Goal: Task Accomplishment & Management: Complete application form

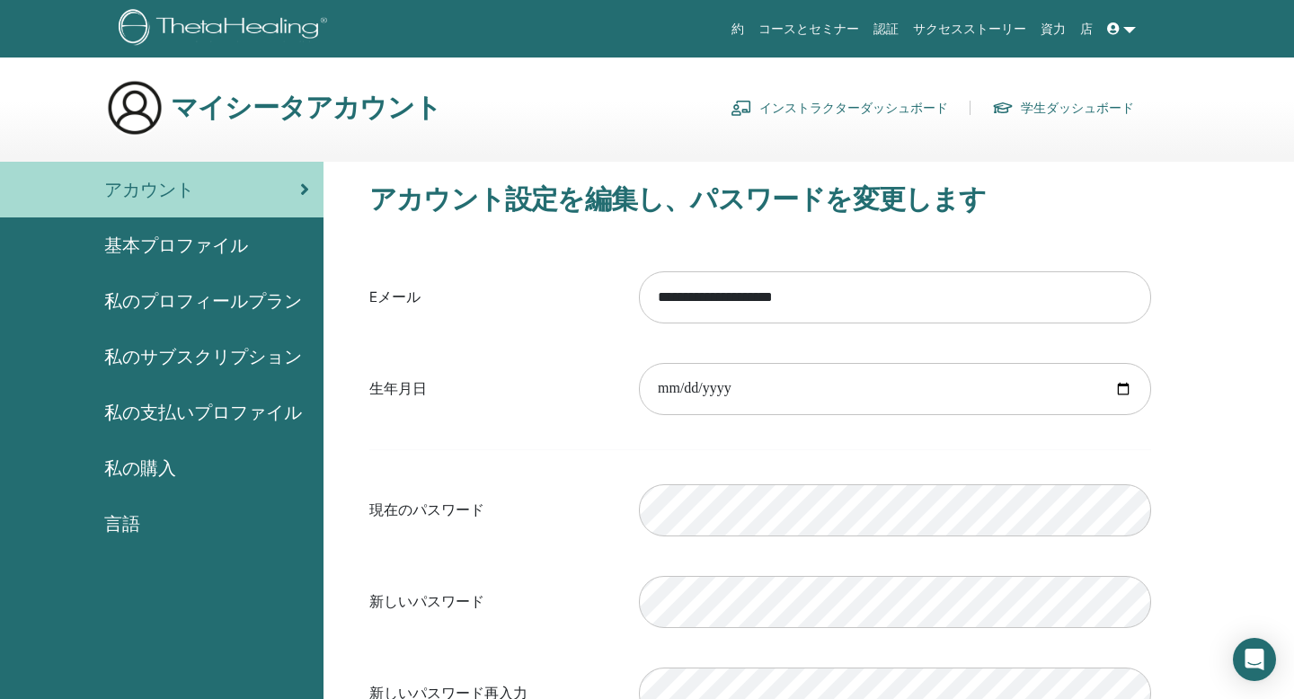
click at [857, 107] on link "インストラクターダッシュボード" at bounding box center [840, 107] width 218 height 29
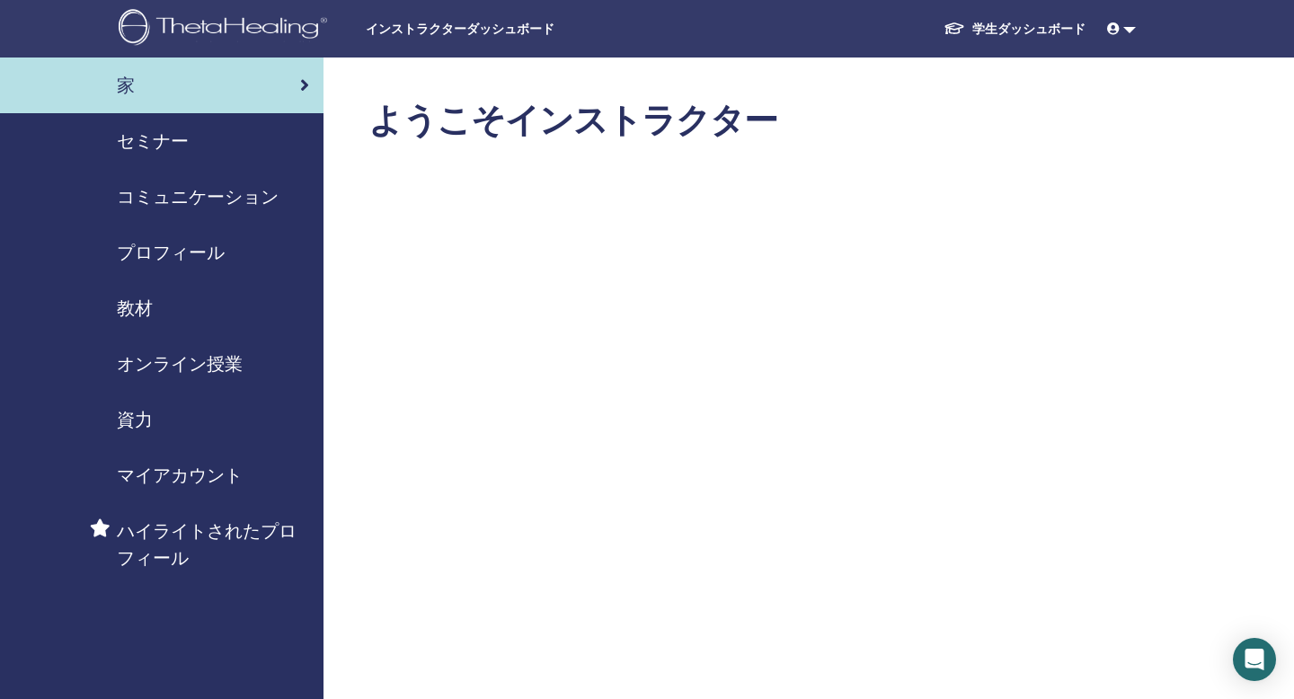
click at [135, 137] on span "セミナー" at bounding box center [153, 141] width 72 height 27
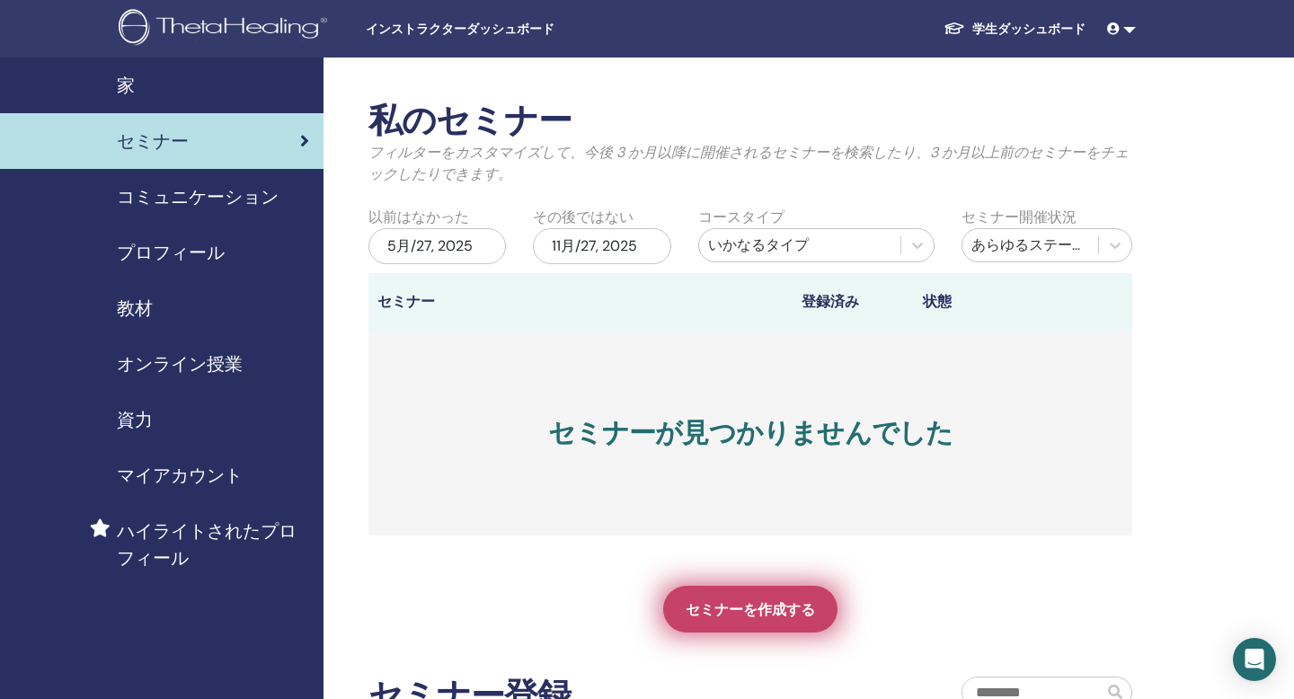
click at [782, 602] on span "セミナーを作成する" at bounding box center [750, 609] width 129 height 19
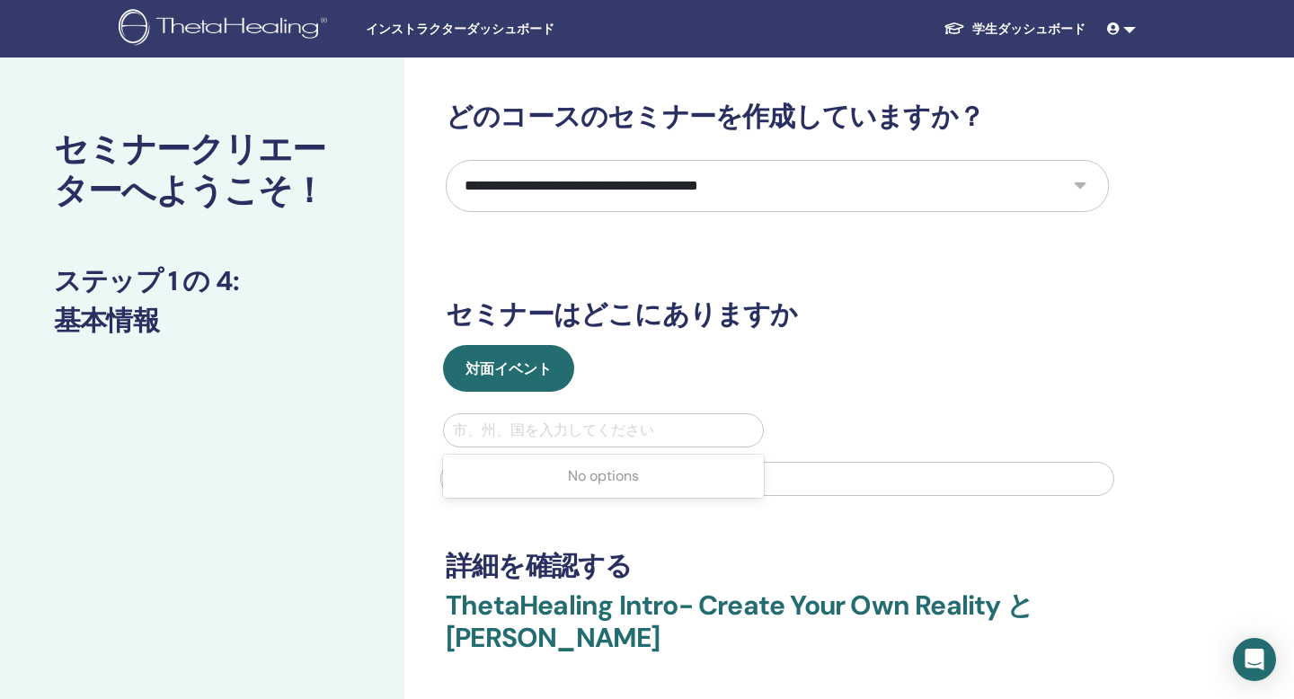
click at [554, 431] on div at bounding box center [603, 430] width 301 height 25
type input "*"
type input "******"
click at [631, 422] on div at bounding box center [603, 430] width 301 height 25
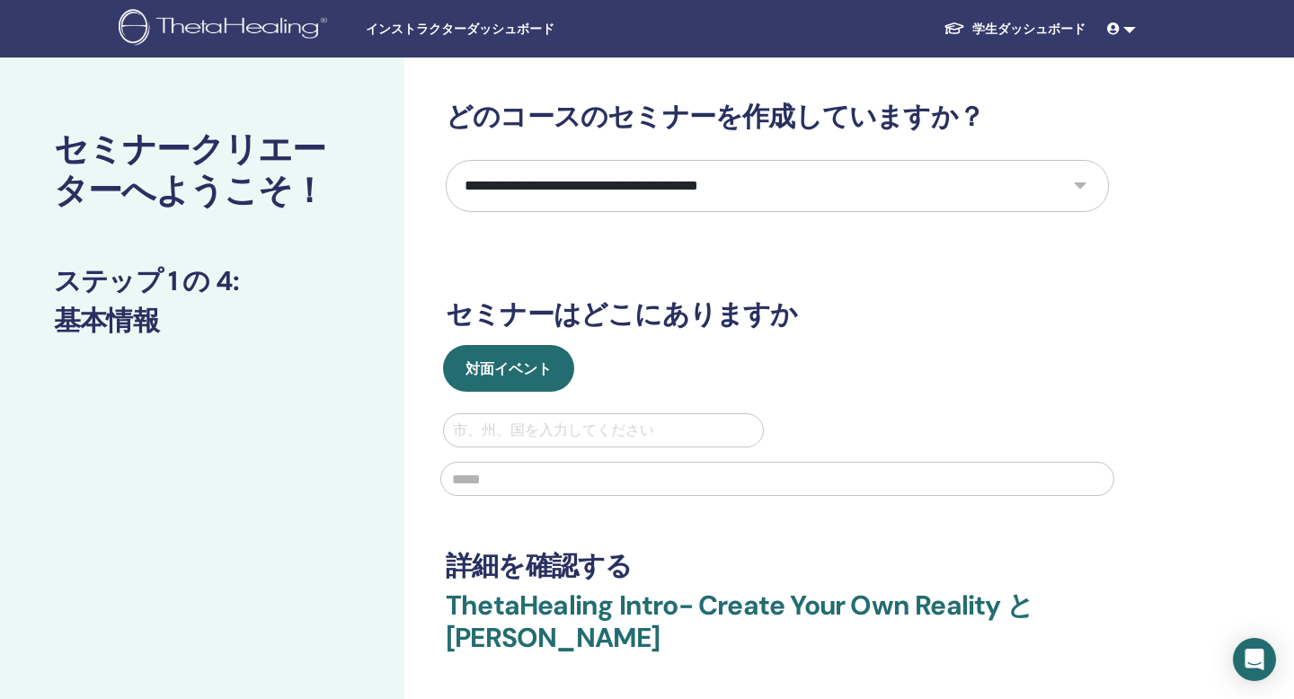
click at [610, 423] on div at bounding box center [603, 430] width 301 height 25
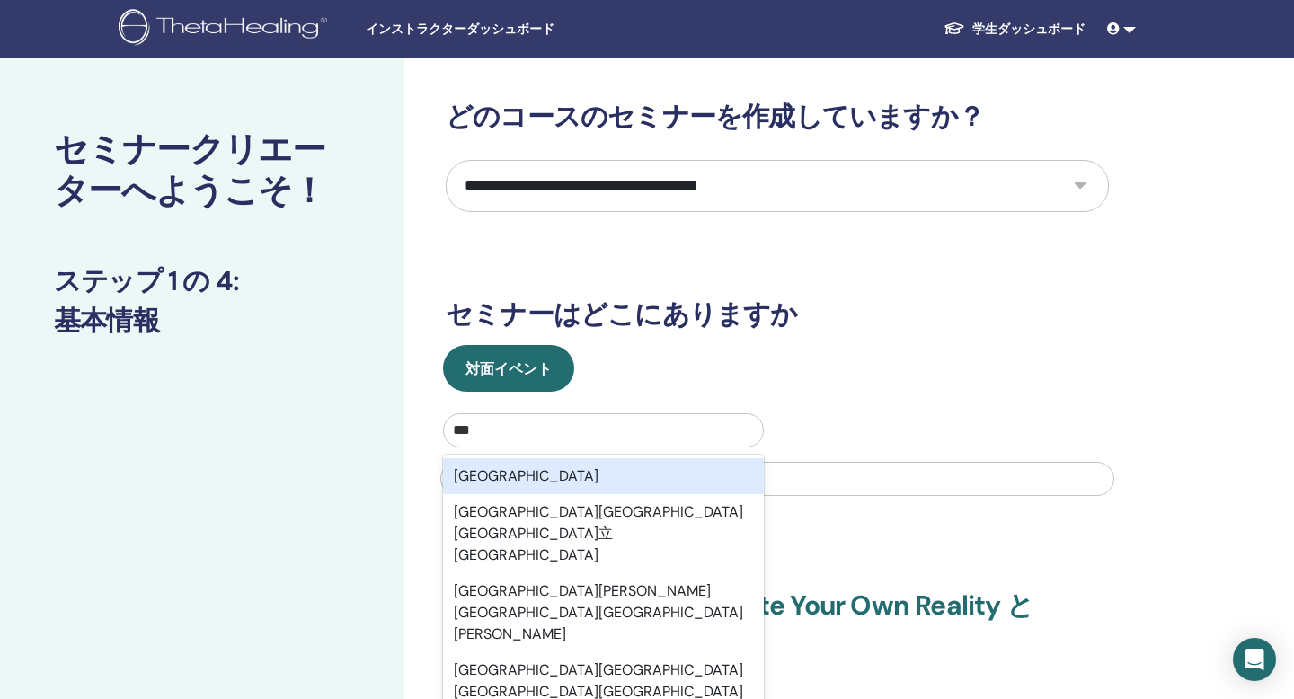
type input "***"
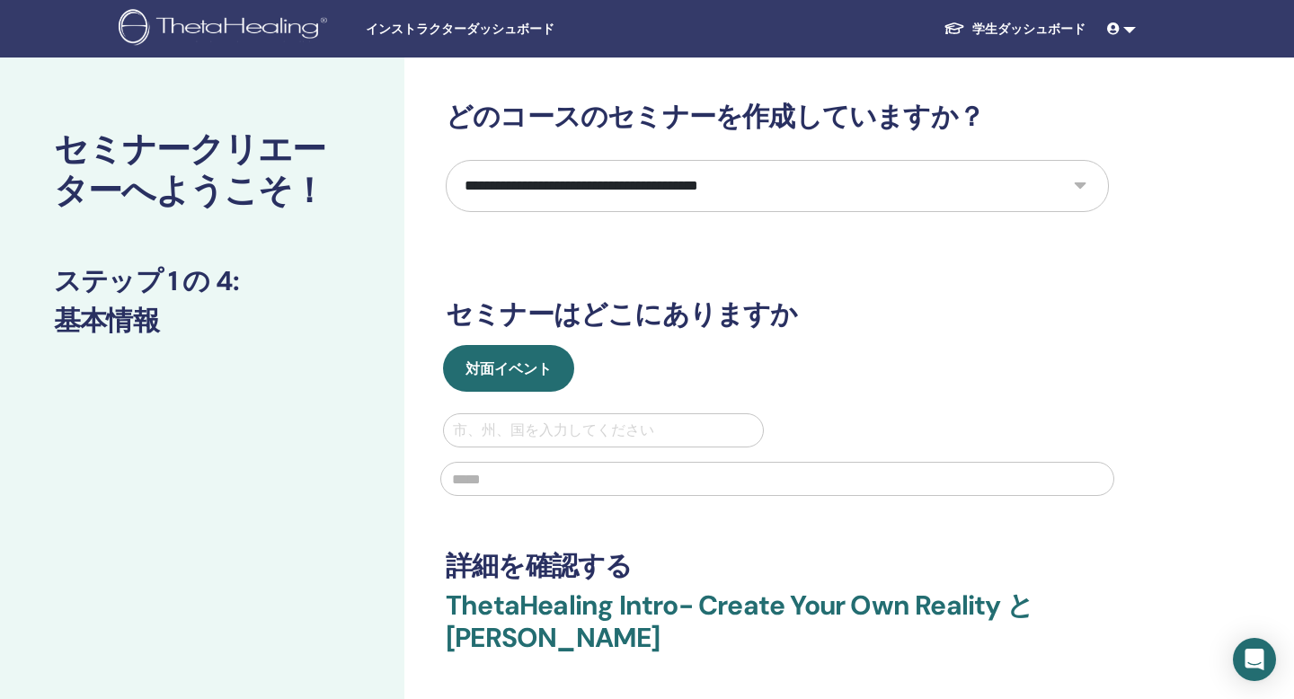
click at [866, 475] on input "text" at bounding box center [777, 479] width 674 height 34
click at [638, 426] on div at bounding box center [603, 430] width 301 height 25
type input "***"
click at [671, 421] on div at bounding box center [603, 430] width 301 height 25
click at [631, 423] on div at bounding box center [603, 430] width 301 height 25
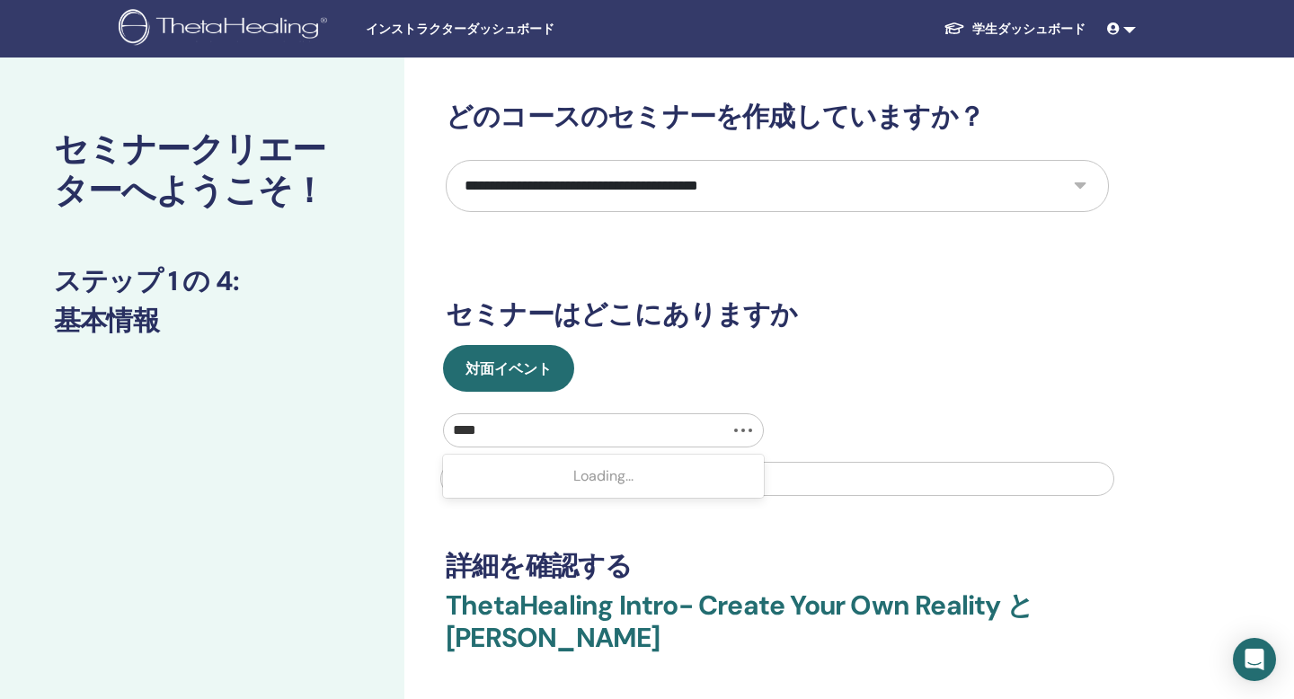
type input "***"
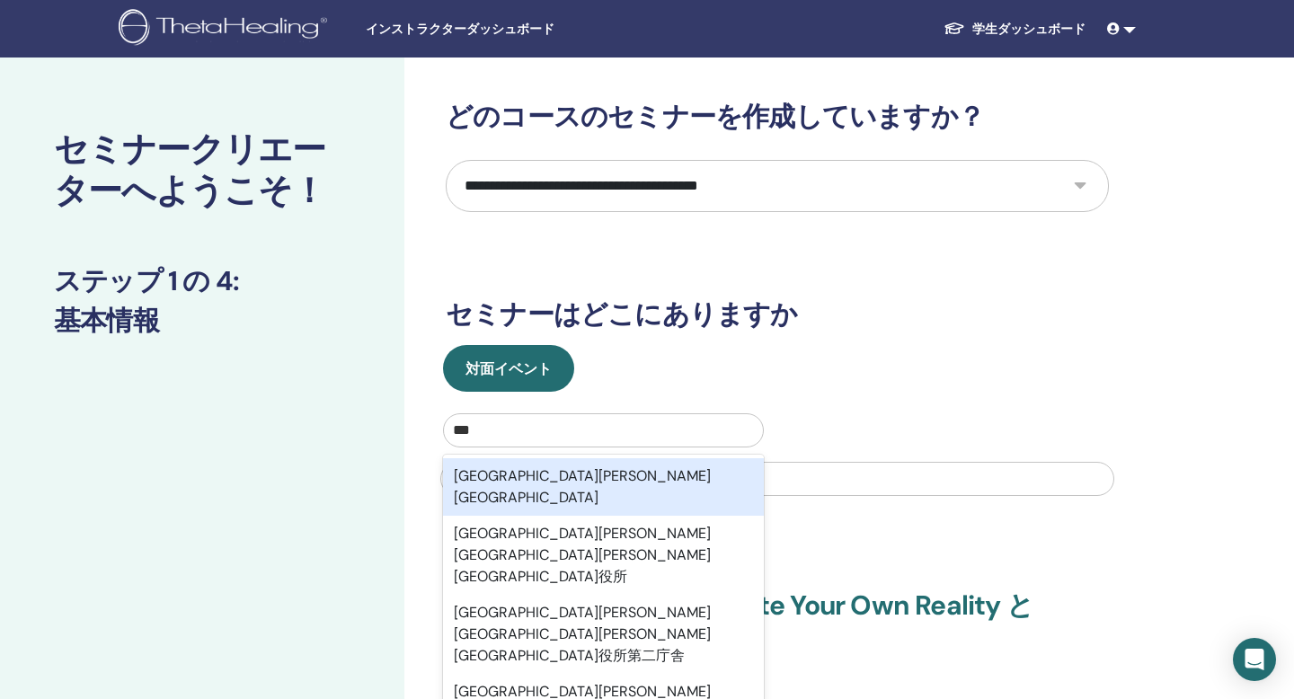
click at [529, 487] on div "埼玉県草加市" at bounding box center [603, 487] width 321 height 58
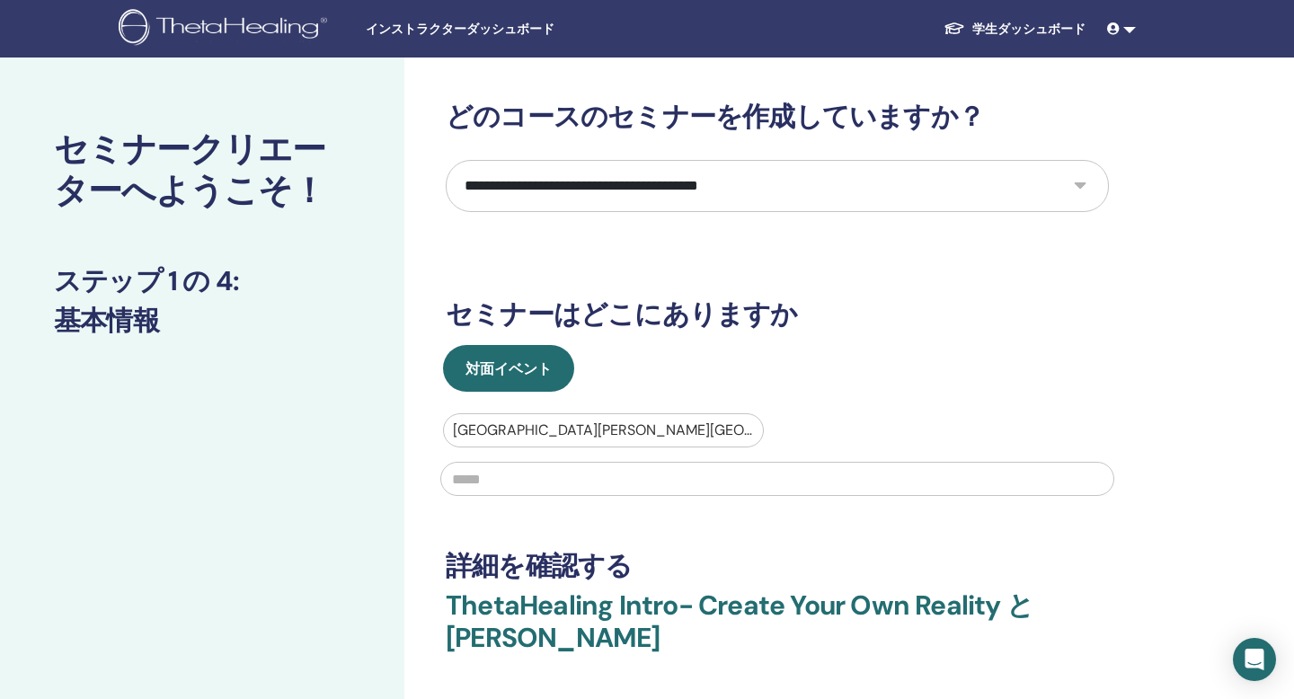
click at [521, 484] on input "text" at bounding box center [777, 479] width 674 height 34
click at [521, 482] on input "text" at bounding box center [777, 479] width 674 height 34
click at [777, 529] on div "**********" at bounding box center [777, 435] width 663 height 669
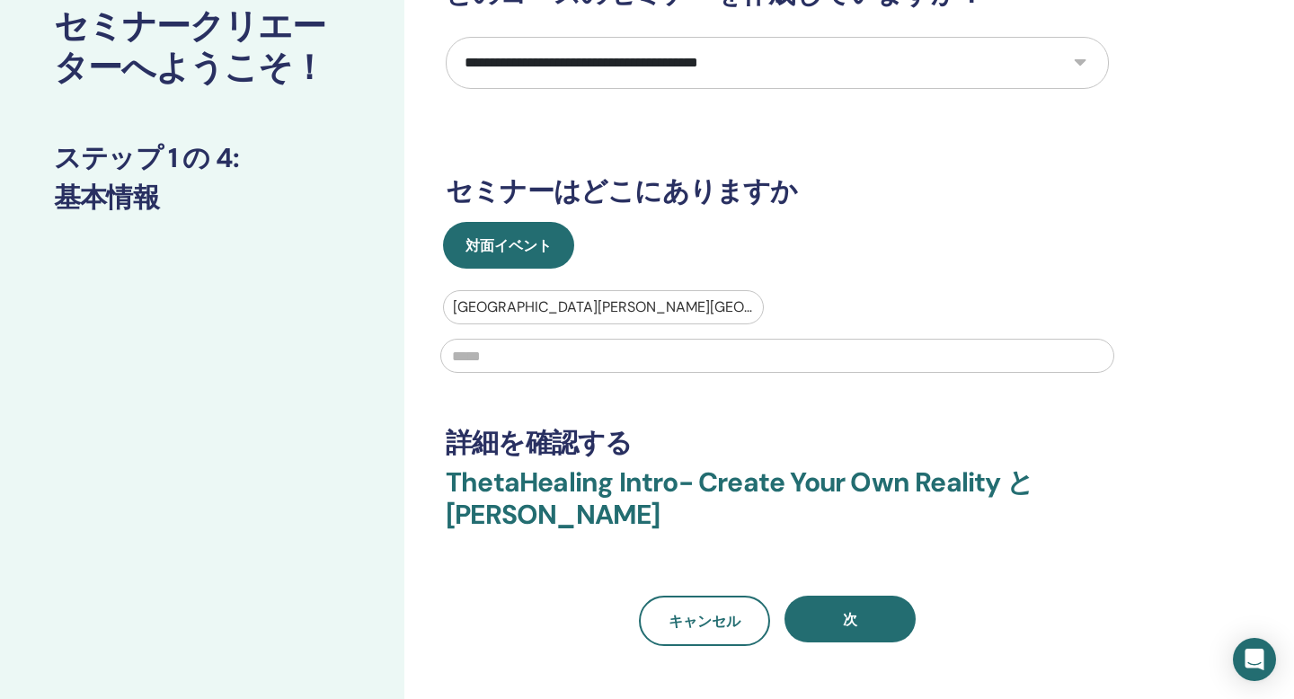
scroll to position [142, 0]
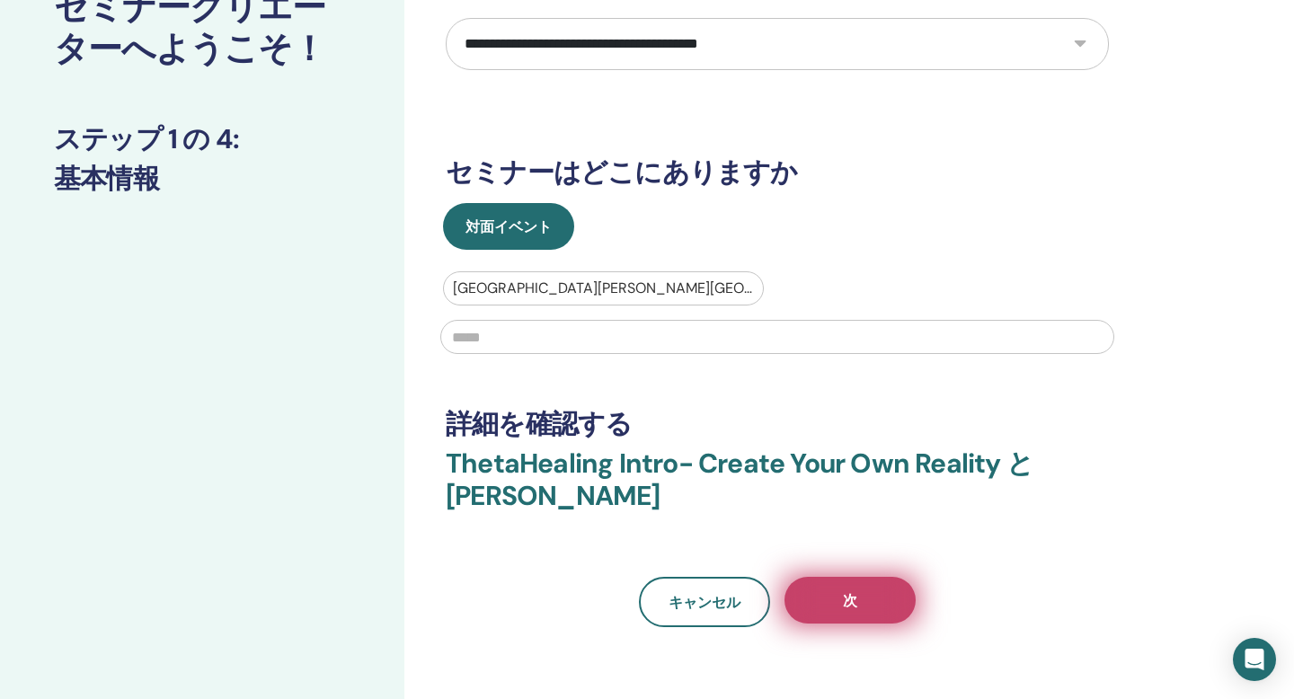
click at [864, 586] on button "次" at bounding box center [850, 600] width 131 height 47
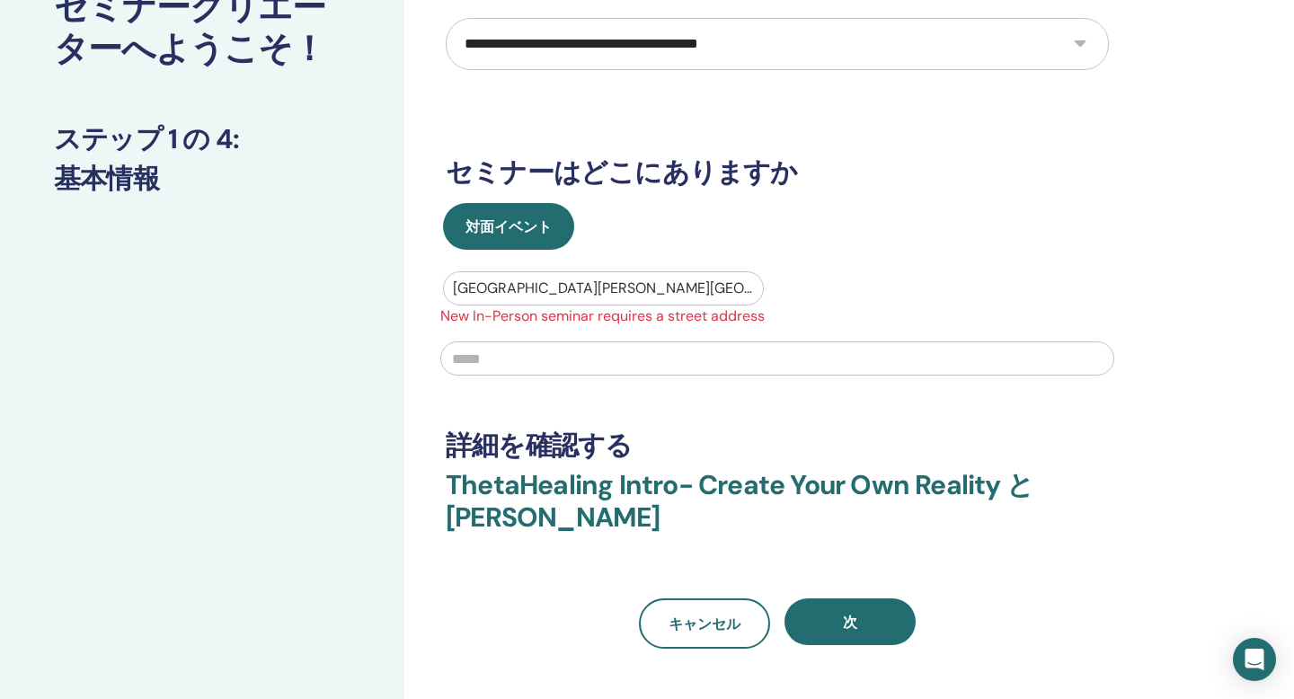
click at [511, 368] on input "text" at bounding box center [777, 359] width 674 height 34
click at [679, 354] on input "text" at bounding box center [777, 359] width 674 height 34
type input "*"
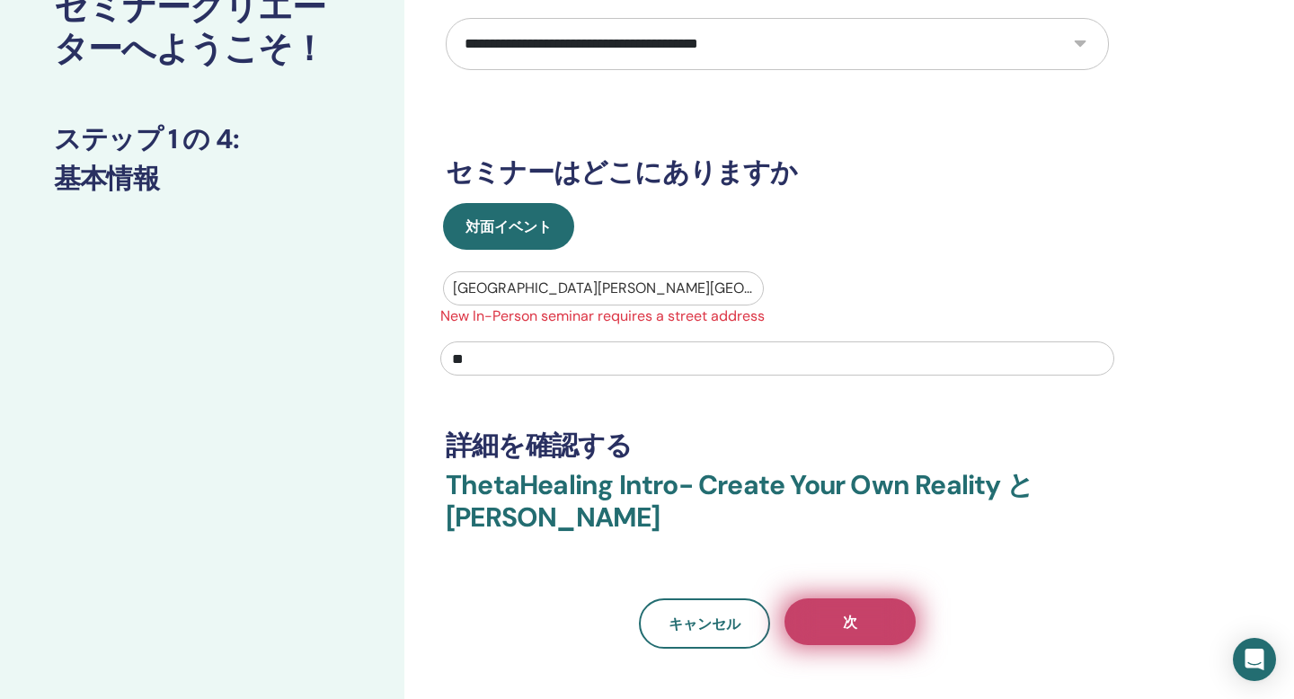
type input "**"
click at [857, 629] on button "次" at bounding box center [850, 622] width 131 height 47
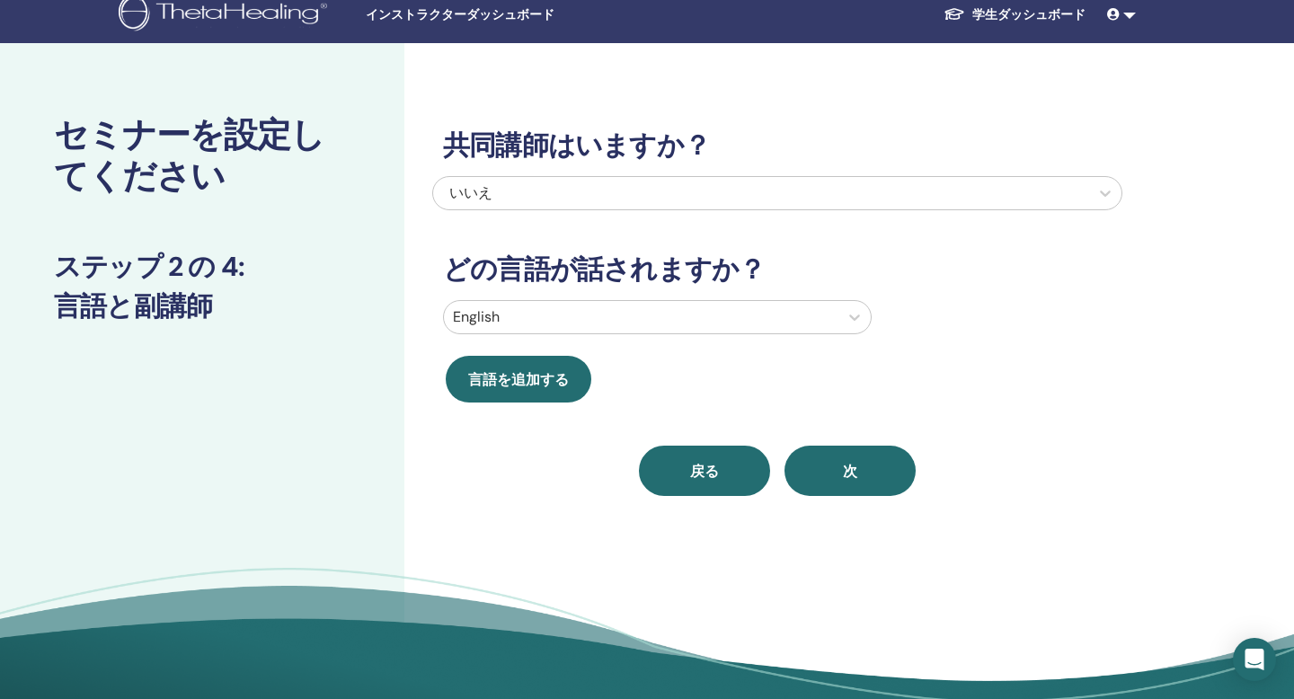
scroll to position [0, 0]
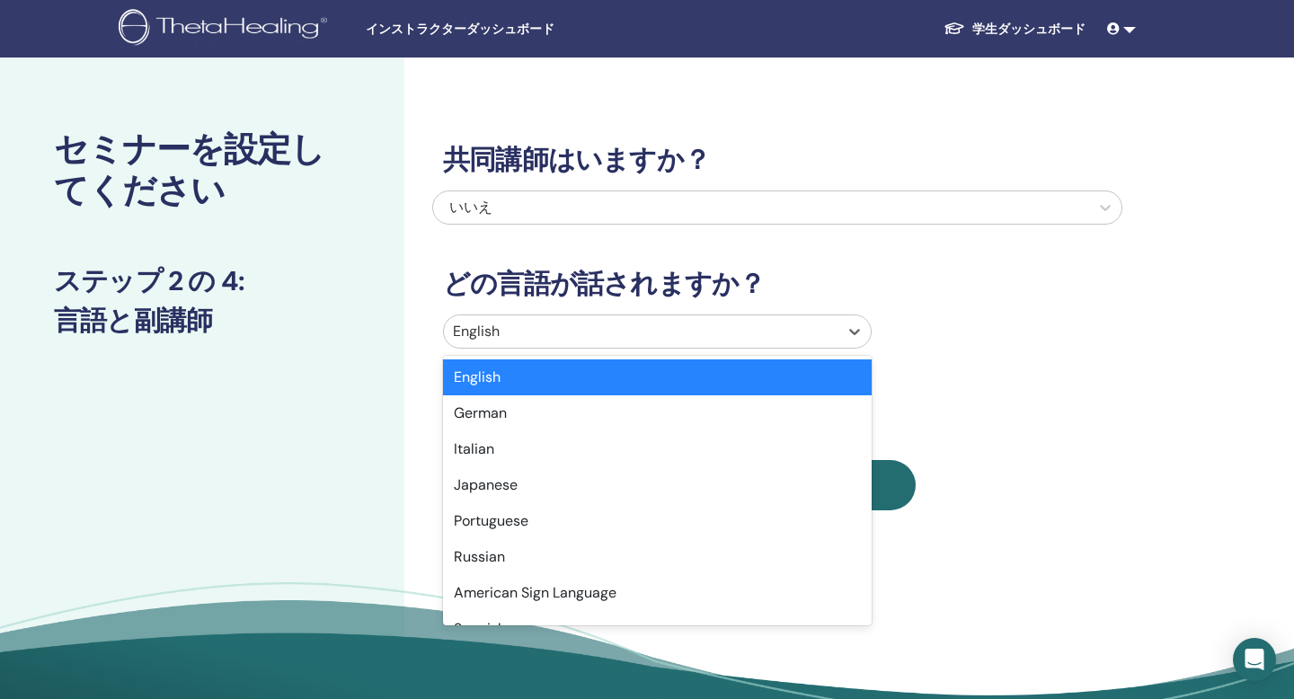
click at [659, 318] on div "English" at bounding box center [641, 331] width 395 height 32
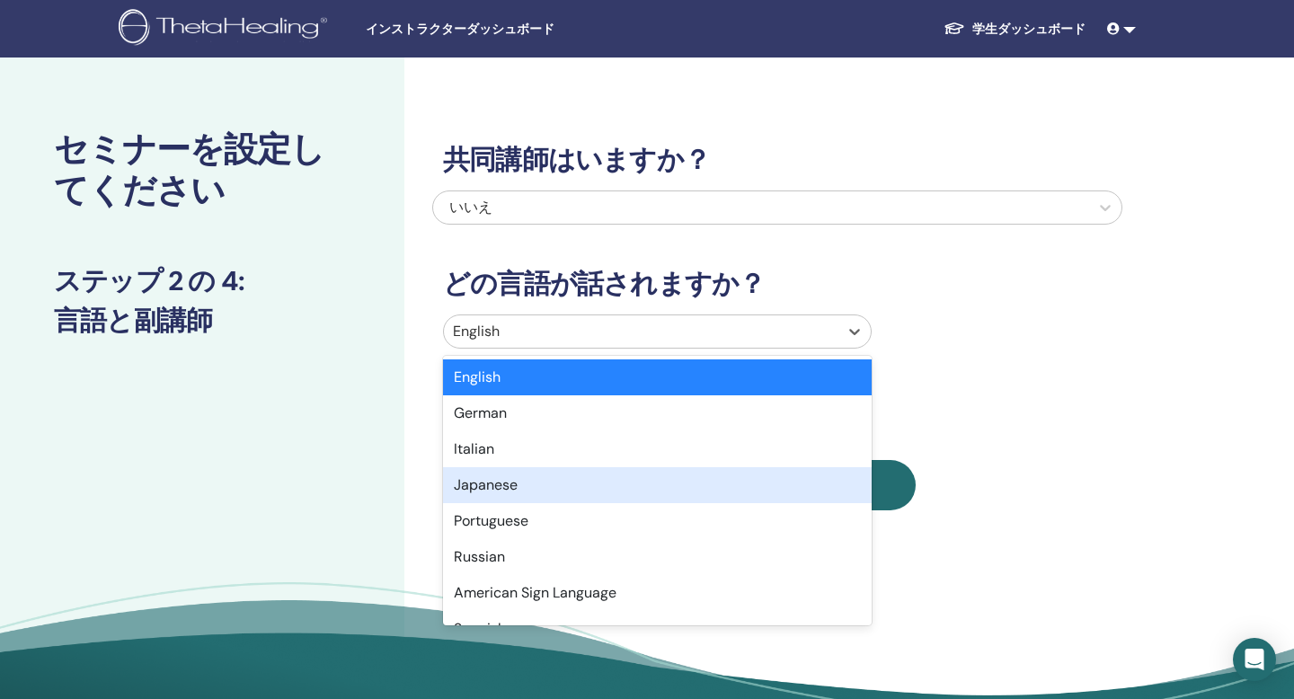
click at [526, 488] on div "Japanese" at bounding box center [657, 485] width 429 height 36
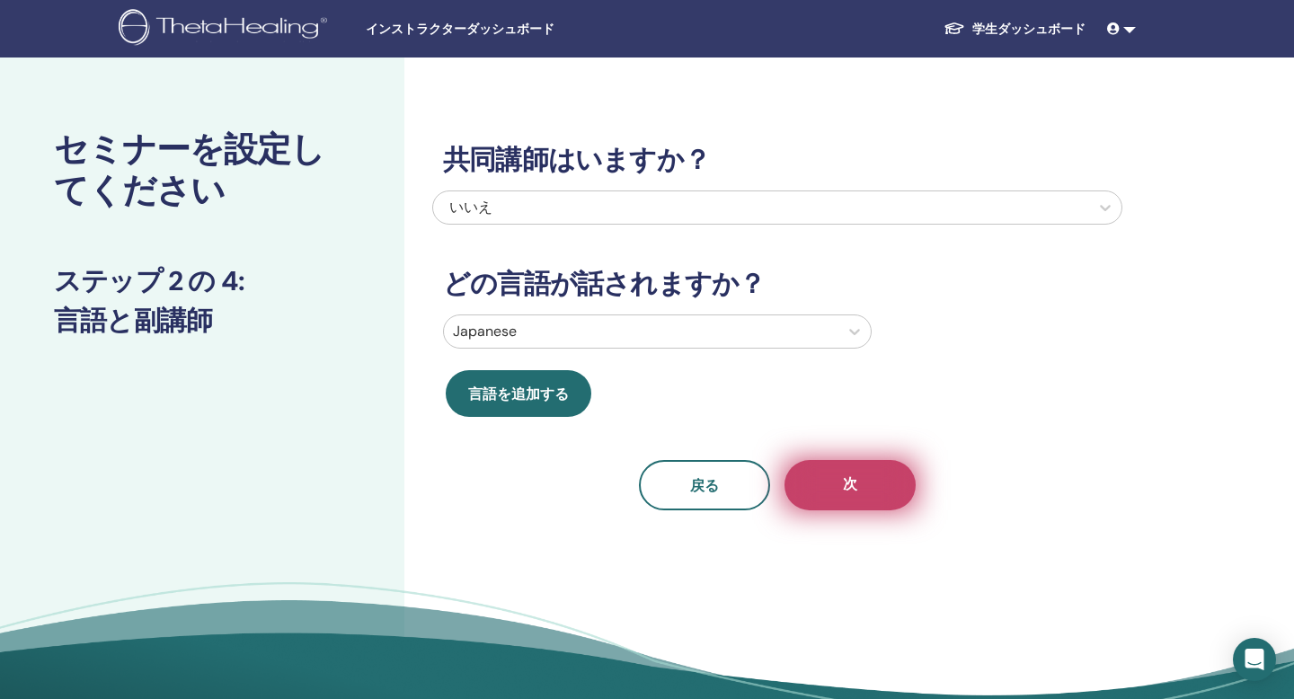
click at [891, 489] on button "次" at bounding box center [850, 485] width 131 height 50
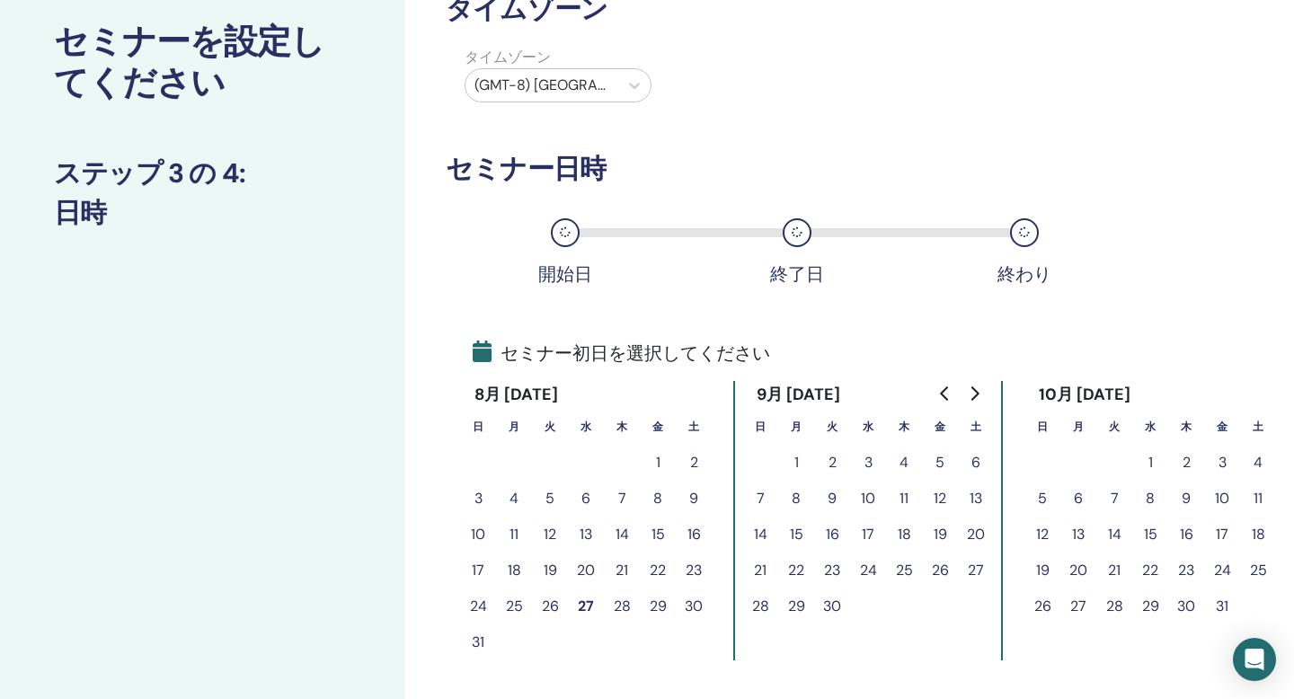
scroll to position [134, 0]
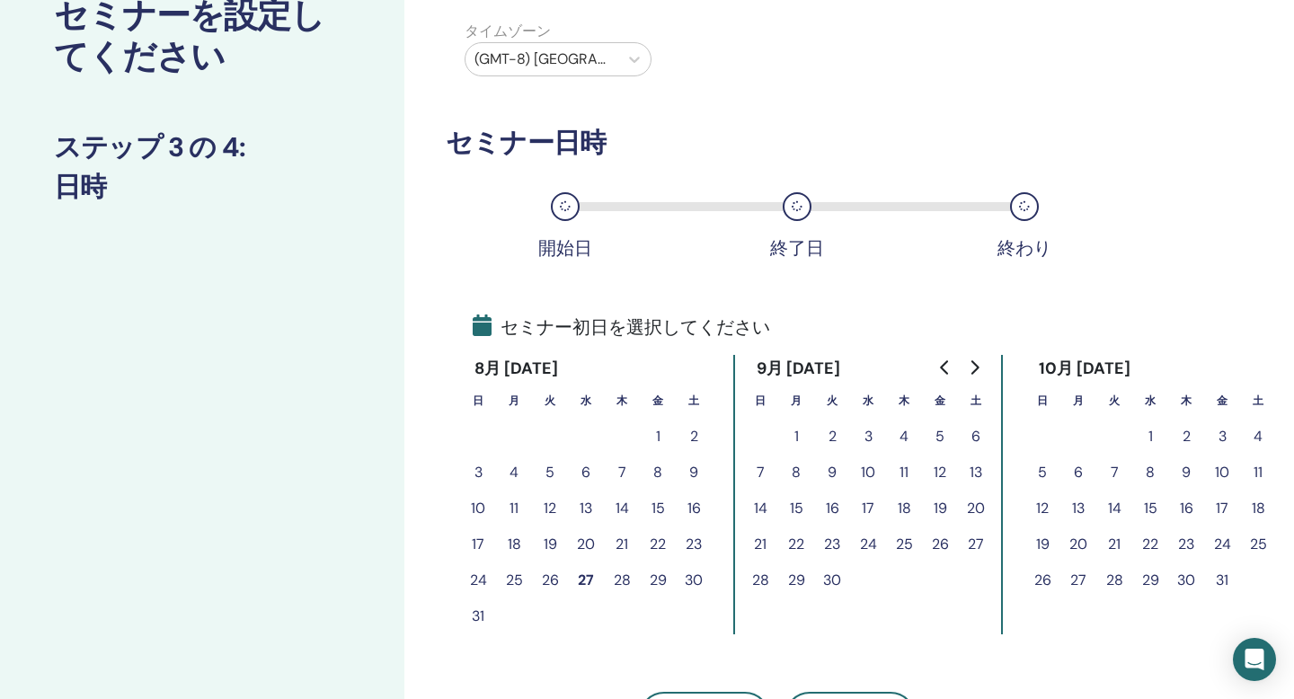
click at [868, 440] on button "3" at bounding box center [868, 437] width 36 height 36
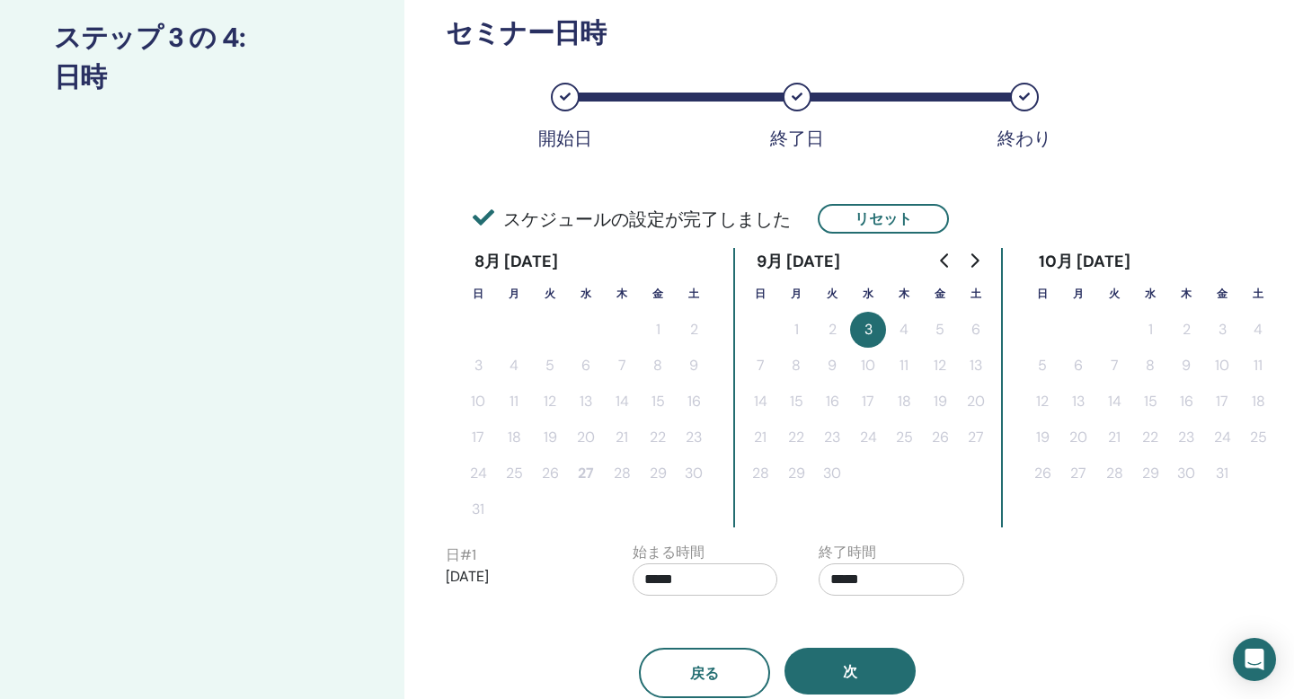
scroll to position [249, 0]
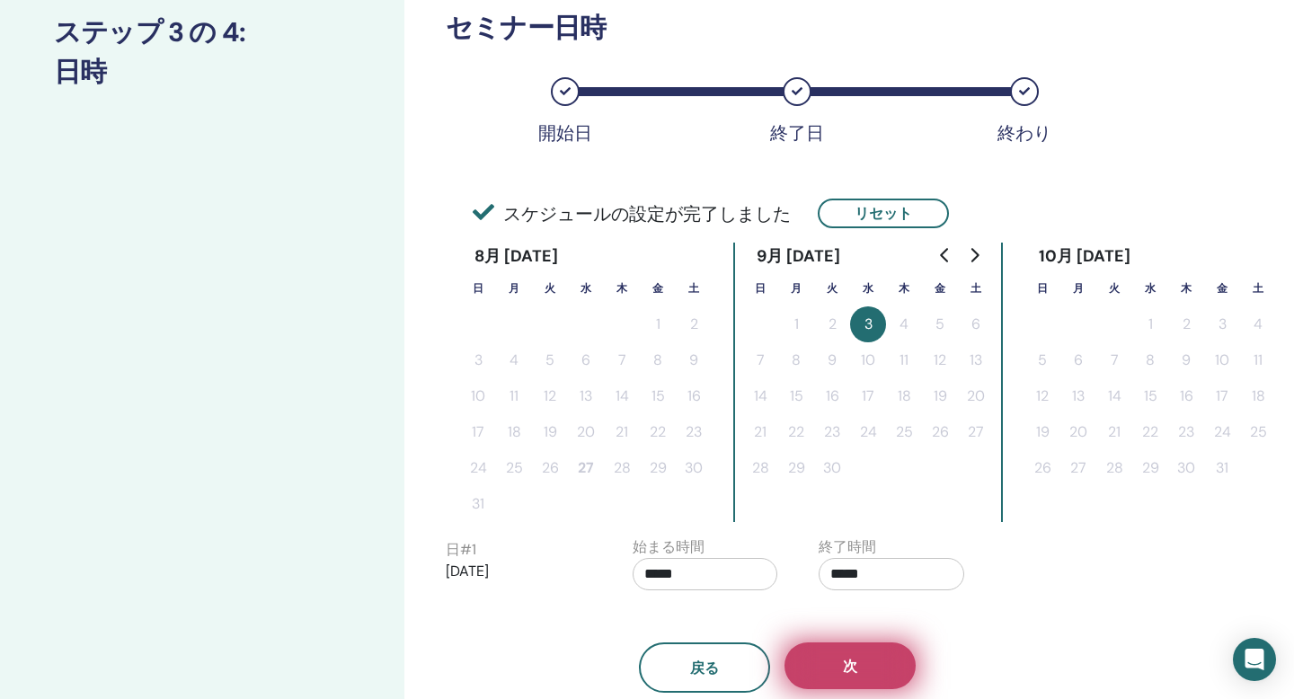
click at [871, 662] on button "次" at bounding box center [850, 666] width 131 height 47
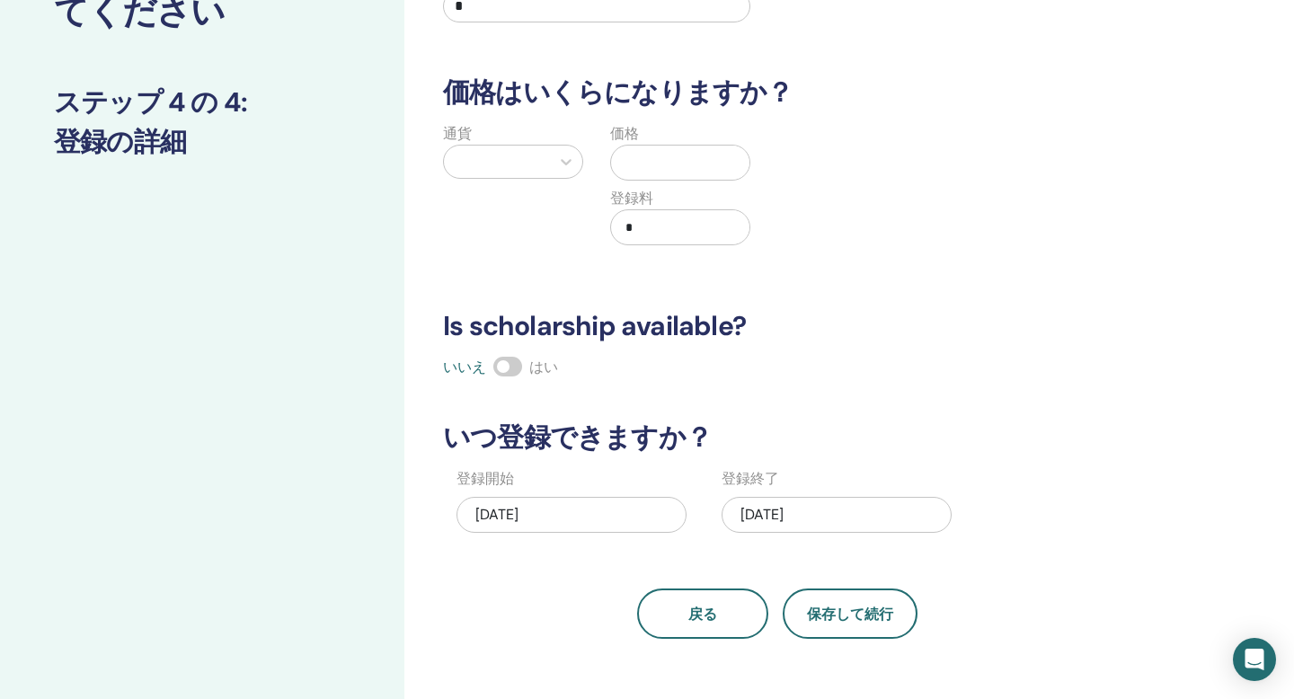
scroll to position [202, 0]
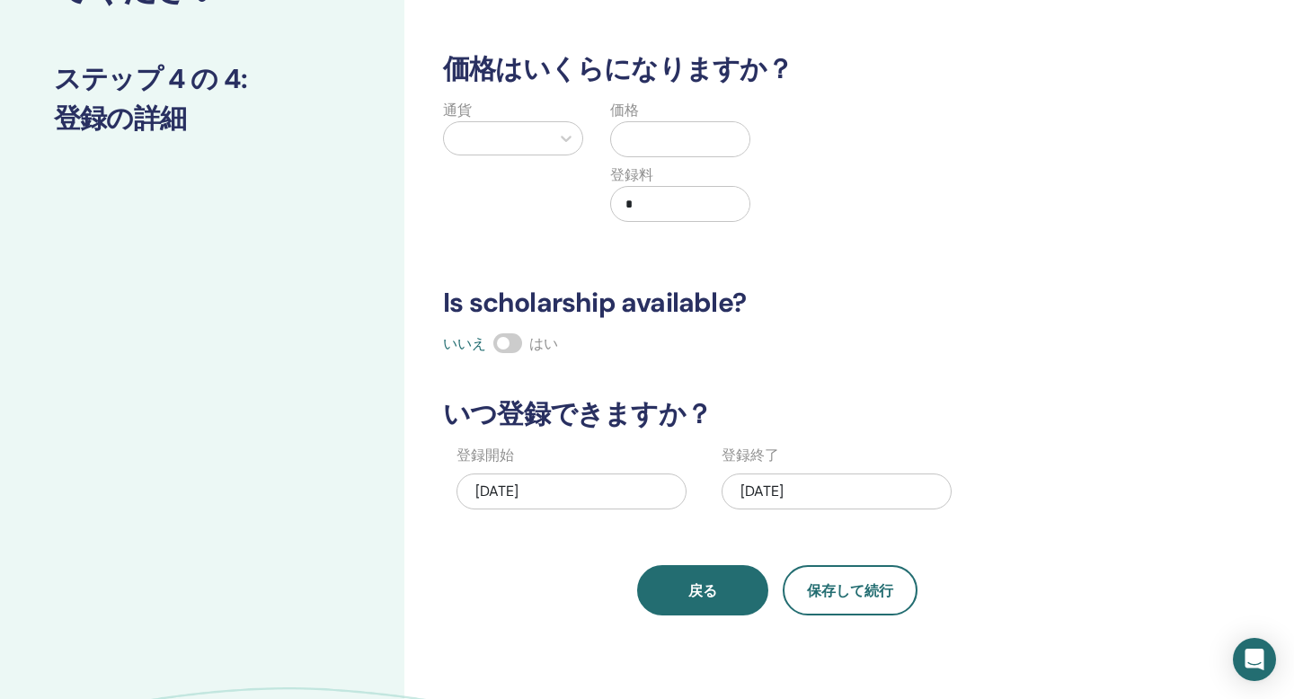
click at [685, 607] on button "戻る" at bounding box center [702, 590] width 131 height 50
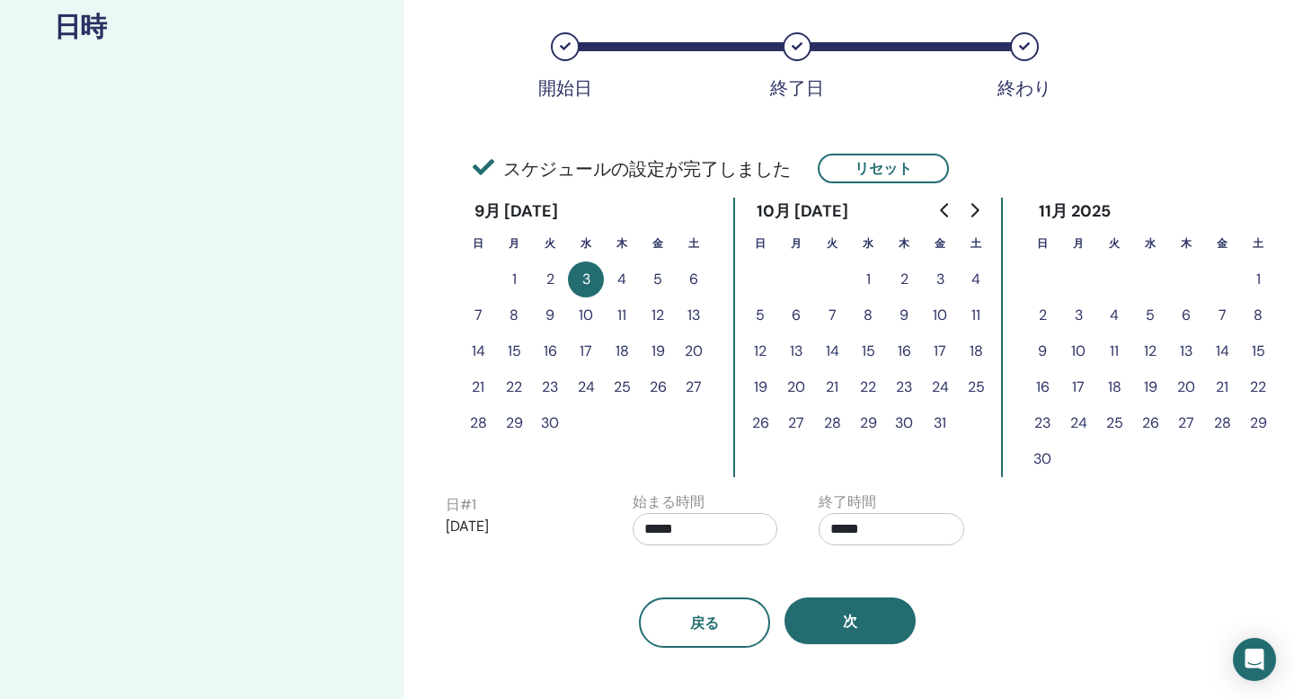
scroll to position [307, 0]
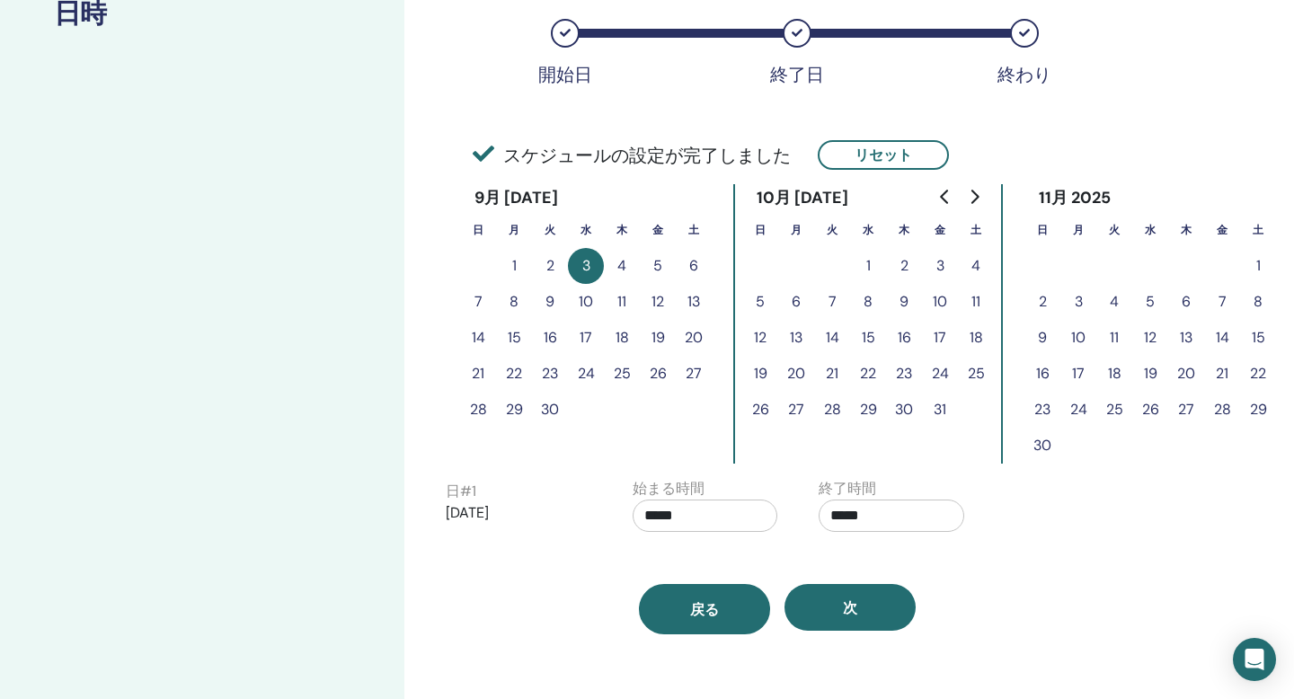
click at [685, 616] on button "戻る" at bounding box center [704, 609] width 131 height 50
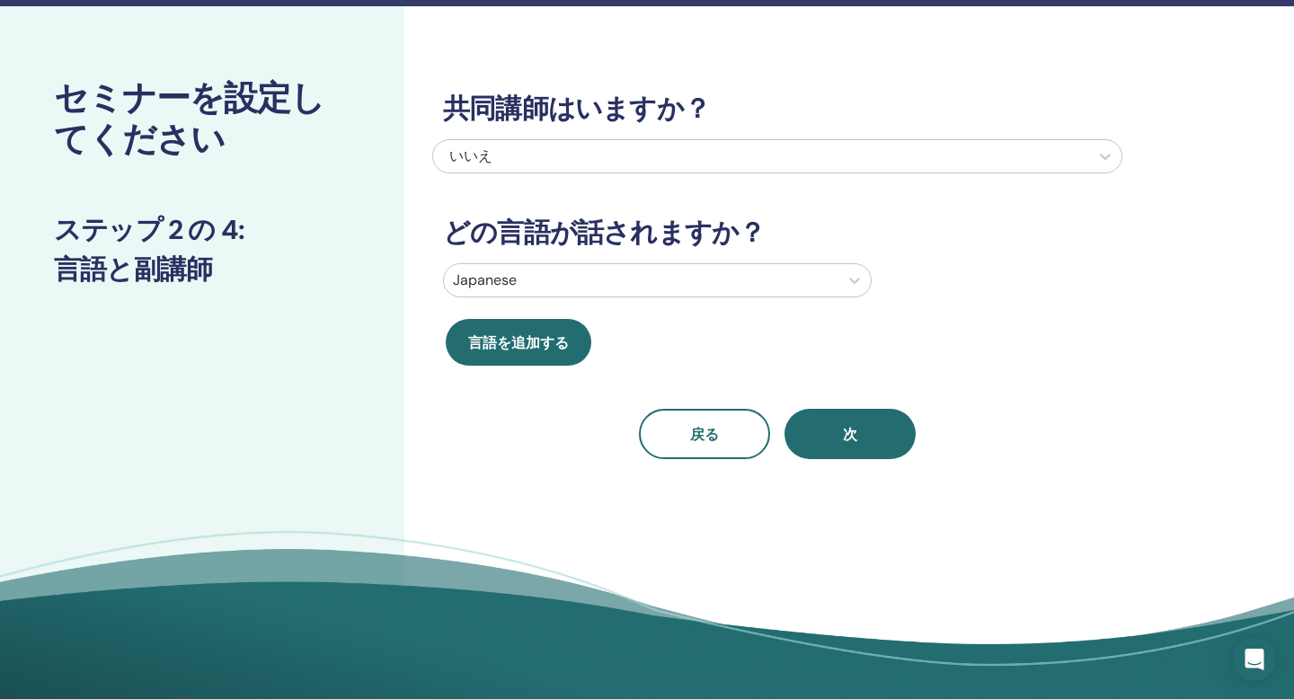
scroll to position [0, 0]
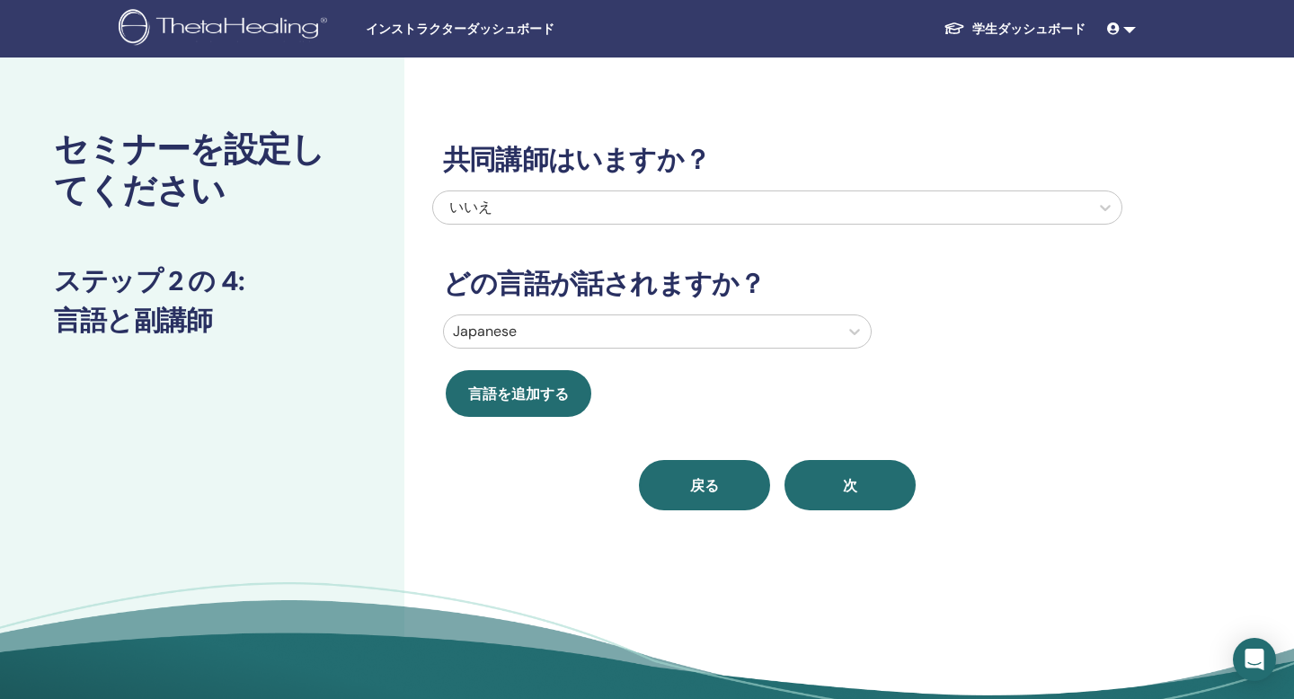
click at [715, 489] on span "戻る" at bounding box center [704, 485] width 29 height 19
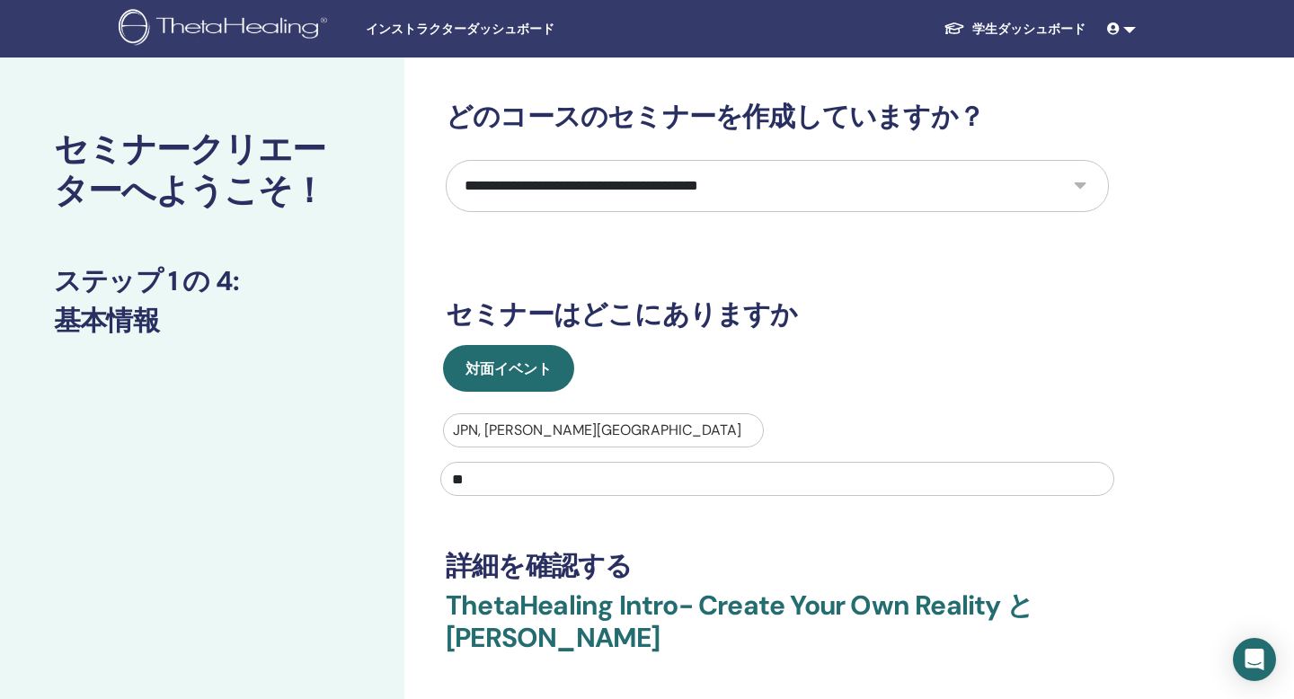
click at [1082, 191] on select "**********" at bounding box center [777, 186] width 663 height 52
select select "*"
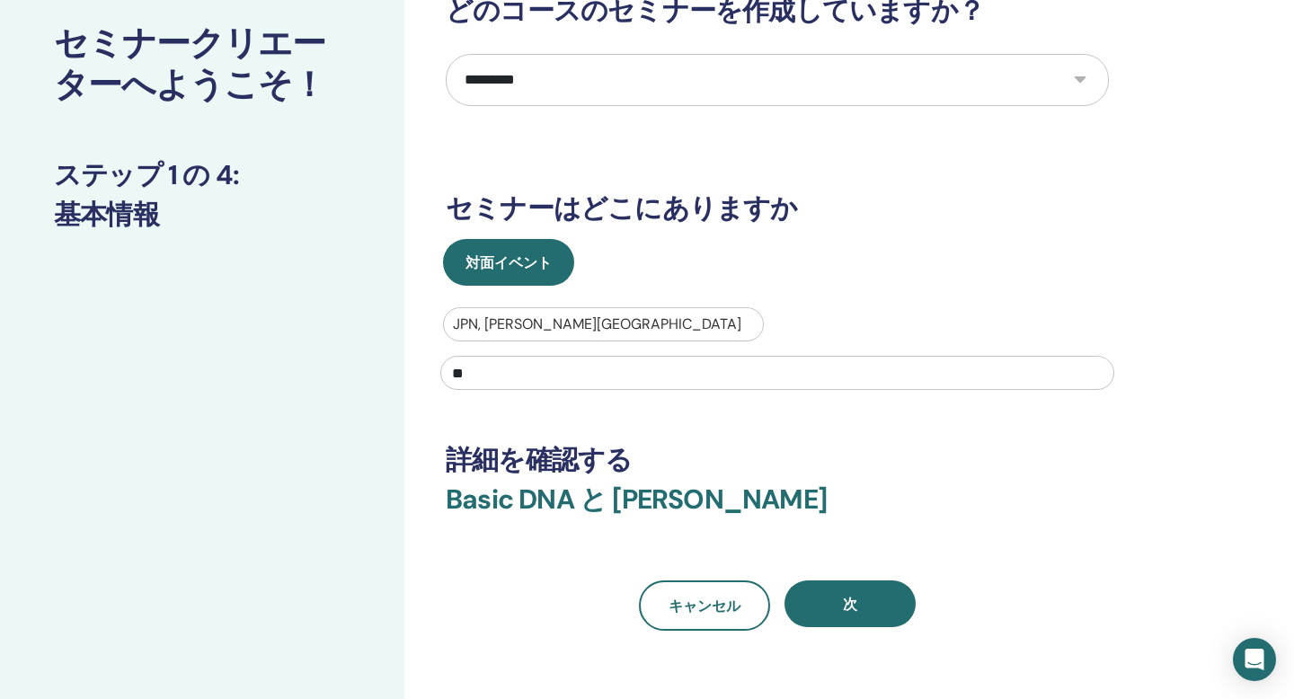
scroll to position [115, 0]
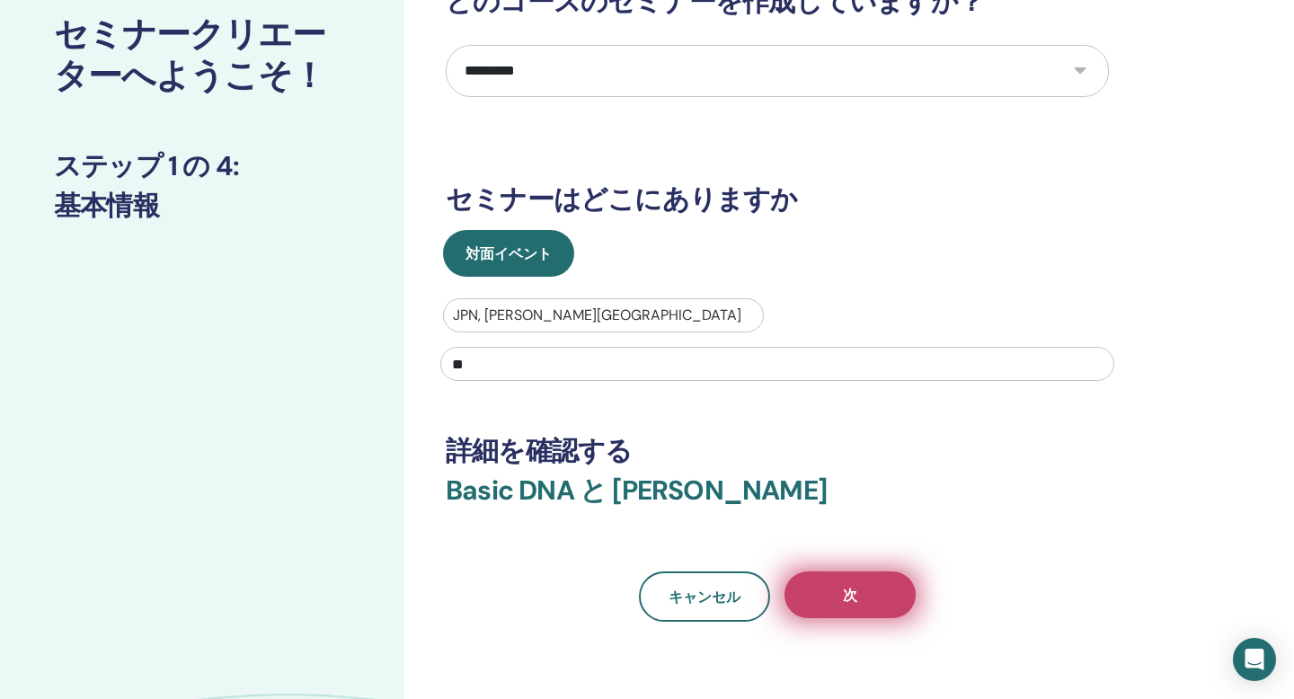
click at [873, 575] on button "次" at bounding box center [850, 595] width 131 height 47
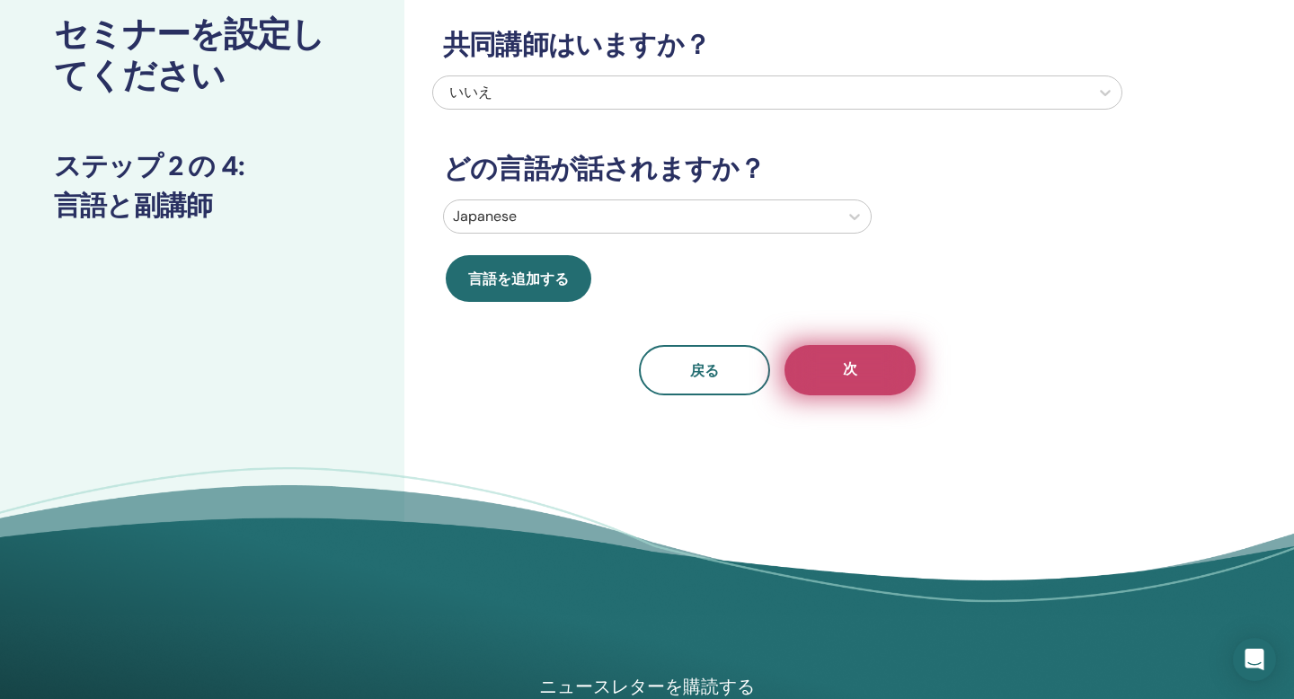
click at [855, 390] on button "次" at bounding box center [850, 370] width 131 height 50
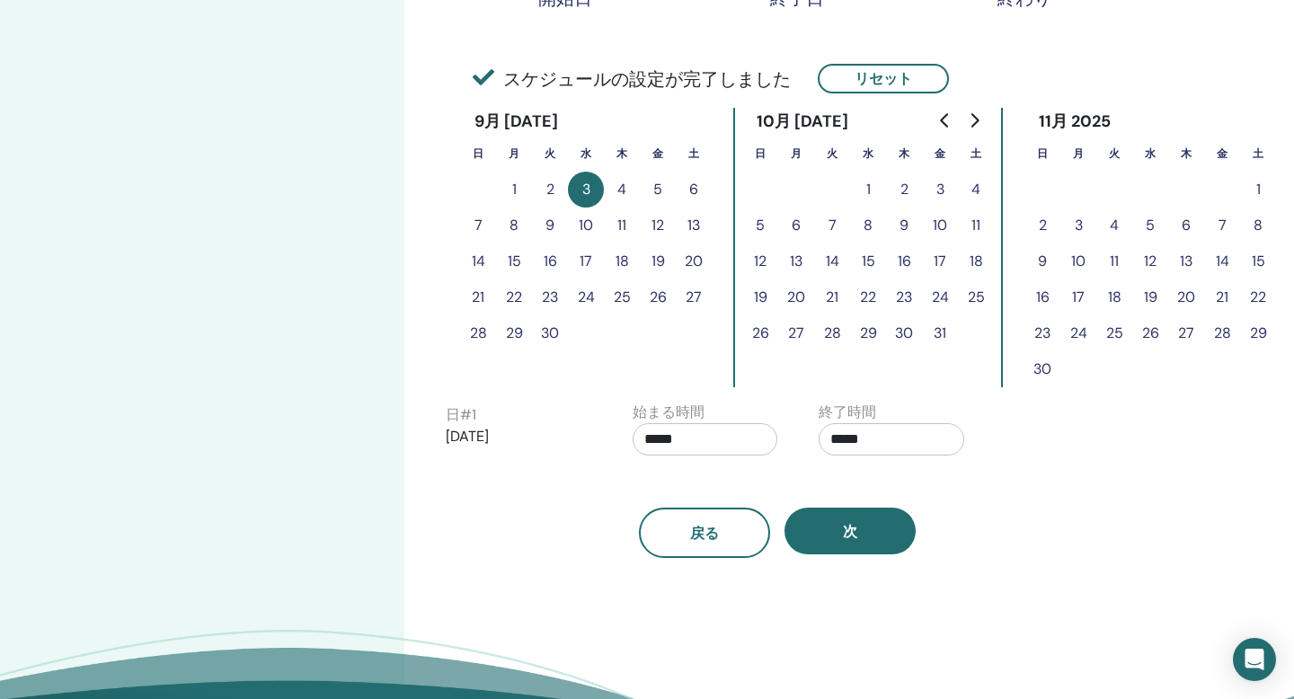
scroll to position [388, 0]
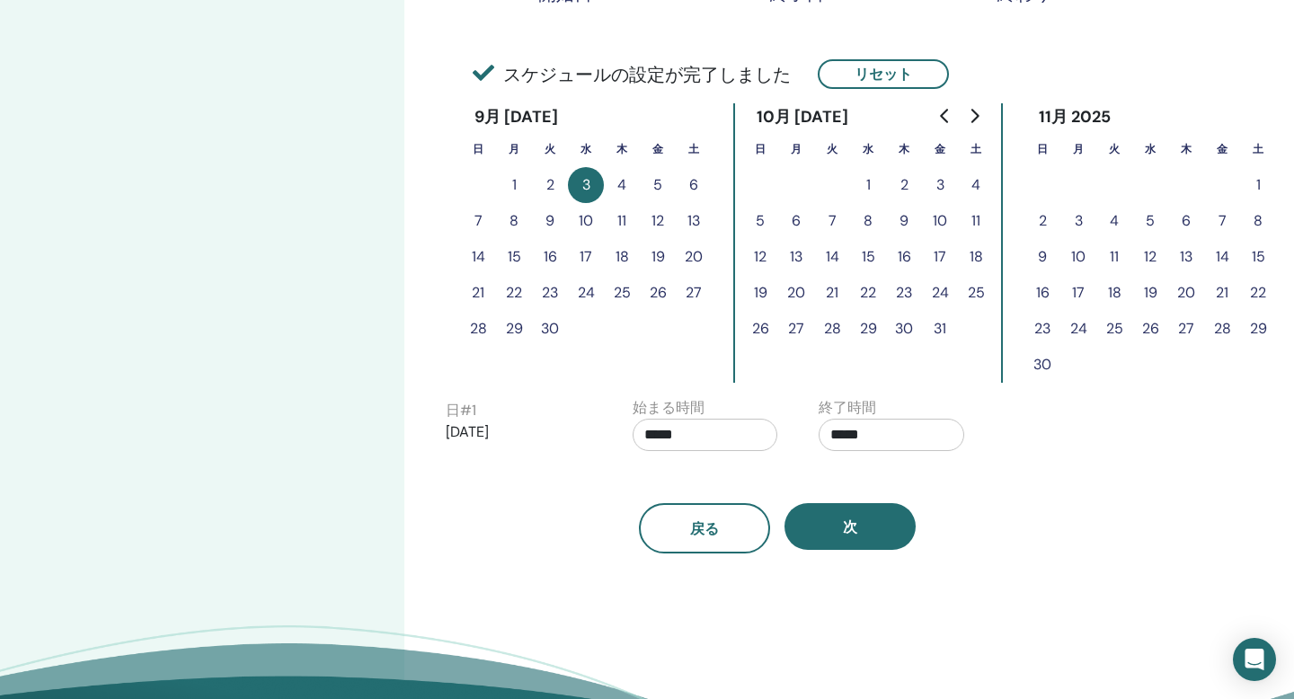
click at [708, 435] on input "*****" at bounding box center [706, 435] width 146 height 32
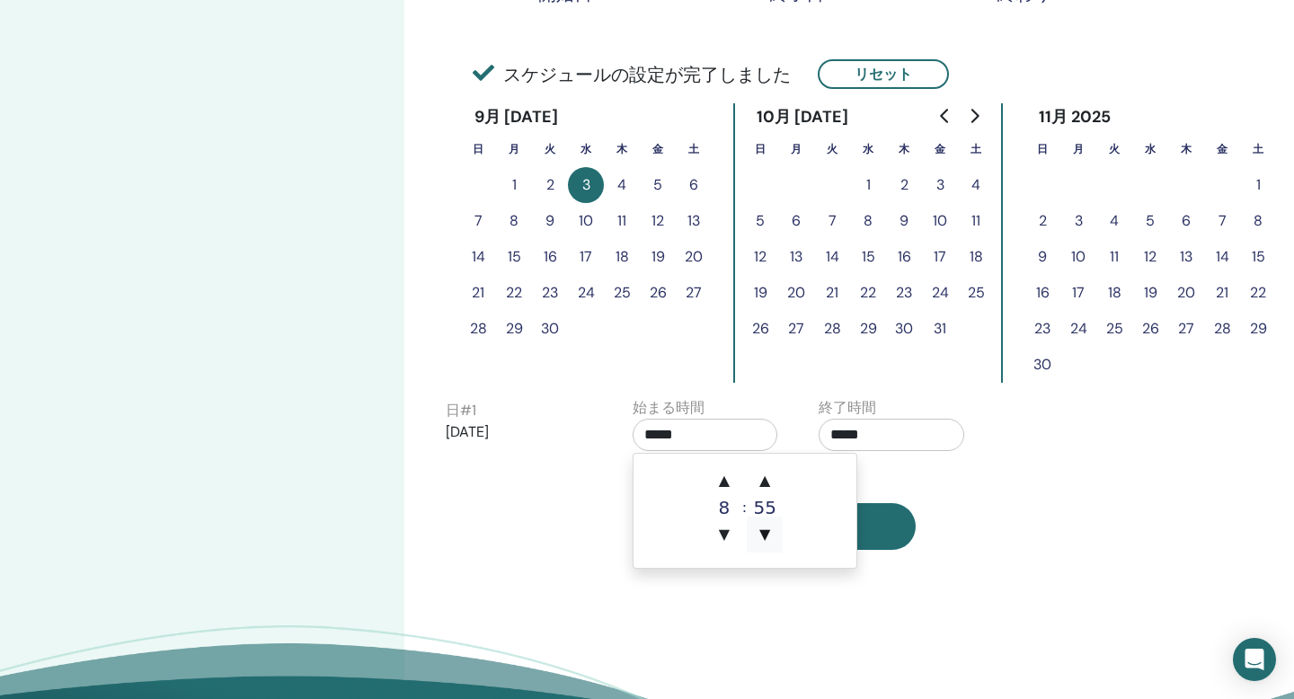
click at [772, 531] on span "▼" at bounding box center [765, 535] width 36 height 36
click at [721, 483] on span "▲" at bounding box center [724, 481] width 36 height 36
click at [770, 474] on span "▲" at bounding box center [765, 481] width 36 height 36
click at [724, 531] on span "▼" at bounding box center [724, 535] width 36 height 36
click at [706, 441] on input "*****" at bounding box center [706, 435] width 146 height 32
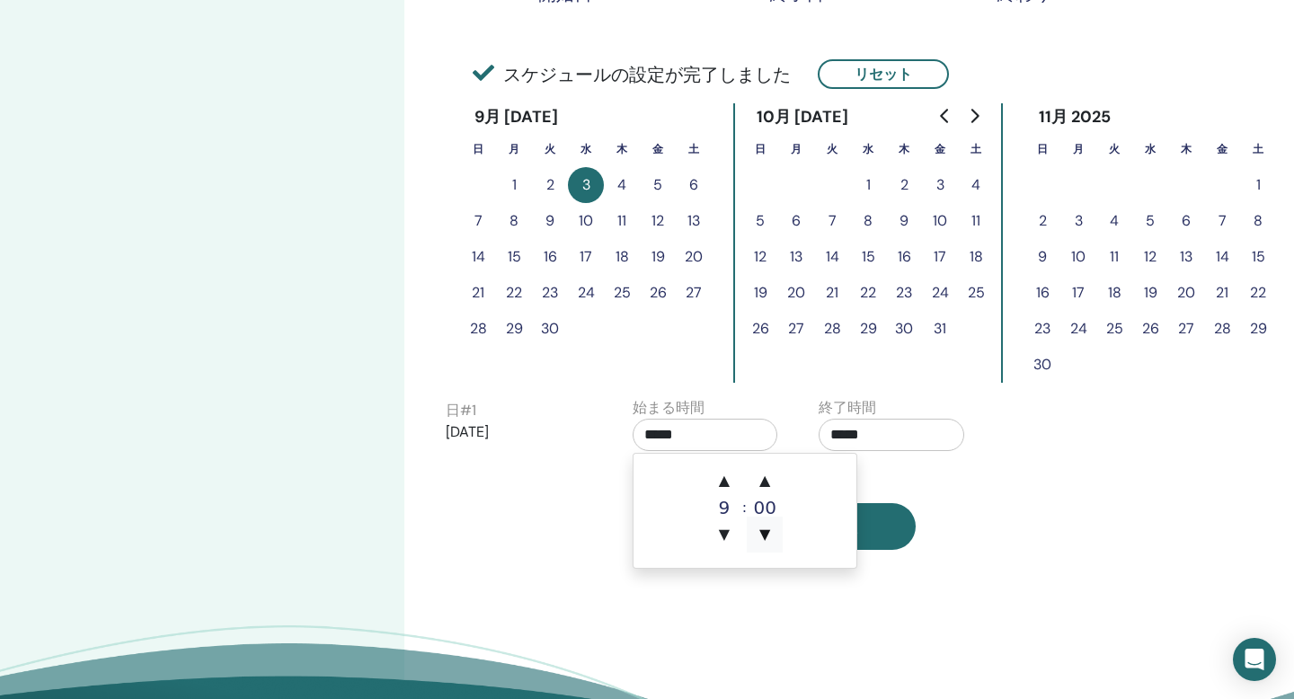
click at [767, 540] on span "▼" at bounding box center [765, 535] width 36 height 36
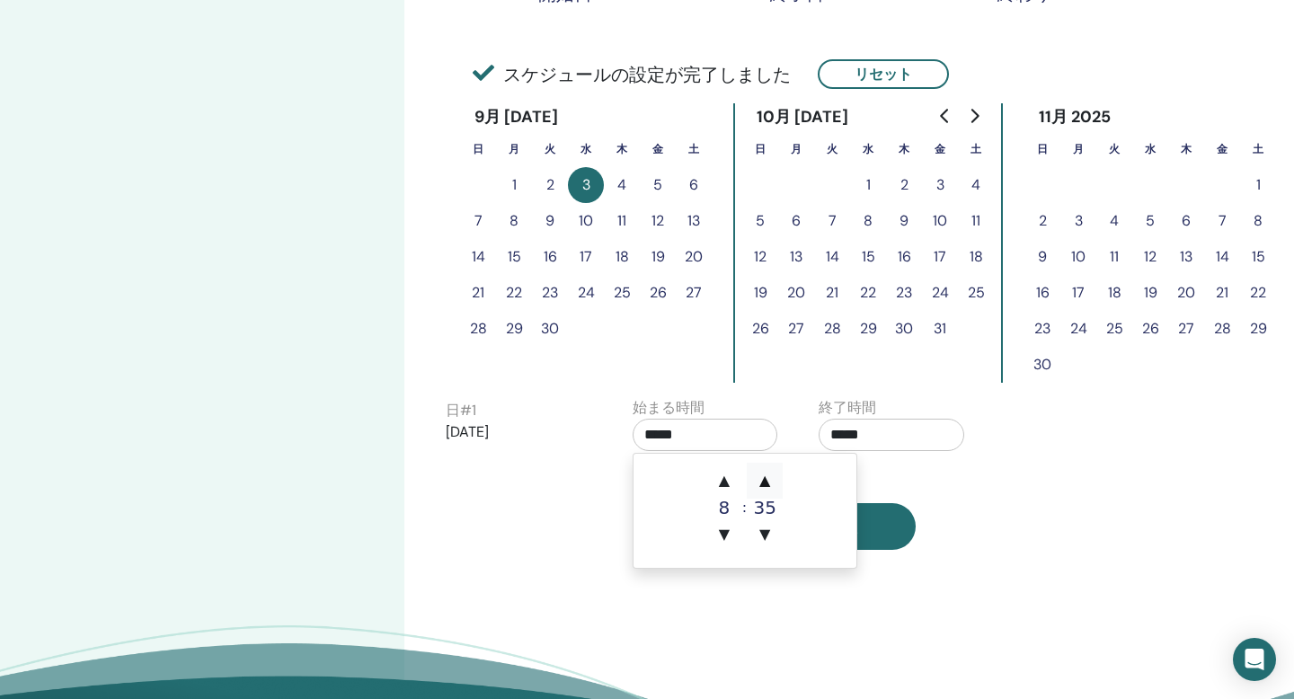
click at [775, 477] on span "▲" at bounding box center [765, 481] width 36 height 36
click at [724, 476] on span "▲" at bounding box center [724, 481] width 36 height 36
click at [763, 478] on span "▲" at bounding box center [765, 481] width 36 height 36
click at [760, 539] on span "▼" at bounding box center [765, 535] width 36 height 36
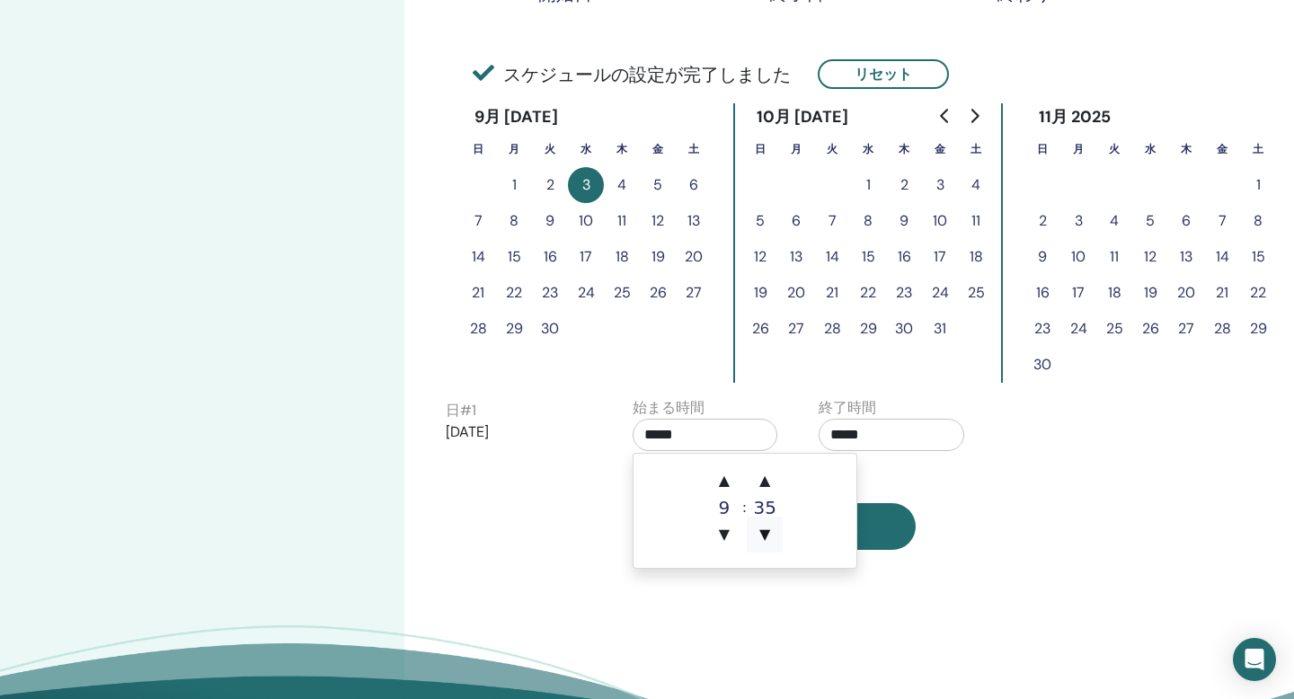
click at [760, 539] on span "▼" at bounding box center [765, 535] width 36 height 36
type input "*****"
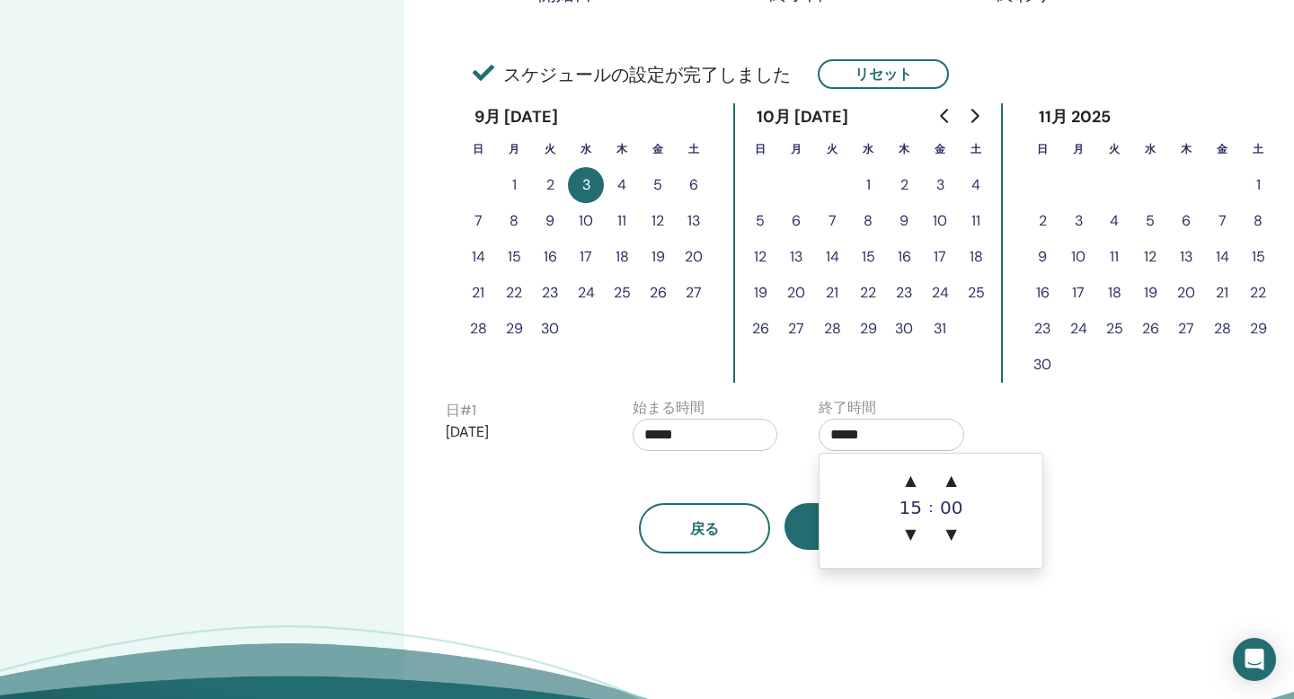
click at [915, 431] on input "*****" at bounding box center [892, 435] width 146 height 32
click at [911, 536] on span "▼" at bounding box center [911, 535] width 36 height 36
click at [911, 484] on span "▲" at bounding box center [911, 481] width 36 height 36
type input "*****"
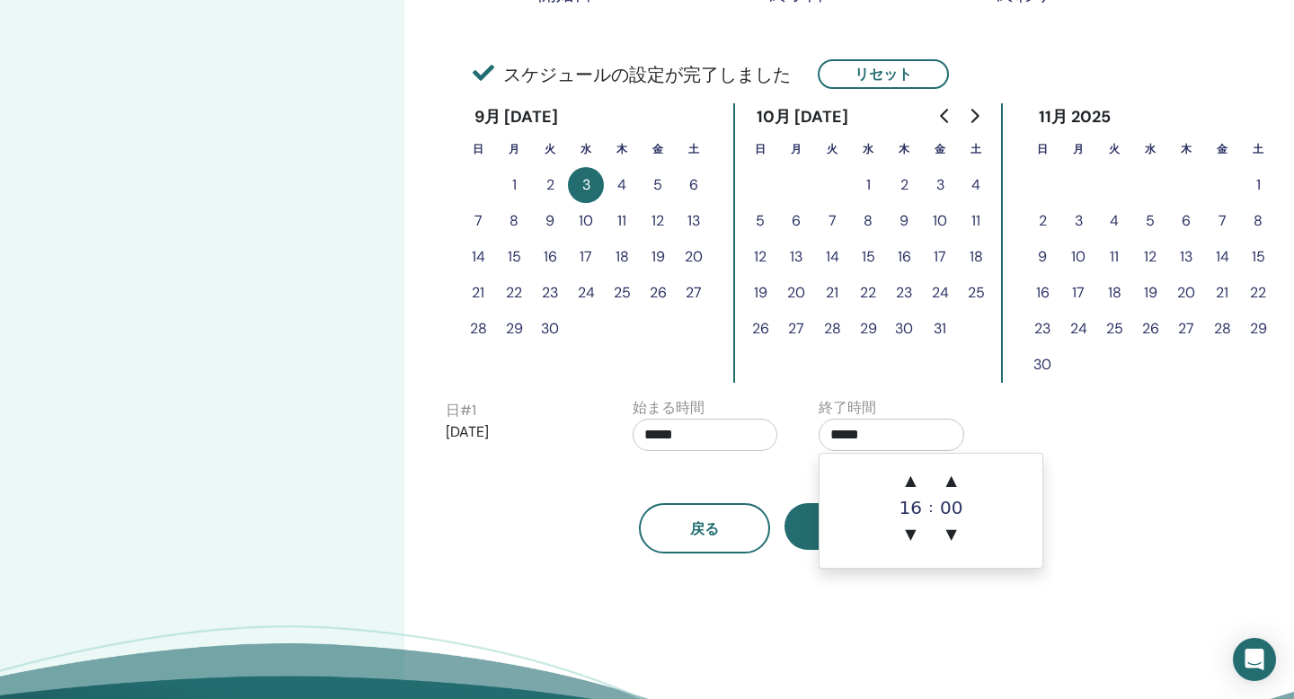
click at [1047, 469] on div "戻る 次" at bounding box center [777, 506] width 690 height 93
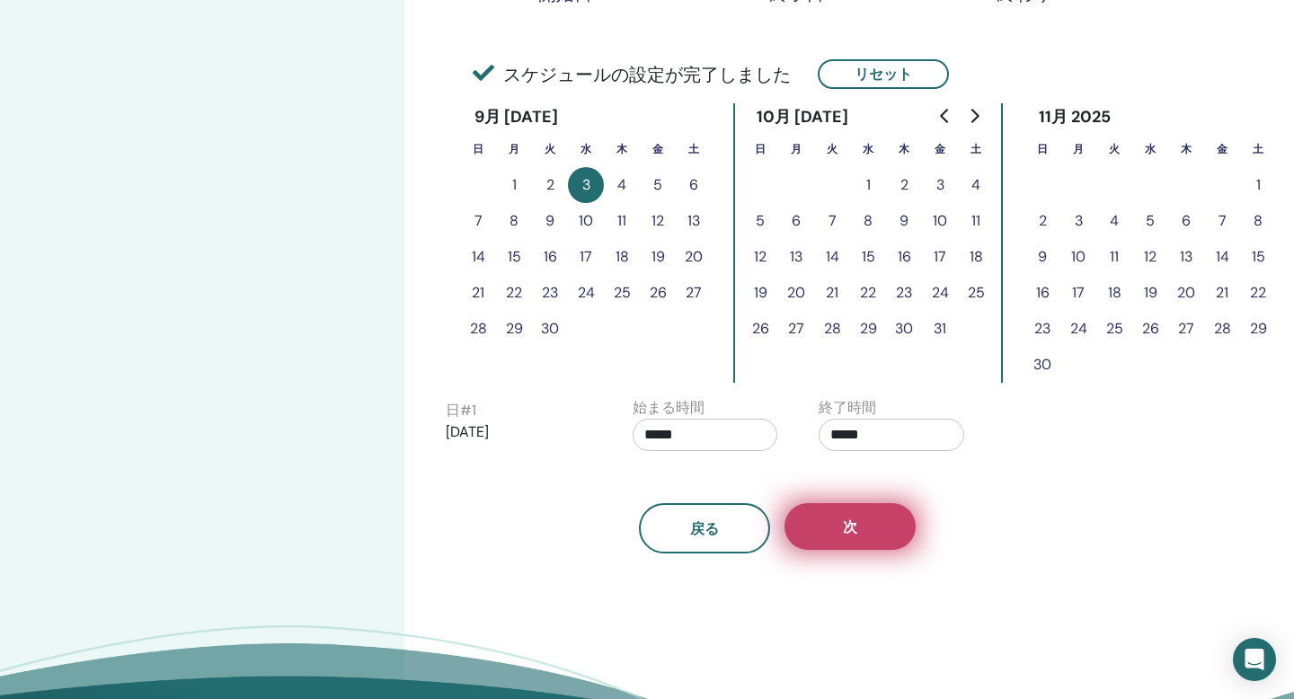
click at [869, 532] on button "次" at bounding box center [850, 526] width 131 height 47
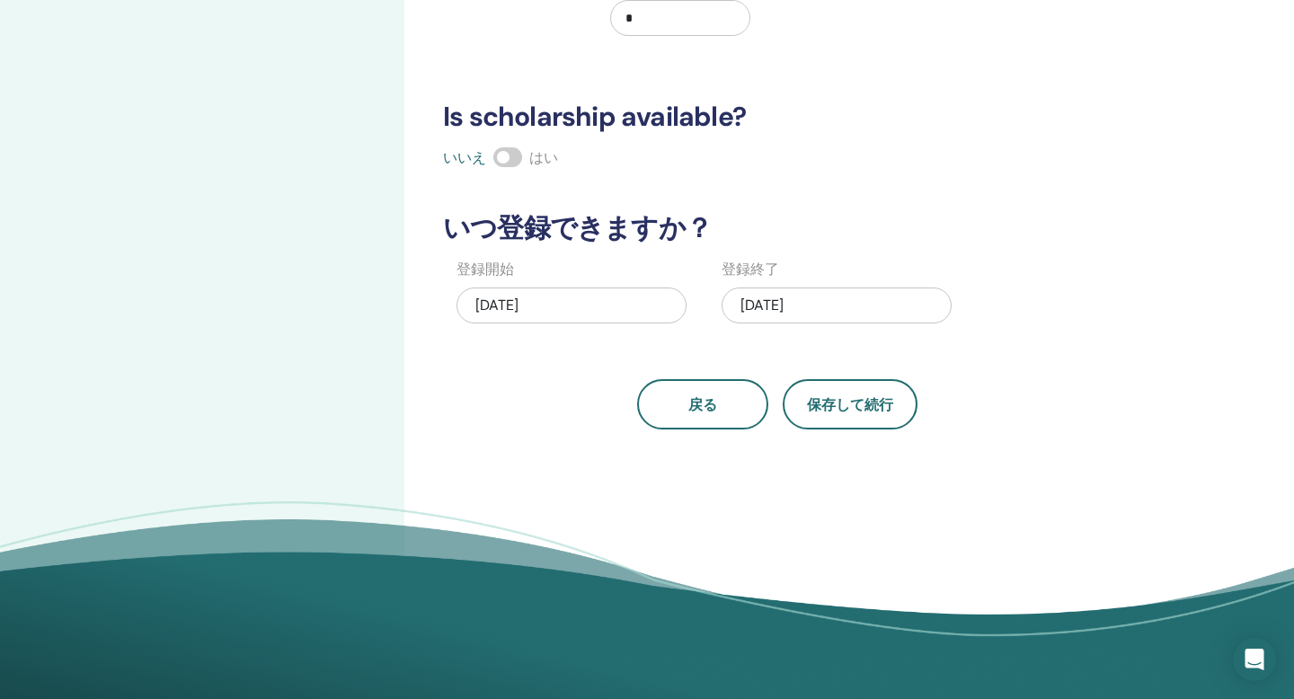
click at [599, 305] on div "08/27/2025" at bounding box center [572, 306] width 230 height 36
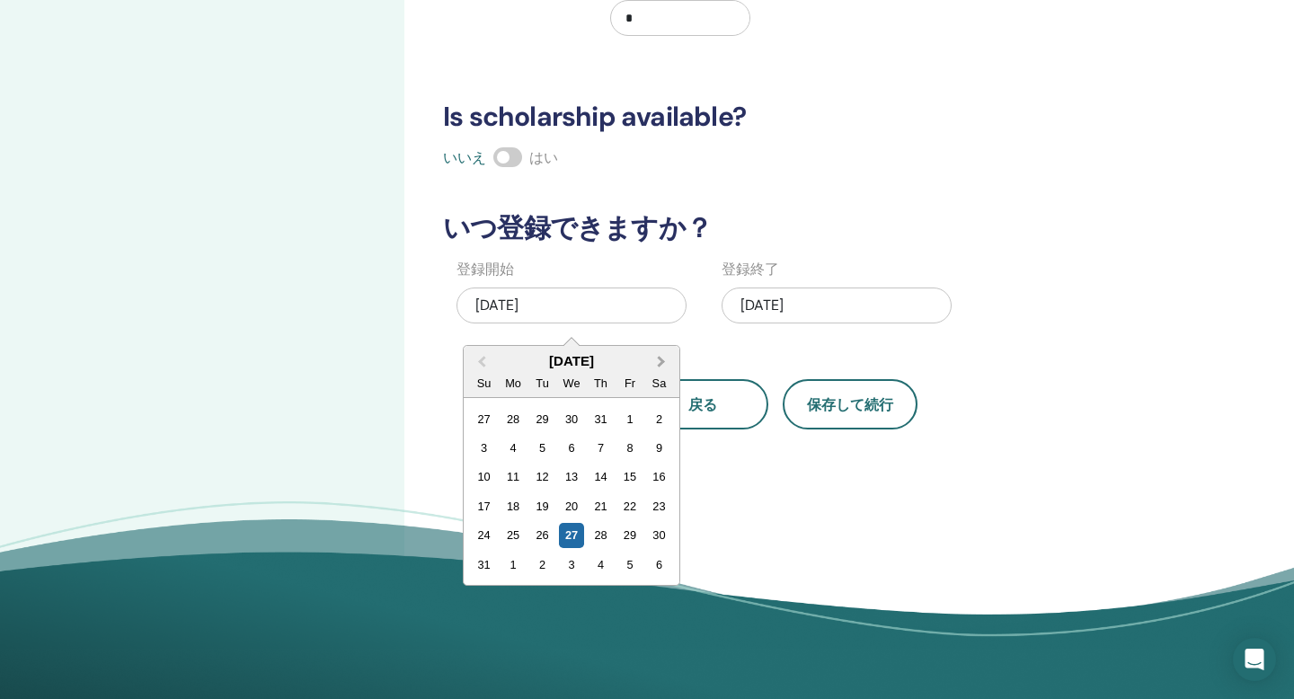
click at [662, 364] on span "Next Month" at bounding box center [662, 361] width 0 height 19
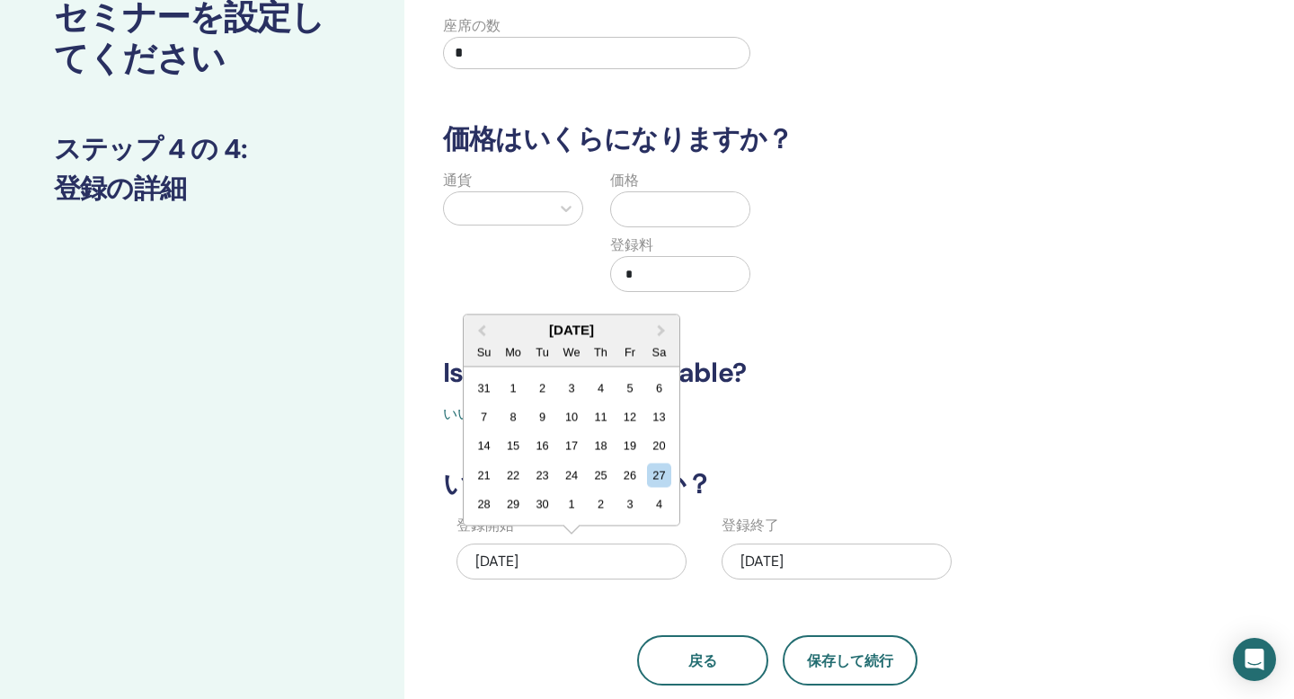
scroll to position [0, 0]
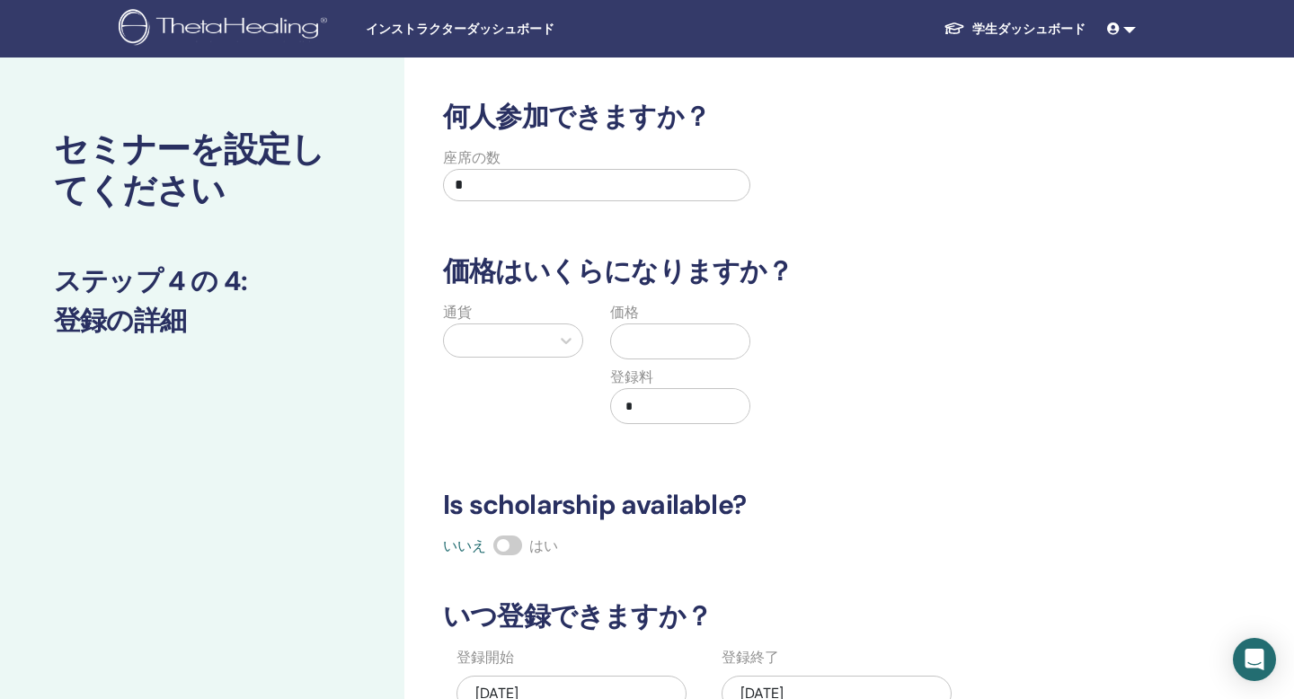
click at [560, 186] on input "*" at bounding box center [596, 185] width 307 height 32
type input "**"
click at [982, 492] on h3 "Is scholarship available?" at bounding box center [777, 505] width 690 height 32
click at [554, 351] on div at bounding box center [566, 340] width 32 height 32
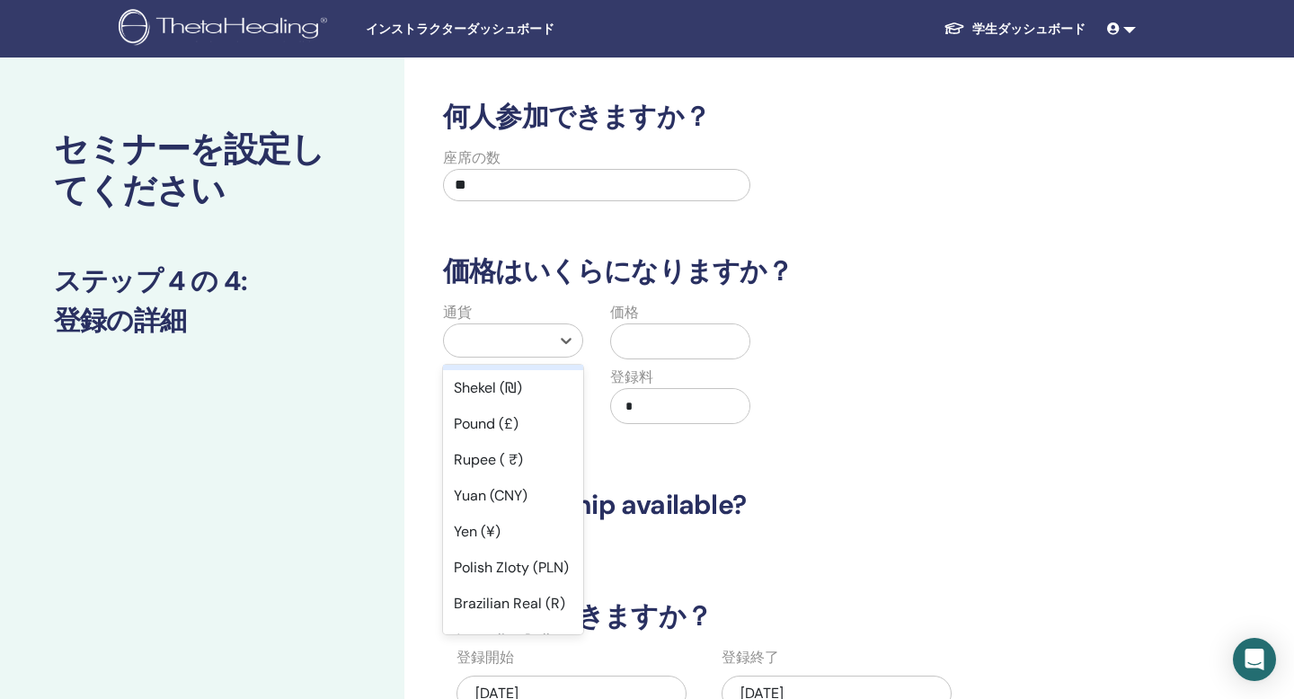
scroll to position [144, 0]
click at [482, 534] on div "Yen (¥)" at bounding box center [513, 530] width 140 height 36
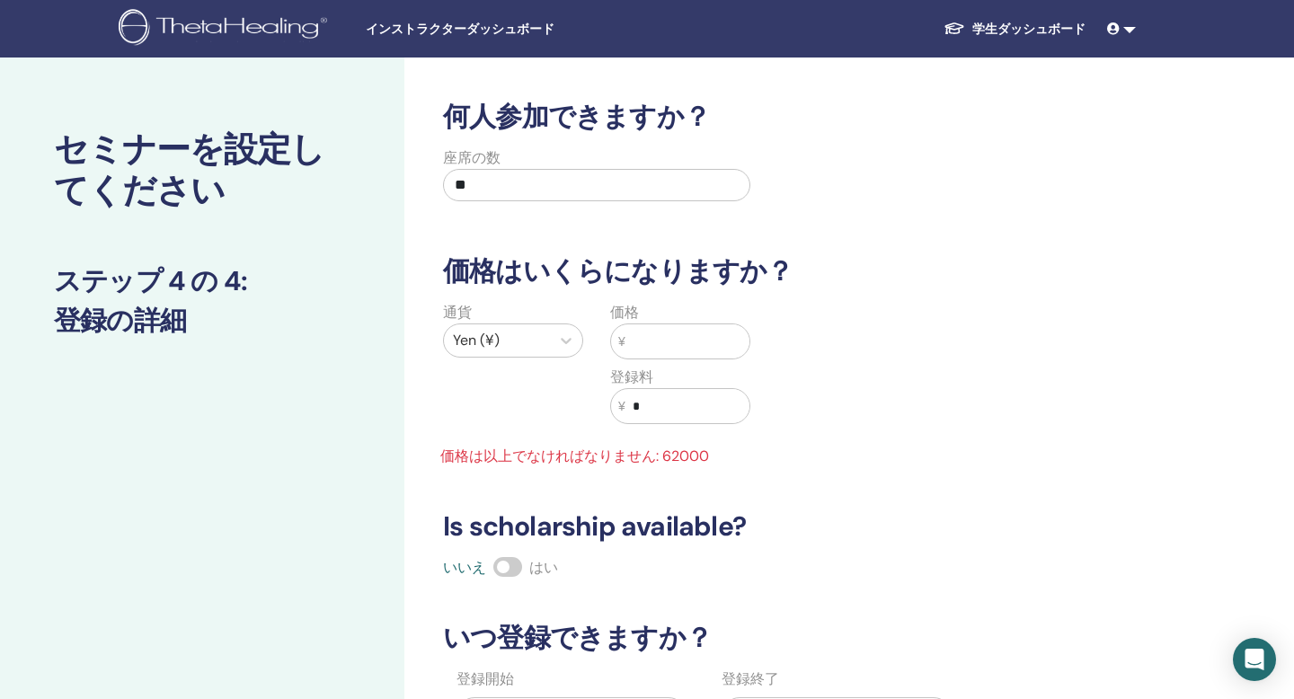
click at [702, 330] on input "text" at bounding box center [688, 341] width 124 height 34
type input "*"
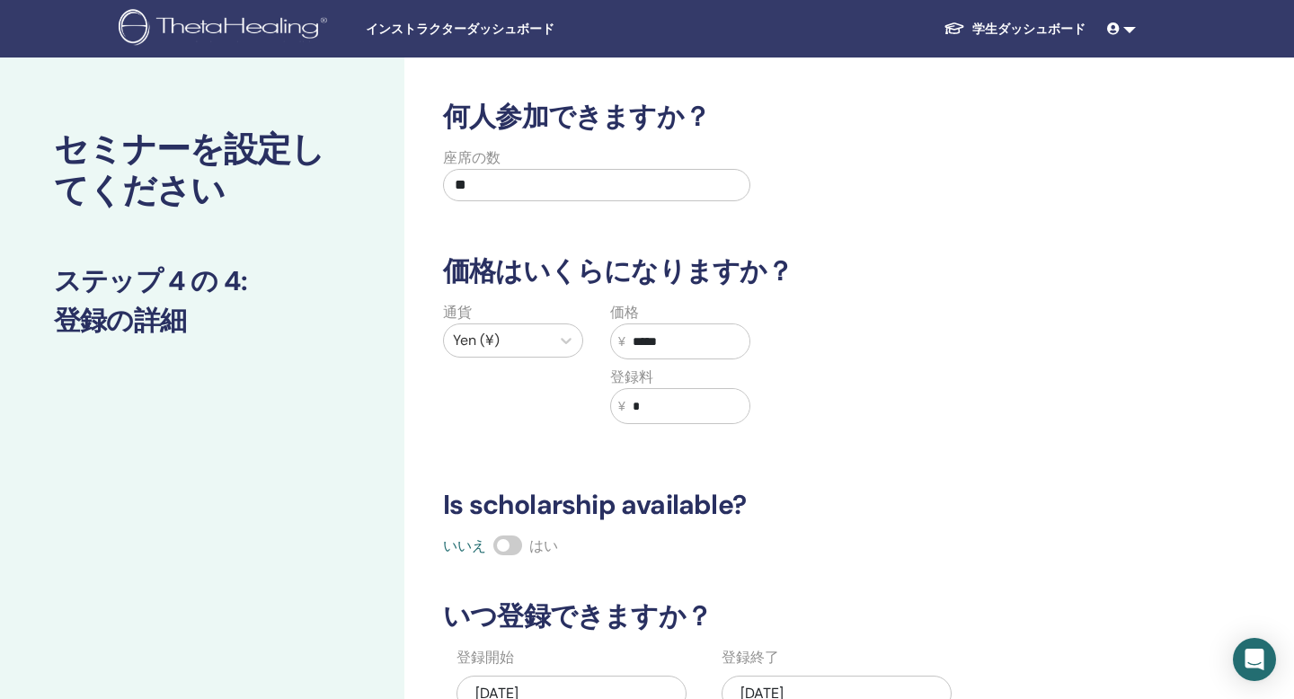
type input "*****"
click at [706, 412] on input "*" at bounding box center [688, 406] width 124 height 34
type input "****"
click at [851, 519] on h3 "Is scholarship available?" at bounding box center [777, 505] width 690 height 32
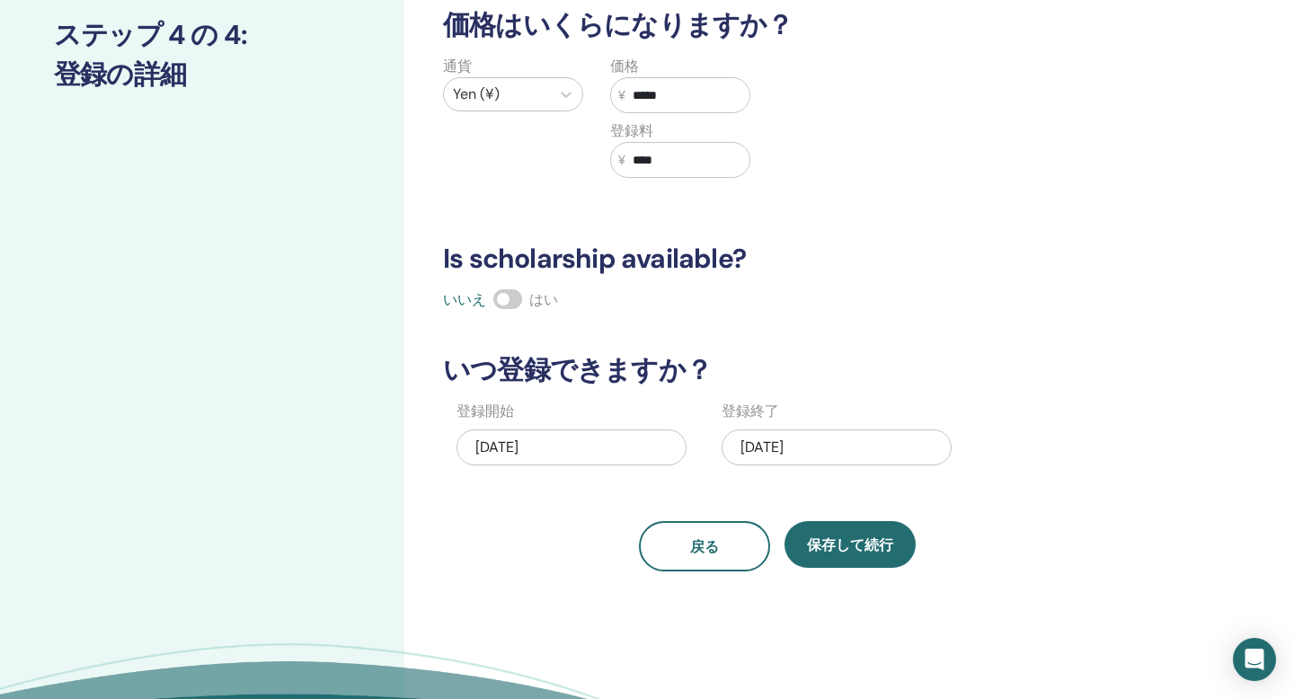
scroll to position [264, 0]
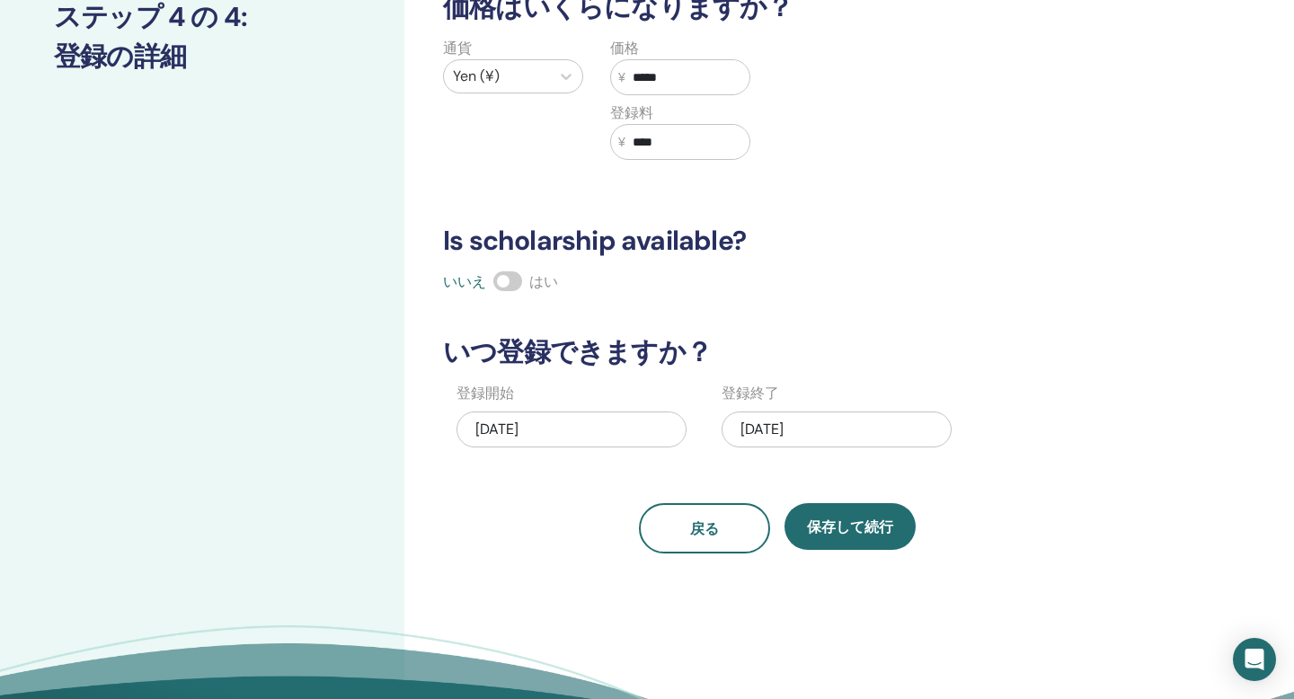
click at [623, 440] on div "08/27/2025" at bounding box center [572, 430] width 230 height 36
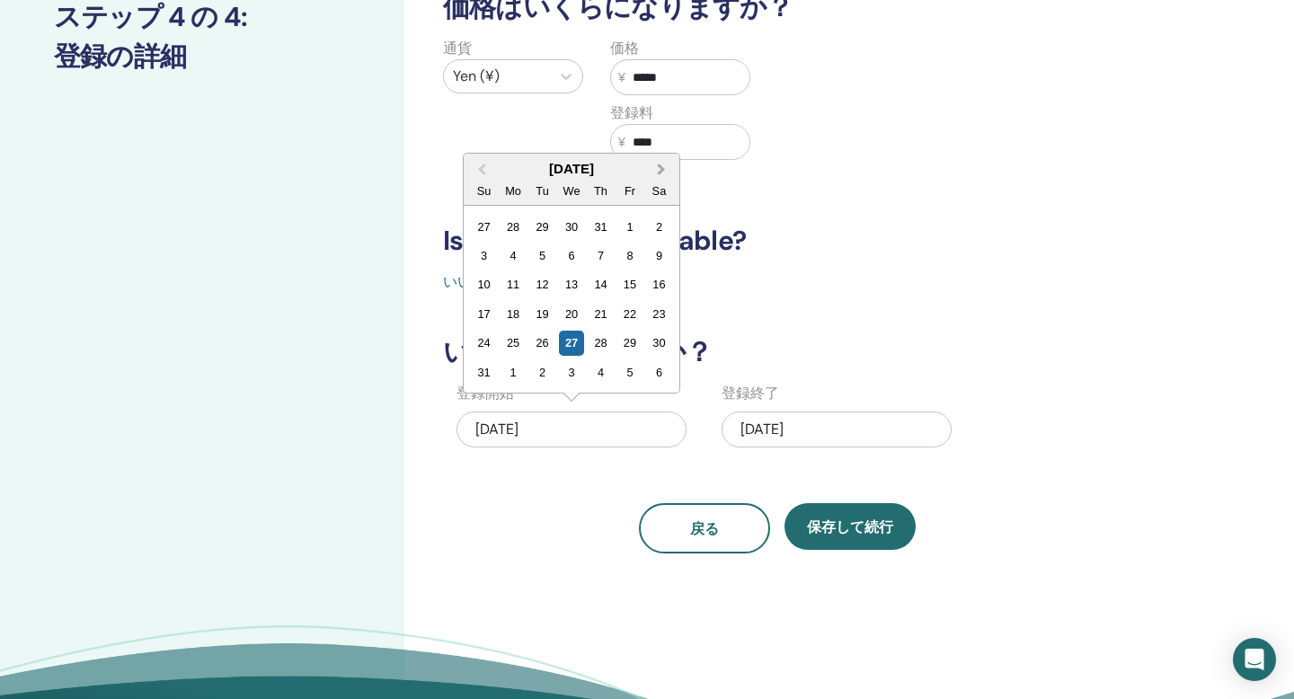
click at [664, 171] on button "Next Month" at bounding box center [663, 169] width 29 height 29
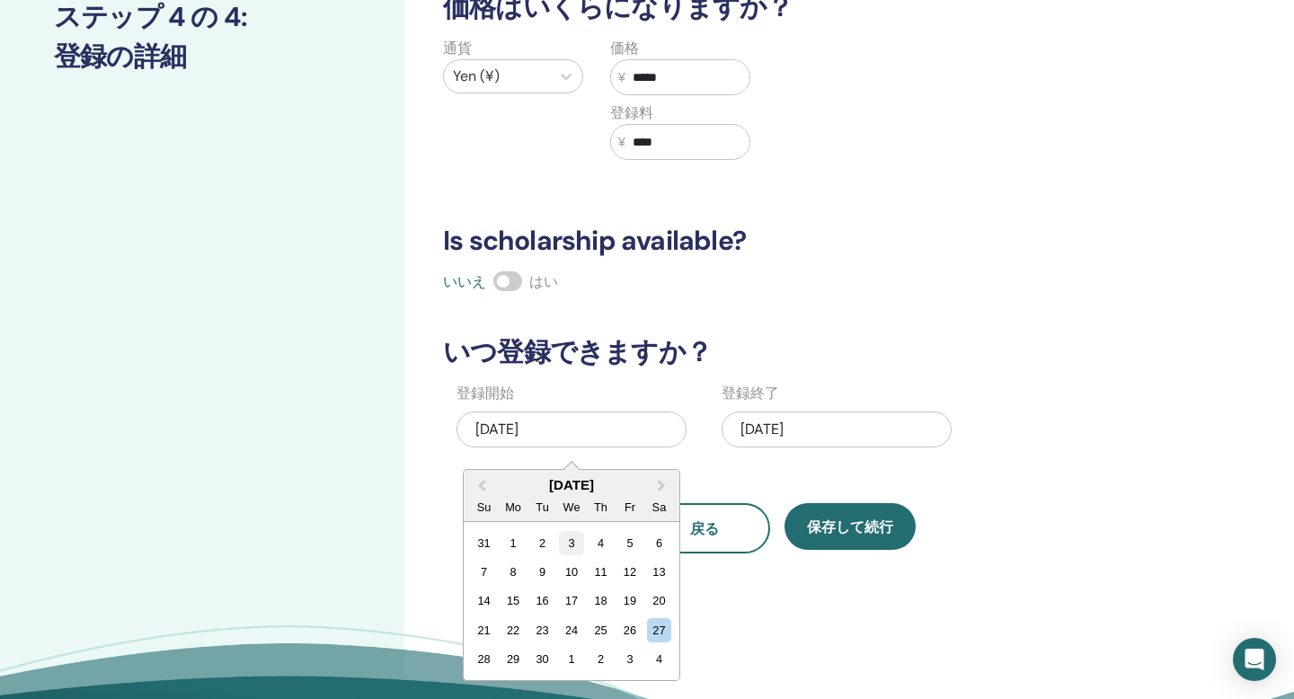
click at [573, 546] on div "3" at bounding box center [571, 543] width 24 height 24
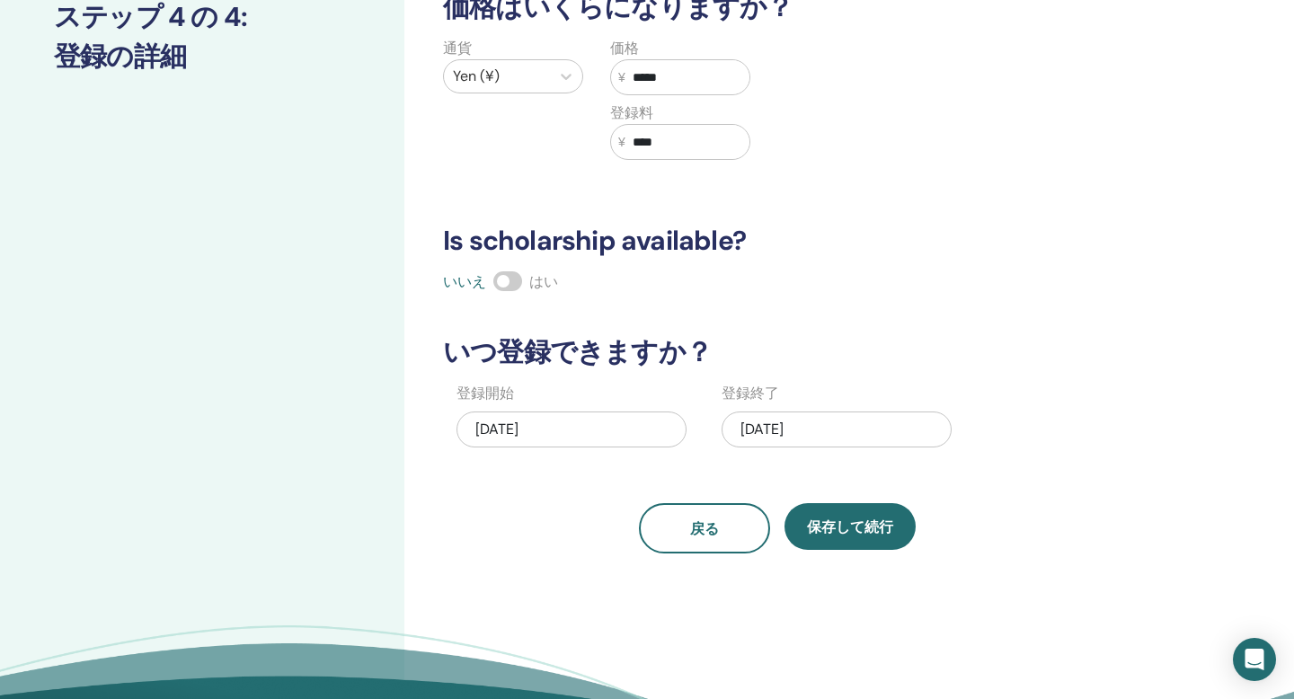
click at [881, 430] on div "09/03/2025" at bounding box center [837, 430] width 230 height 36
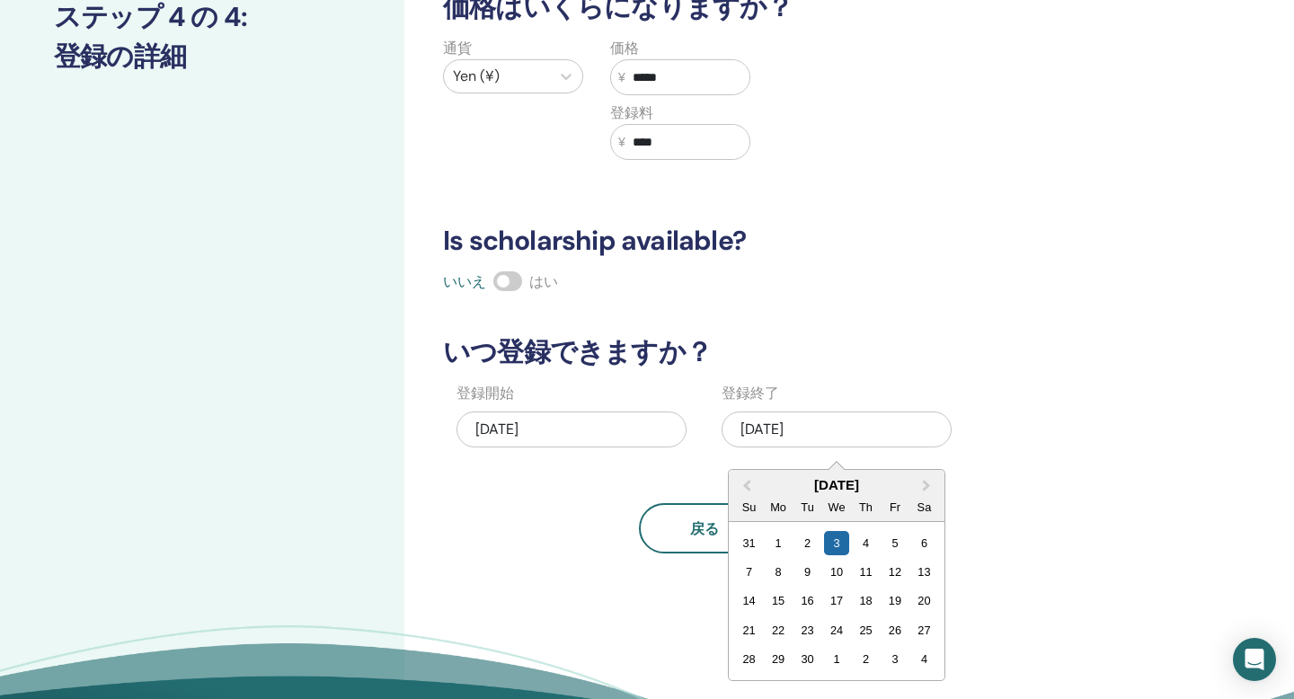
click at [901, 549] on div "5" at bounding box center [895, 543] width 24 height 24
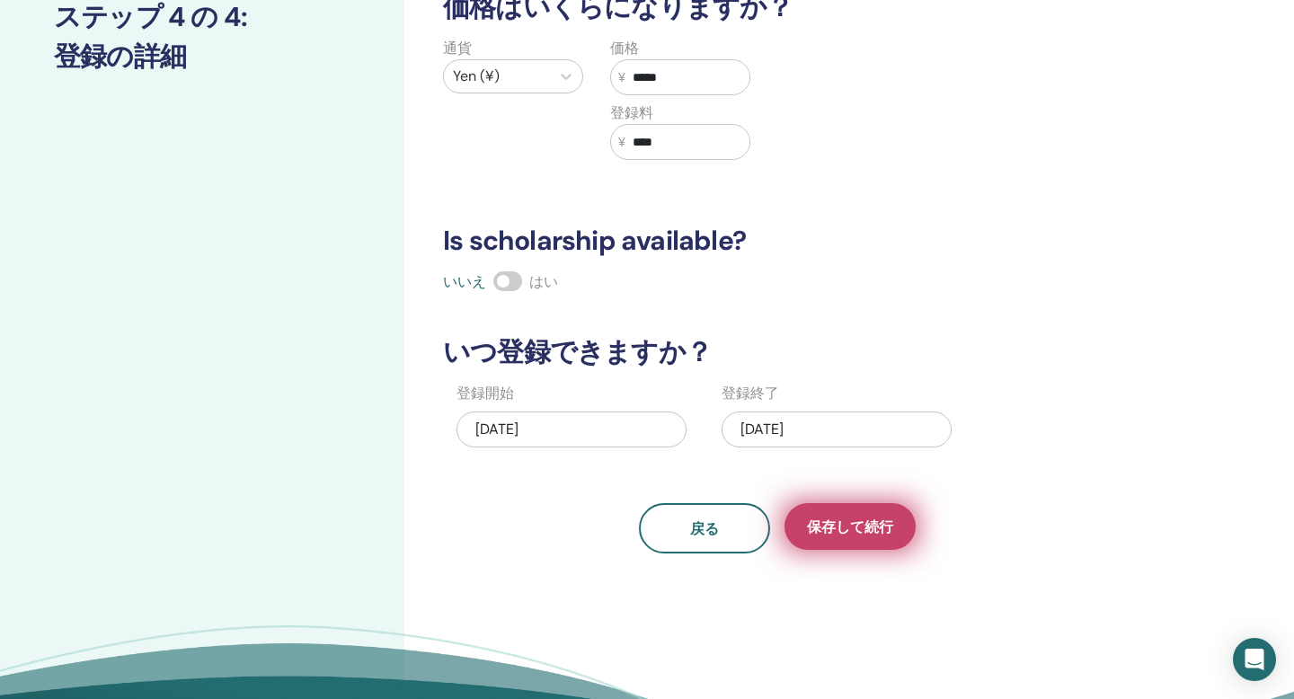
click at [870, 531] on span "保存して続行" at bounding box center [850, 527] width 86 height 19
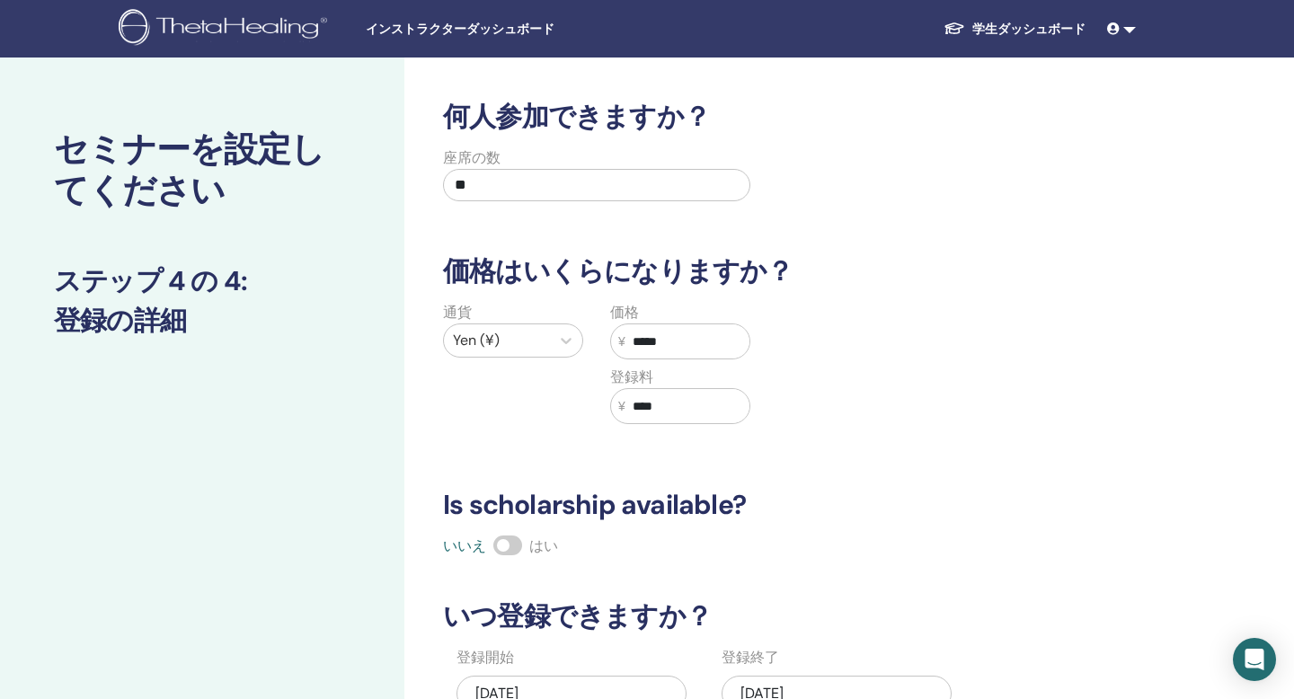
scroll to position [578, 0]
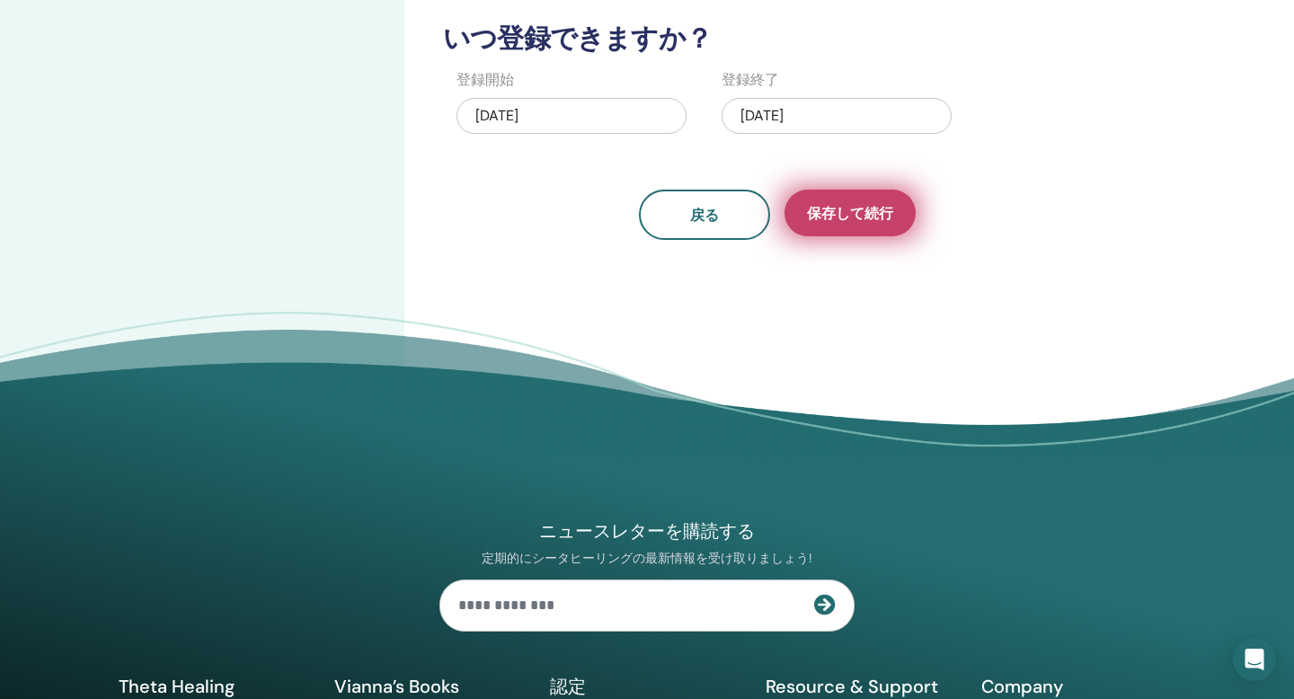
click at [864, 206] on span "保存して続行" at bounding box center [850, 213] width 86 height 19
click at [848, 218] on span "保存して続行" at bounding box center [850, 213] width 86 height 19
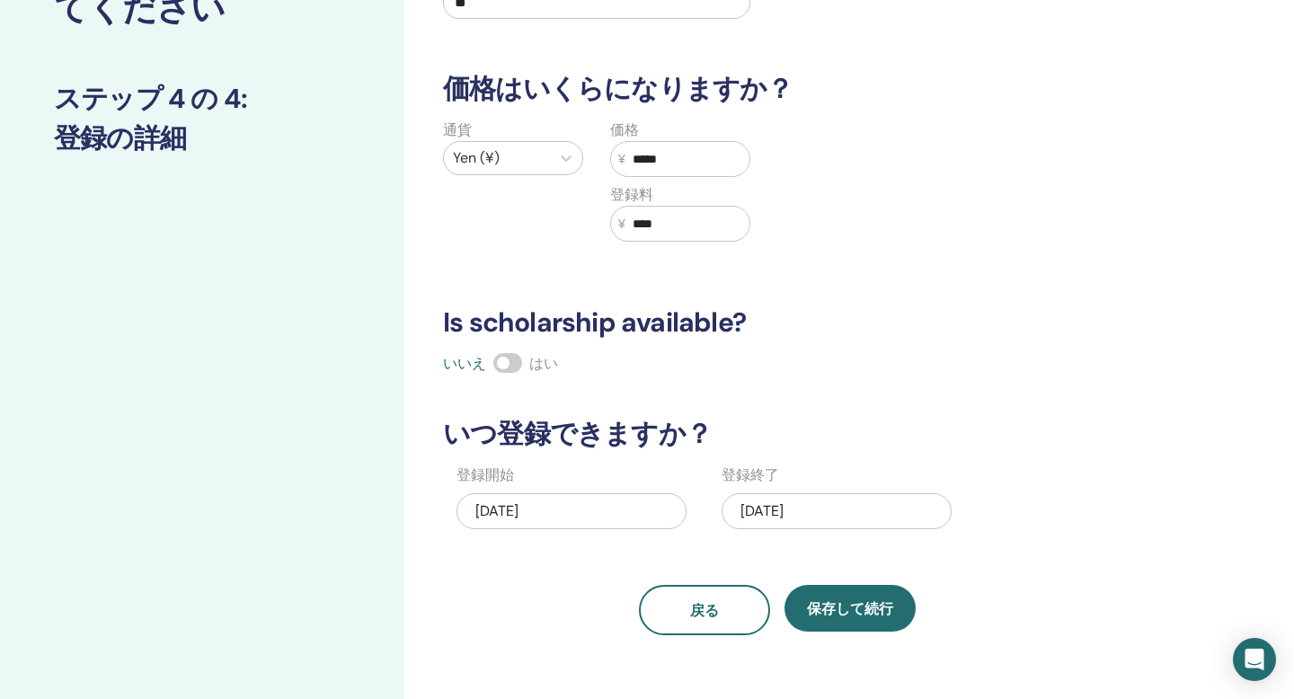
scroll to position [0, 0]
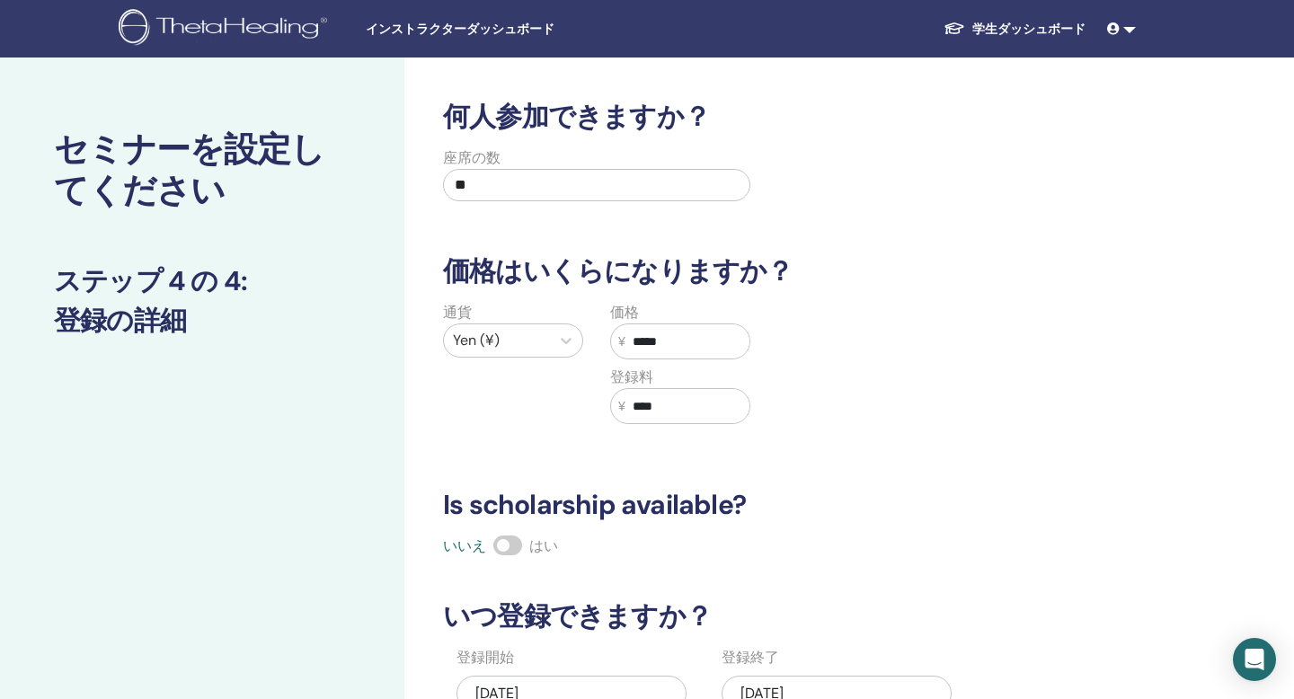
click at [690, 345] on input "*****" at bounding box center [688, 341] width 124 height 34
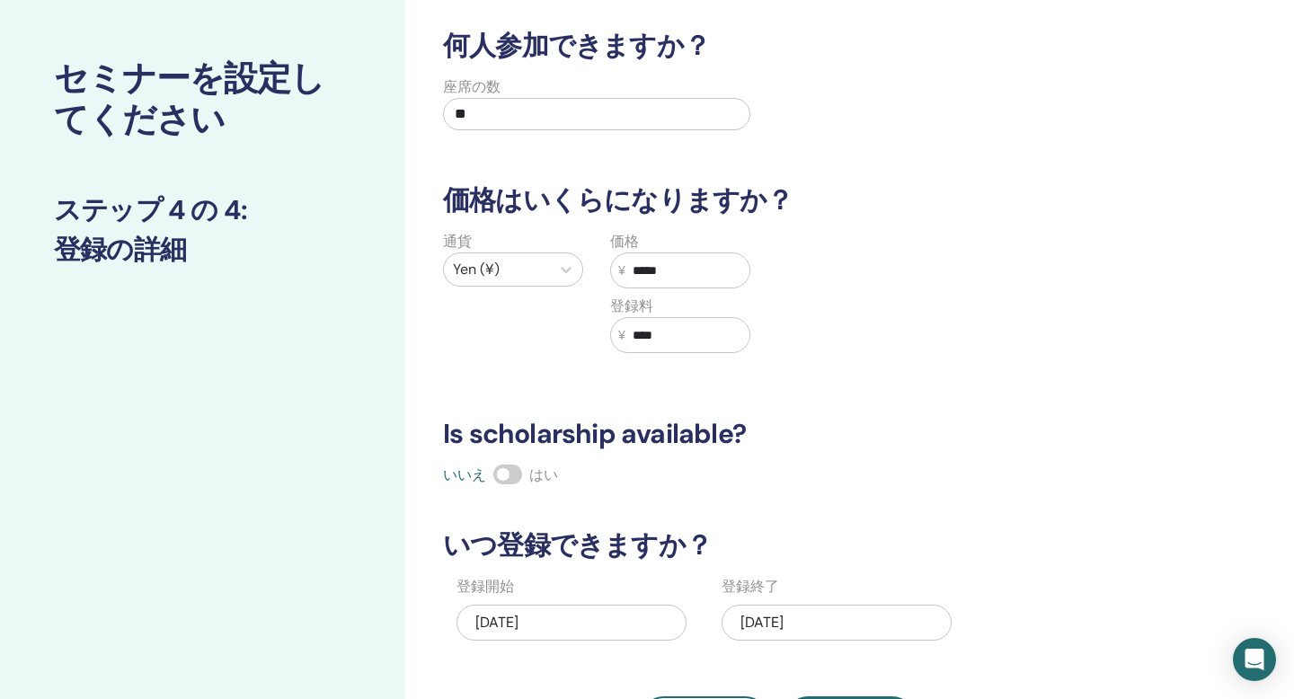
scroll to position [185, 0]
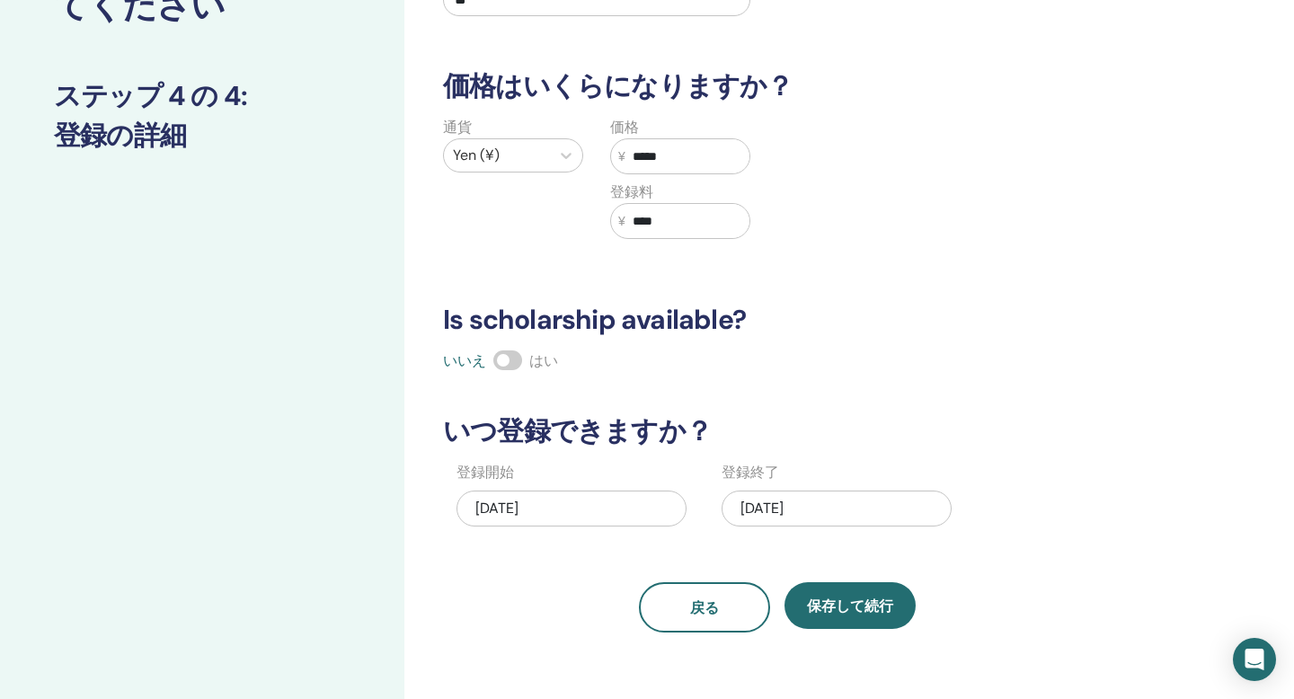
click at [569, 503] on div "09/03/2025" at bounding box center [572, 509] width 230 height 36
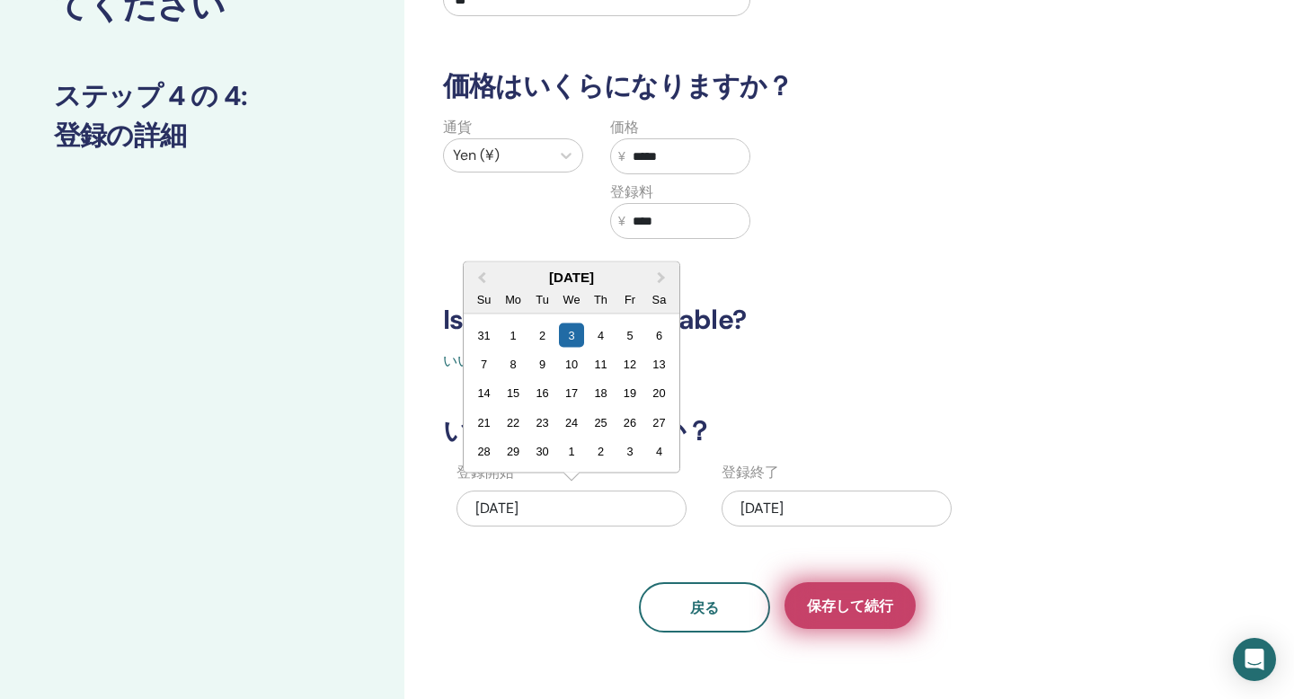
click at [859, 598] on span "保存して続行" at bounding box center [850, 606] width 86 height 19
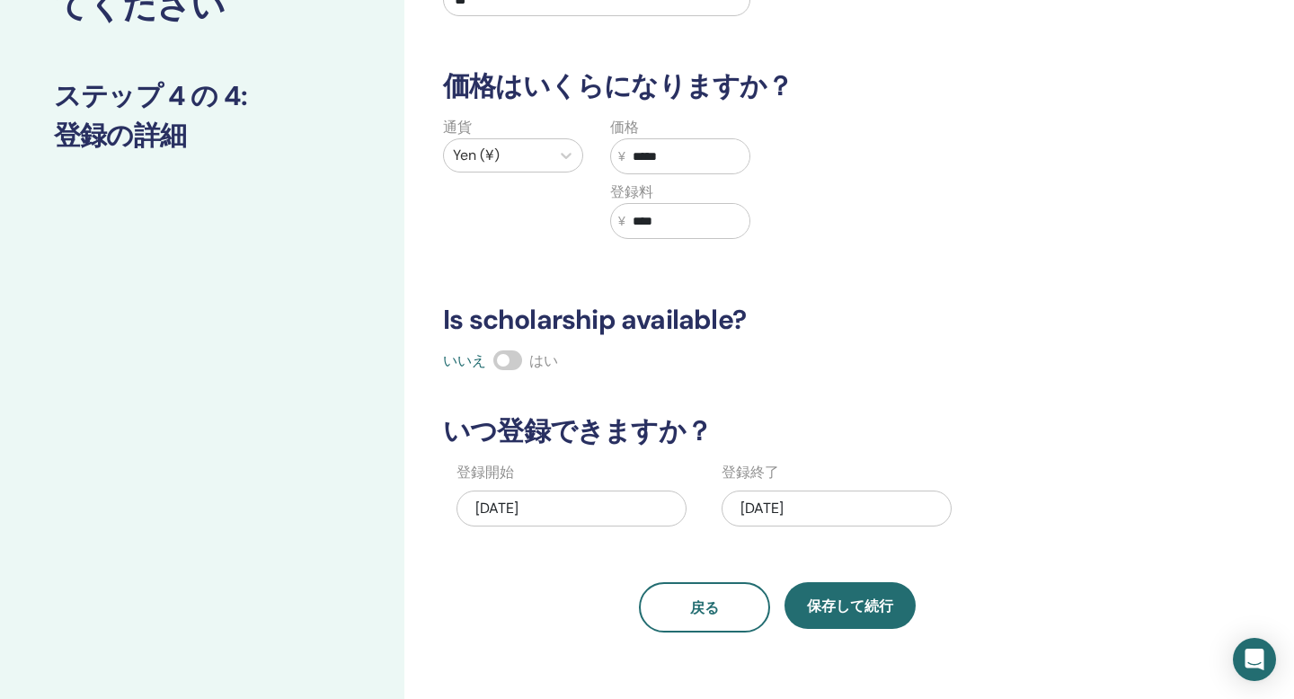
click at [604, 506] on div "09/03/2025" at bounding box center [572, 509] width 230 height 36
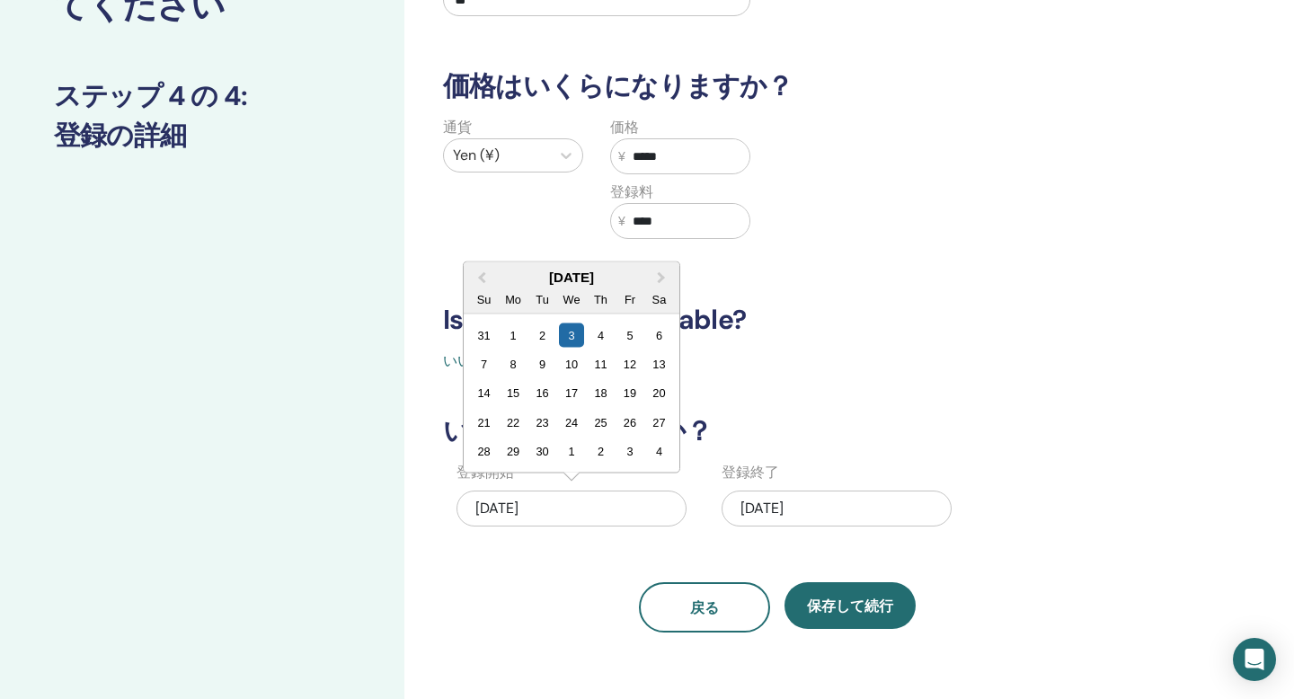
click at [544, 502] on div "09/03/2025" at bounding box center [572, 509] width 230 height 36
click at [600, 340] on div "4" at bounding box center [601, 335] width 24 height 24
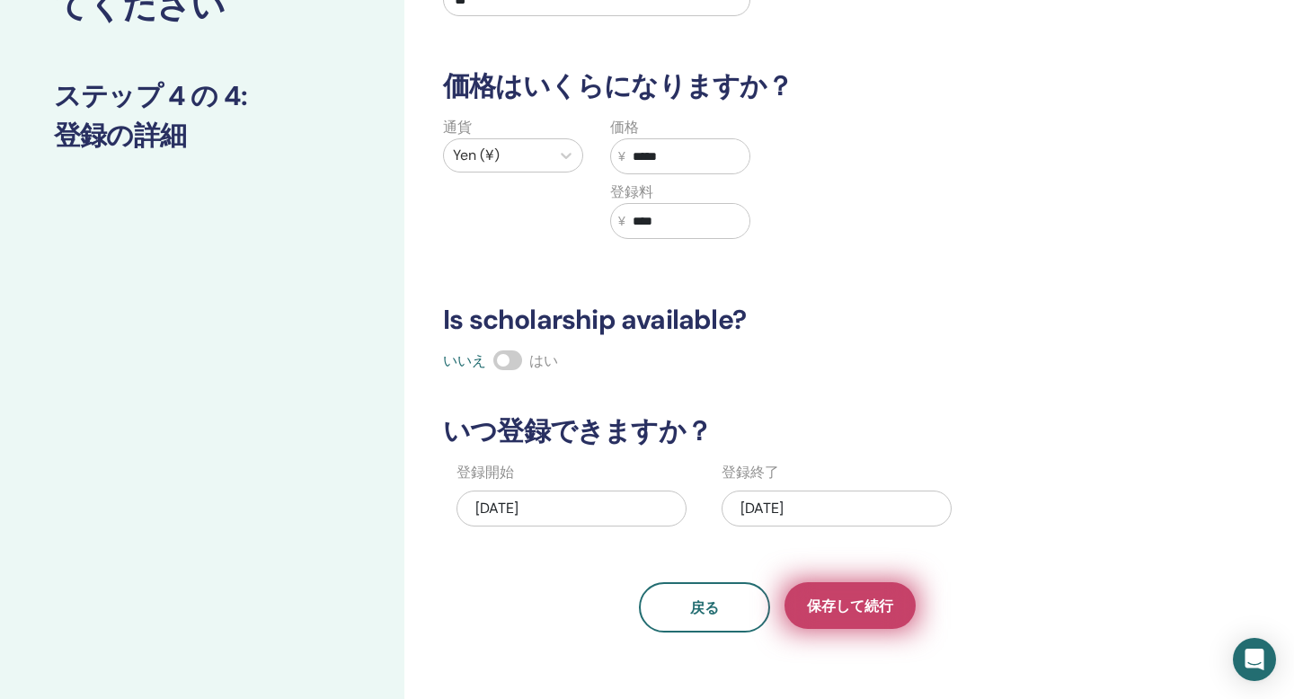
click at [866, 613] on span "保存して続行" at bounding box center [850, 606] width 86 height 19
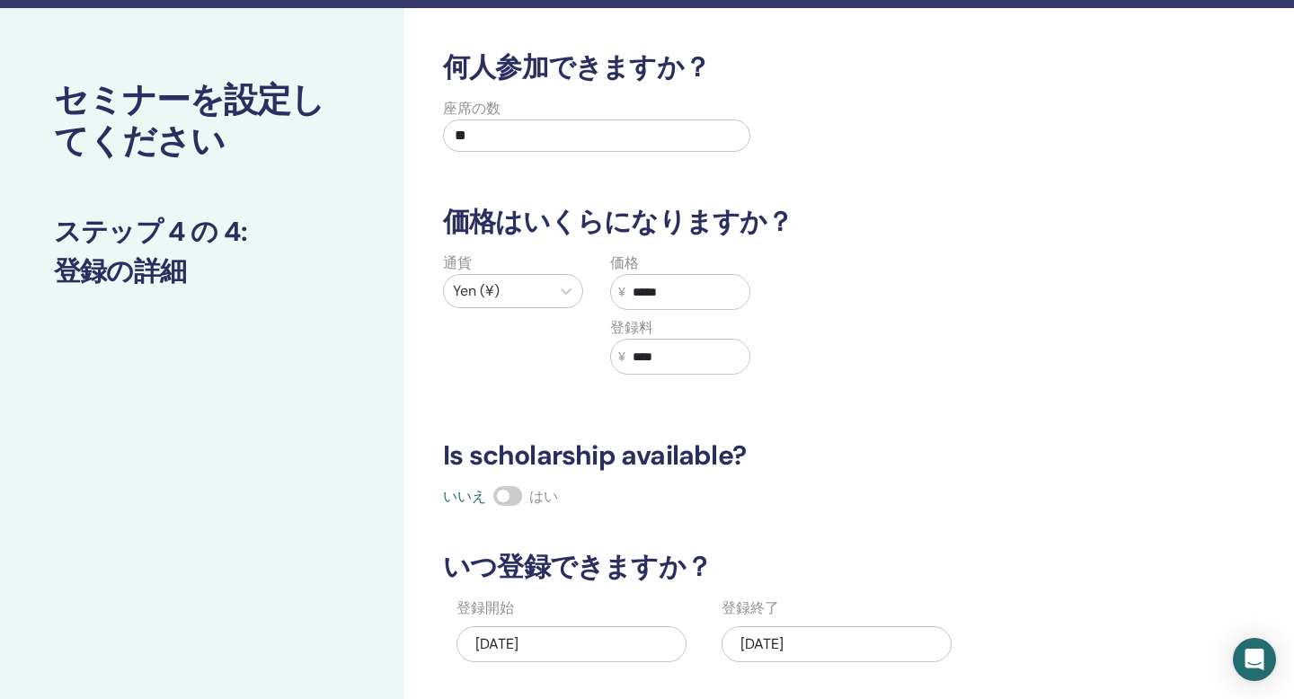
scroll to position [0, 0]
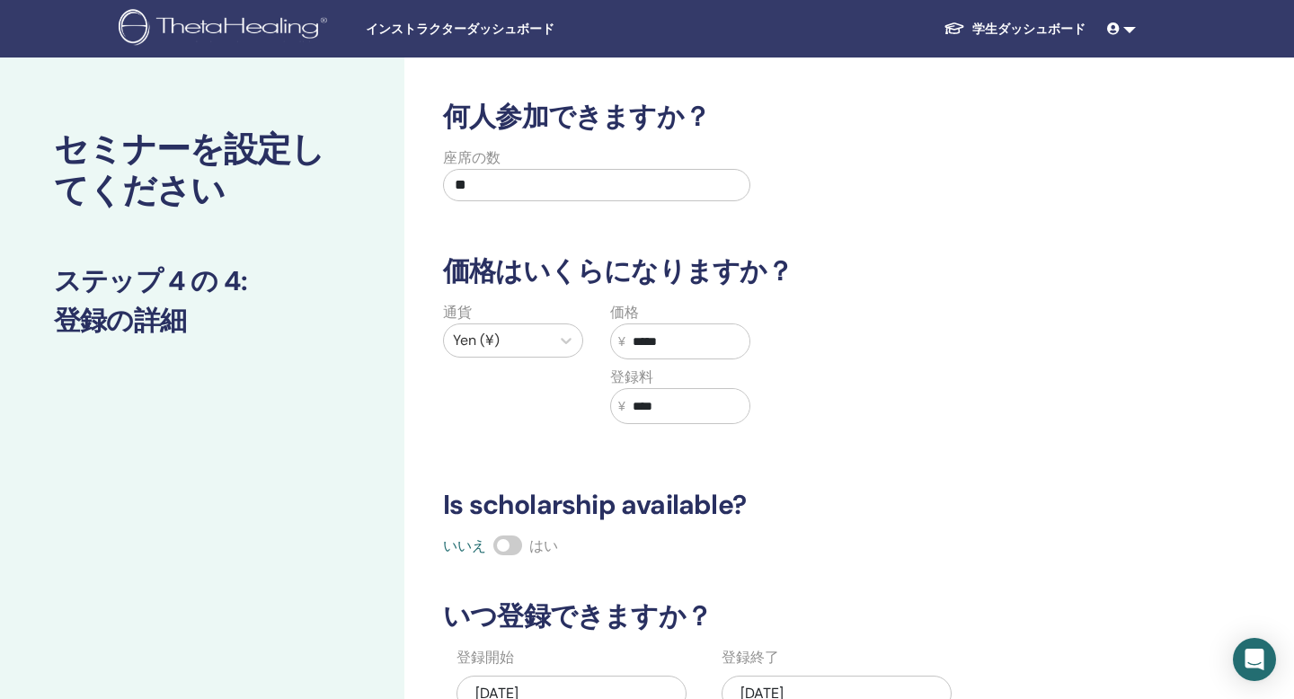
click at [705, 346] on input "*****" at bounding box center [688, 341] width 124 height 34
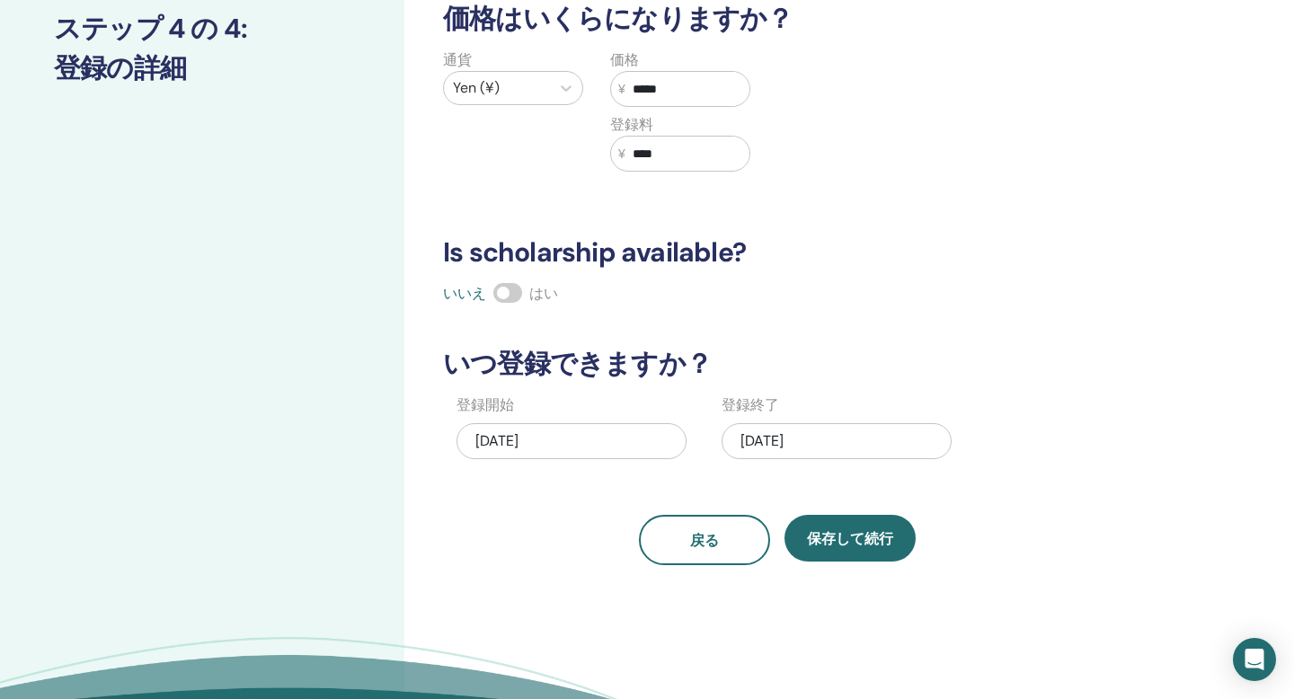
click at [565, 449] on div "09/04/2025" at bounding box center [572, 441] width 230 height 36
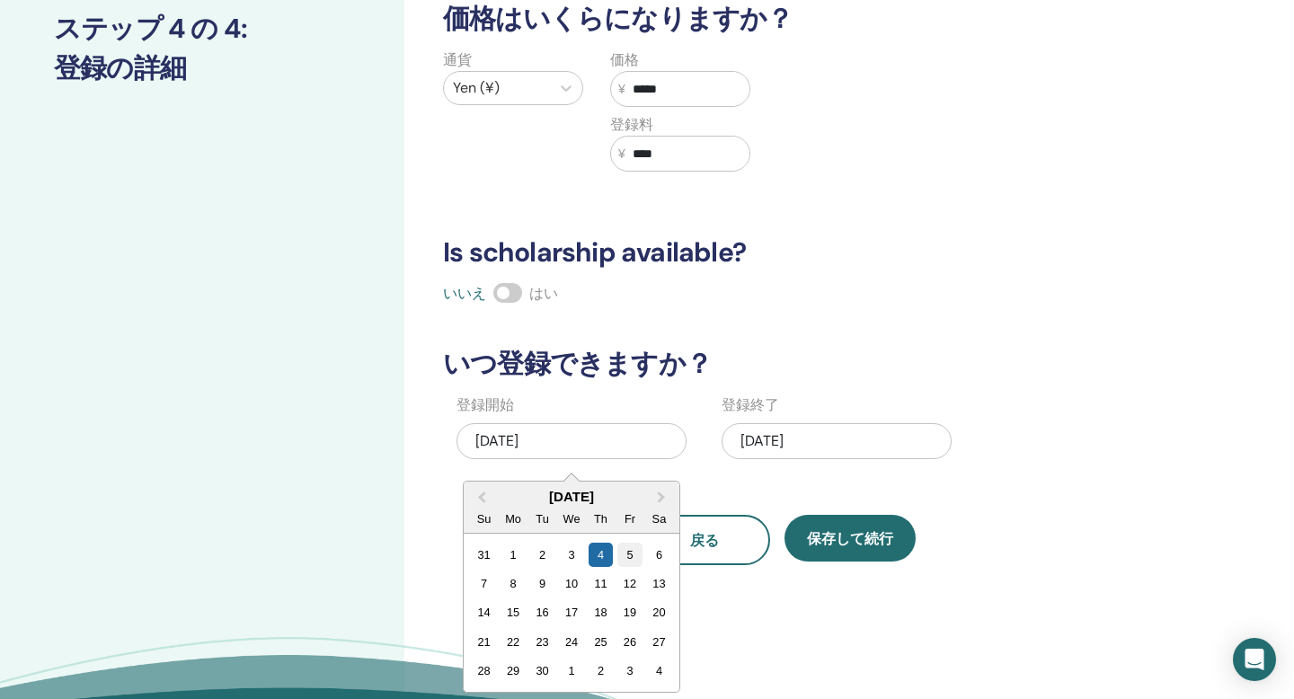
click at [630, 556] on div "5" at bounding box center [629, 555] width 24 height 24
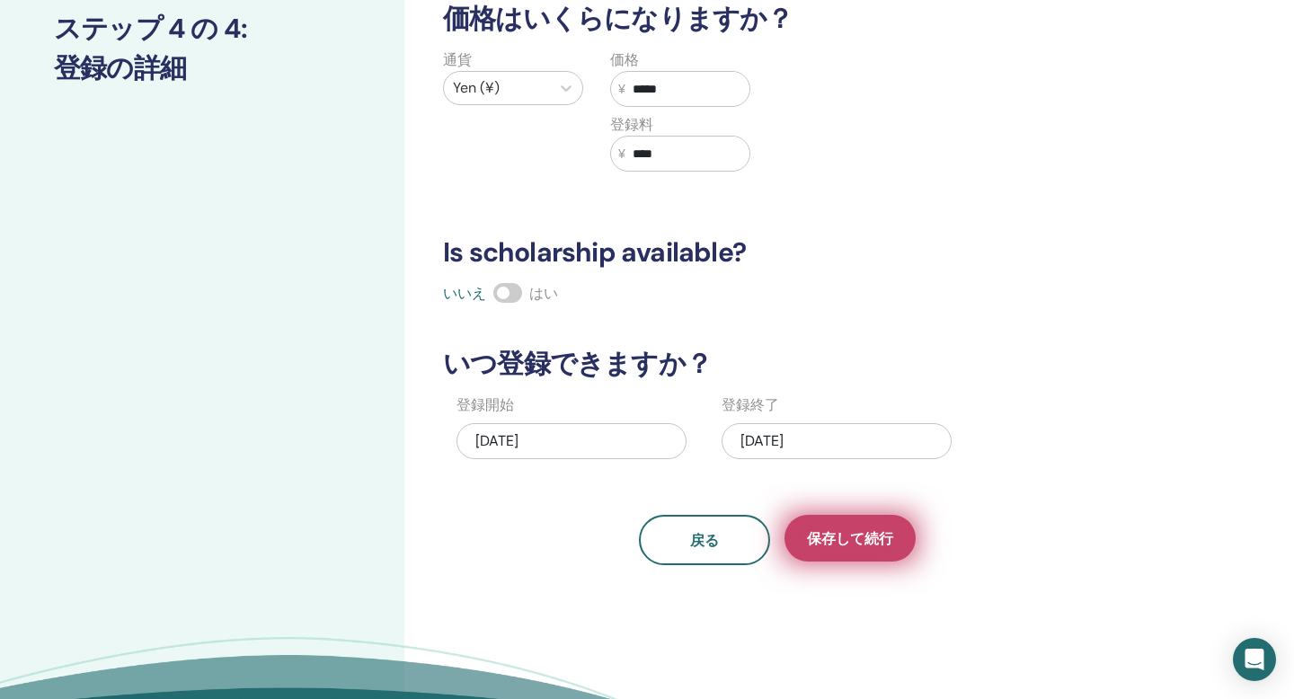
click at [868, 546] on span "保存して続行" at bounding box center [850, 538] width 86 height 19
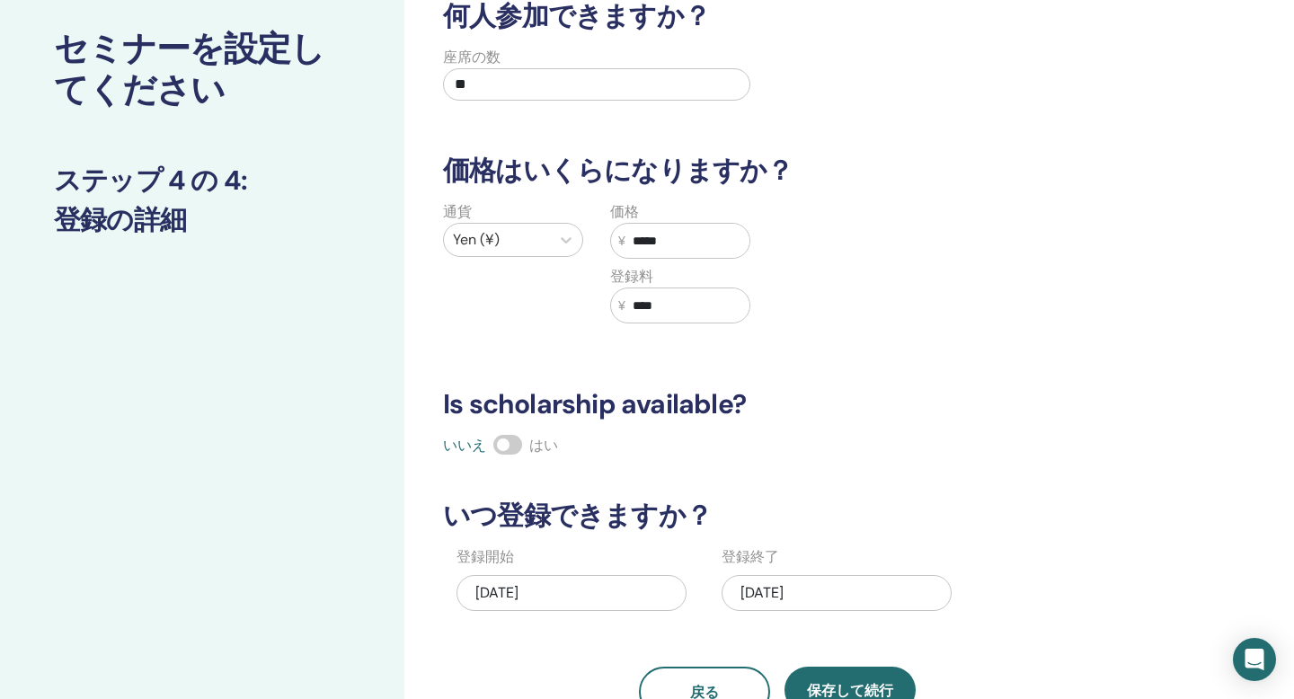
scroll to position [0, 0]
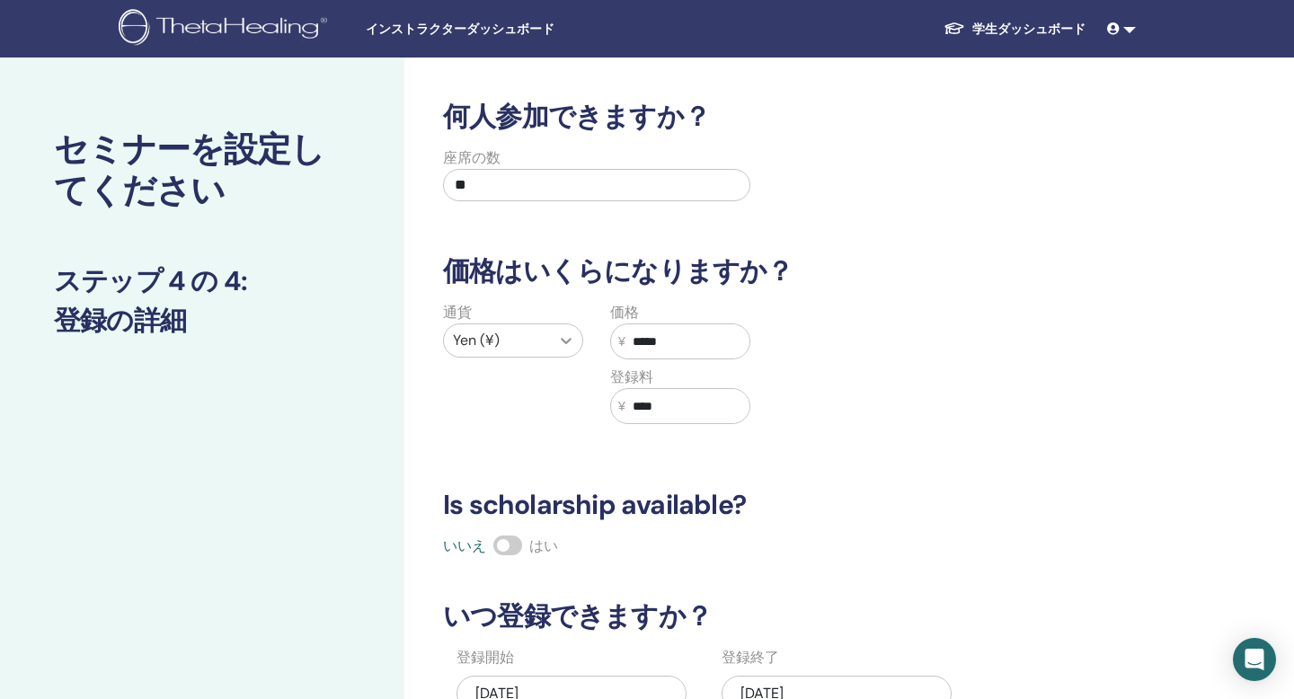
click at [560, 333] on icon at bounding box center [566, 341] width 18 height 18
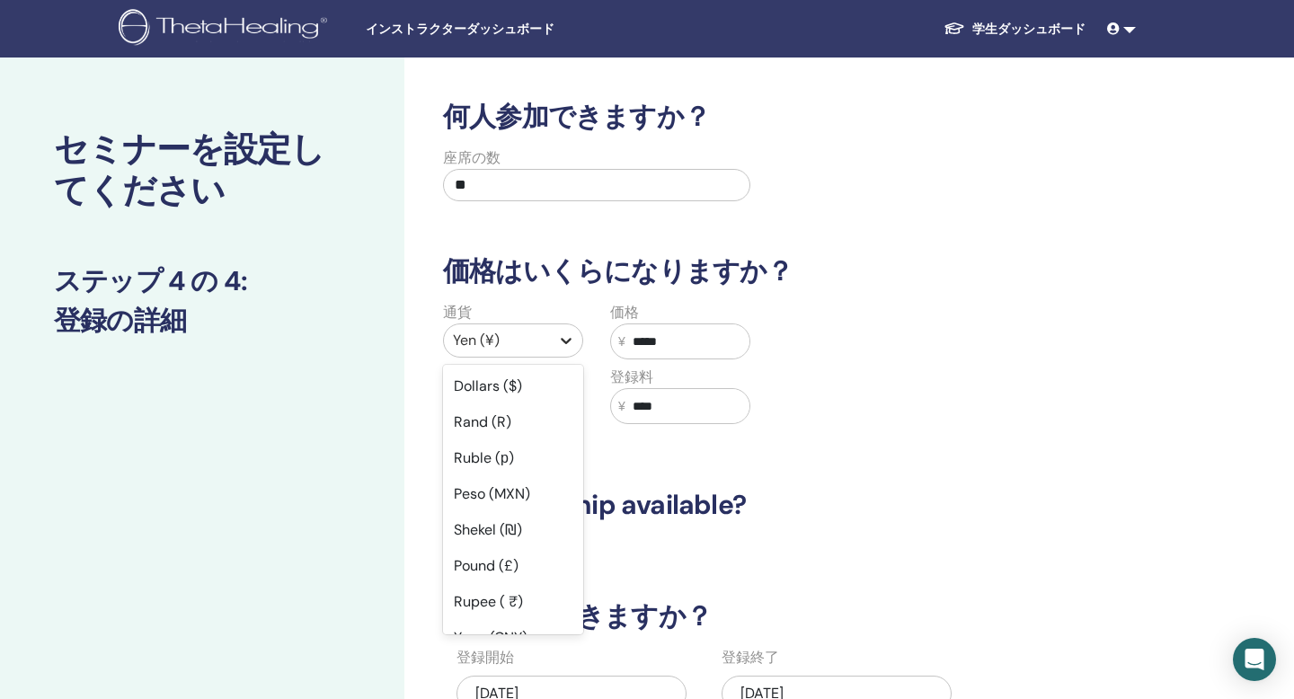
scroll to position [69, 0]
click at [520, 602] on div "Yen (¥)" at bounding box center [513, 605] width 140 height 36
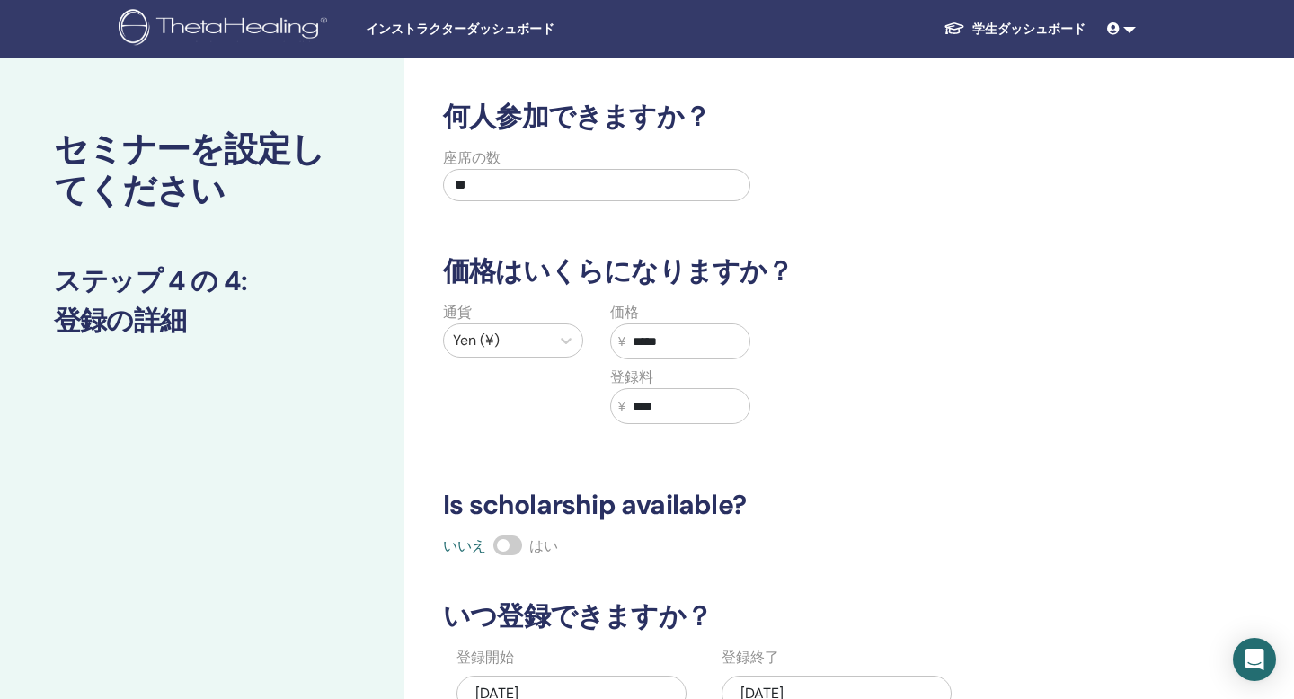
click at [714, 422] on input "****" at bounding box center [688, 406] width 124 height 34
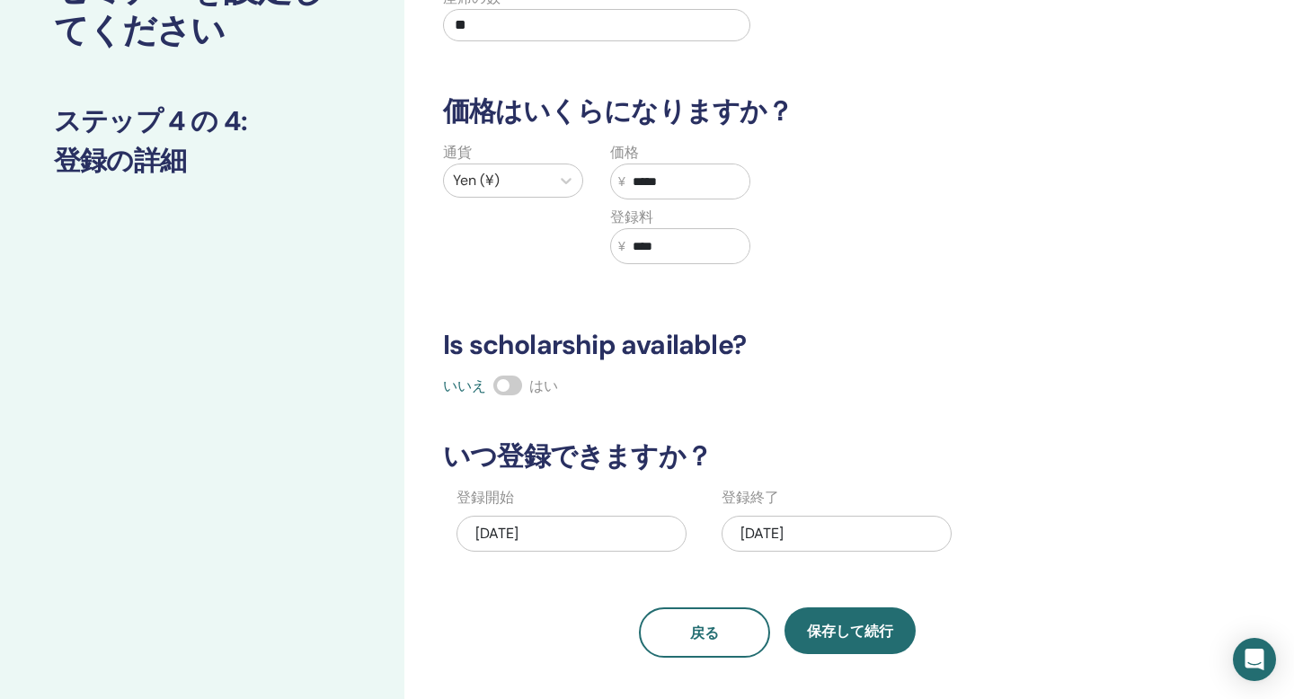
scroll to position [162, 0]
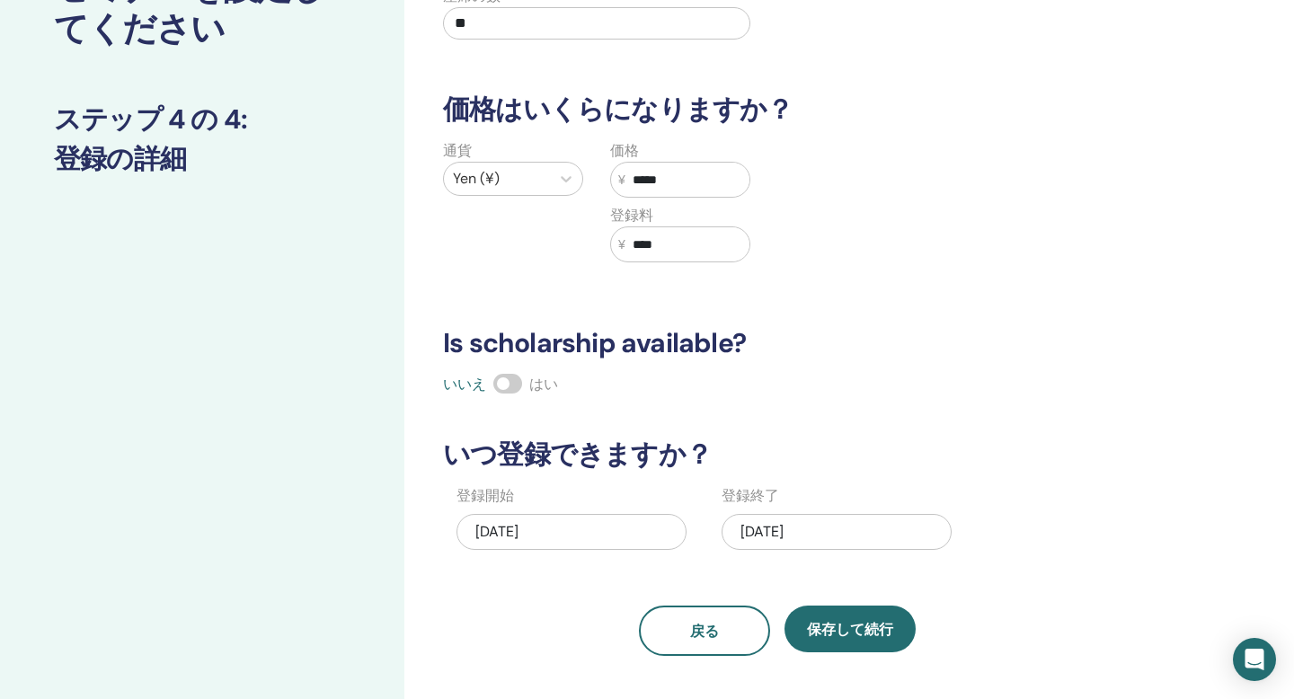
click at [465, 380] on span "いいえ" at bounding box center [464, 384] width 43 height 19
click at [588, 542] on div "09/05/2025" at bounding box center [572, 532] width 230 height 36
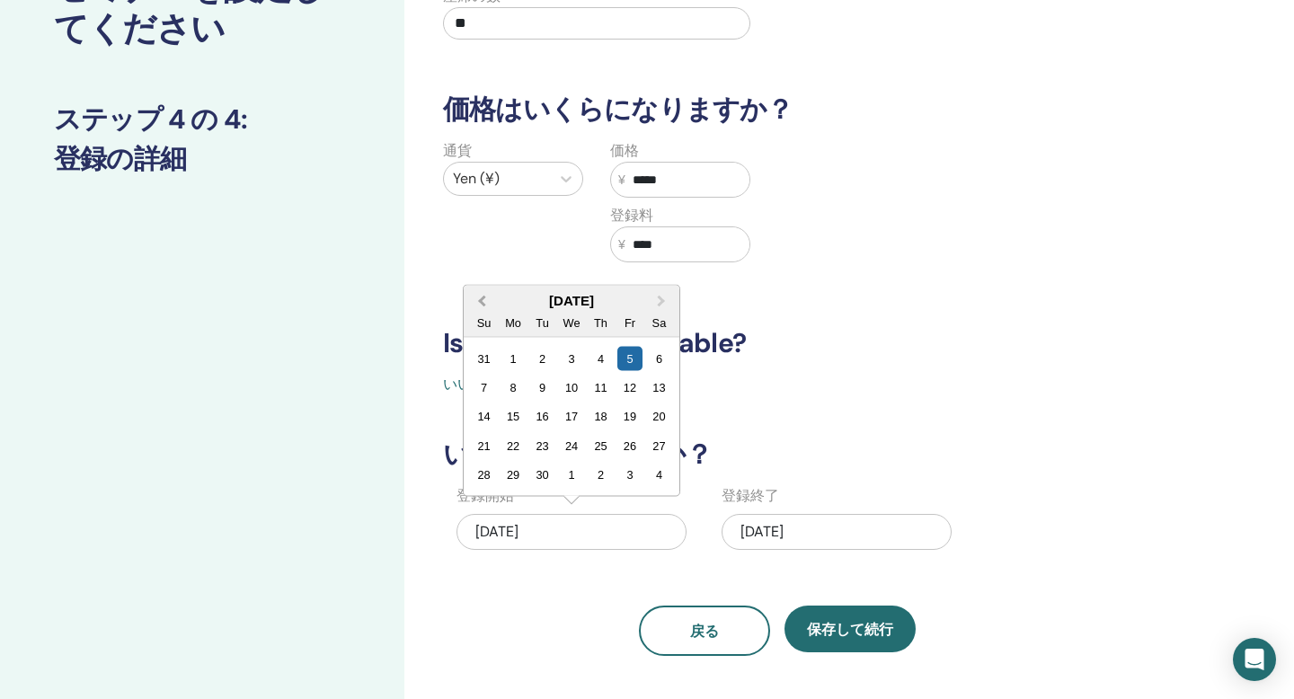
click at [481, 306] on button "Previous Month" at bounding box center [480, 302] width 29 height 29
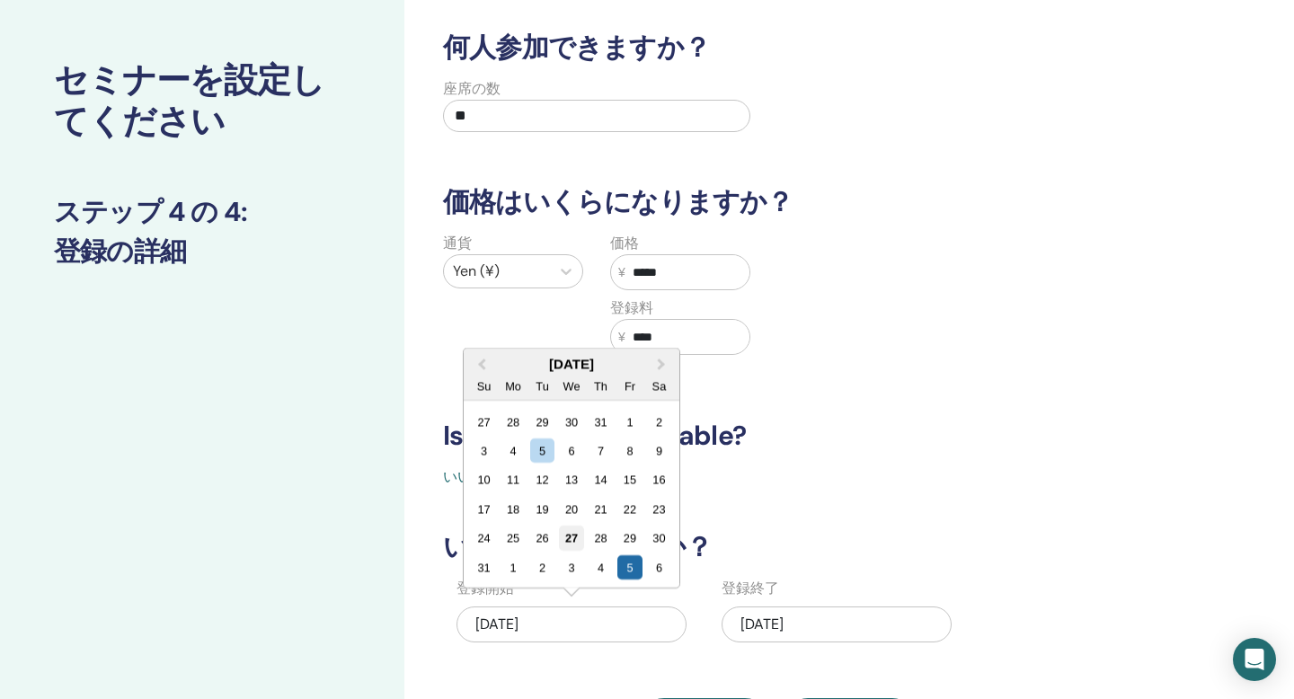
scroll to position [71, 0]
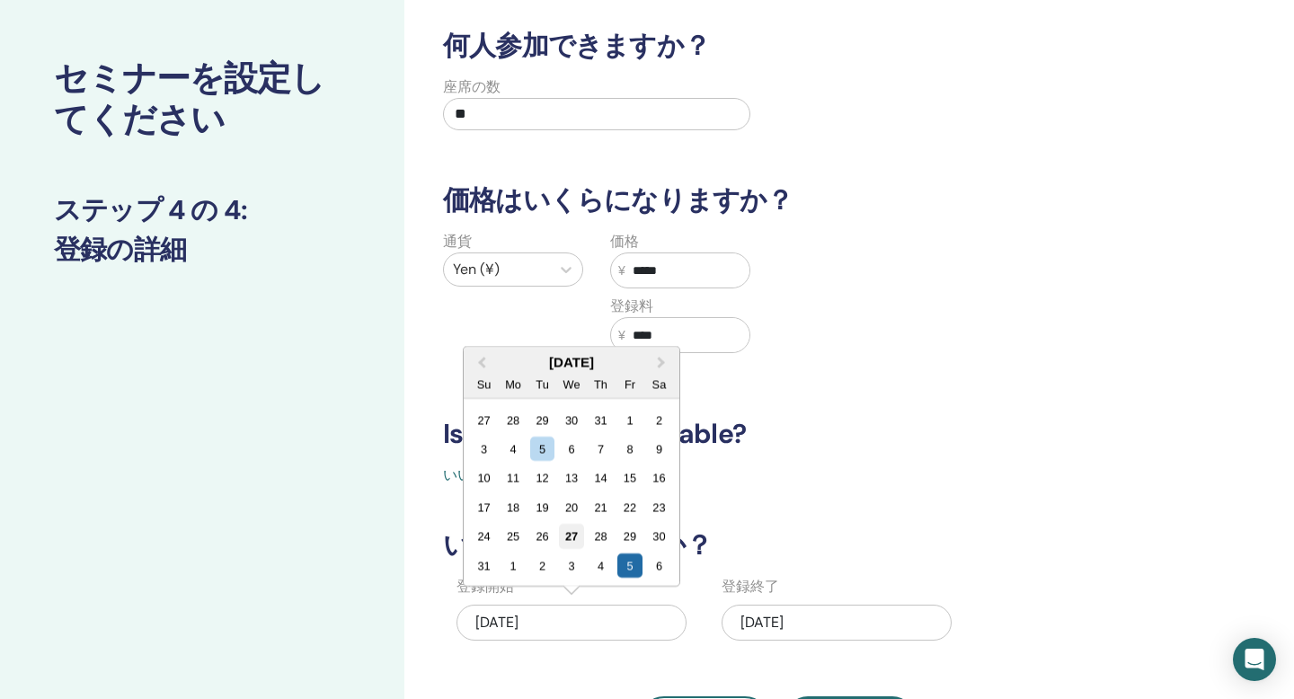
click at [573, 532] on div "27" at bounding box center [571, 536] width 24 height 24
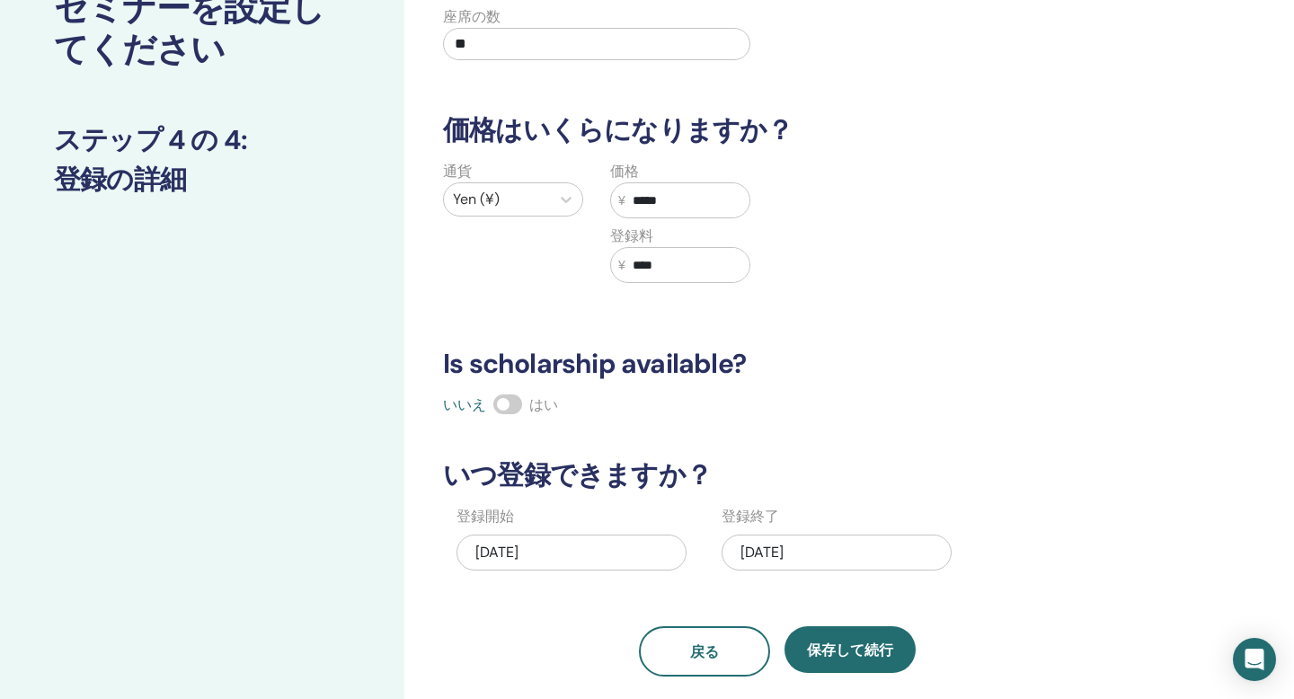
scroll to position [145, 0]
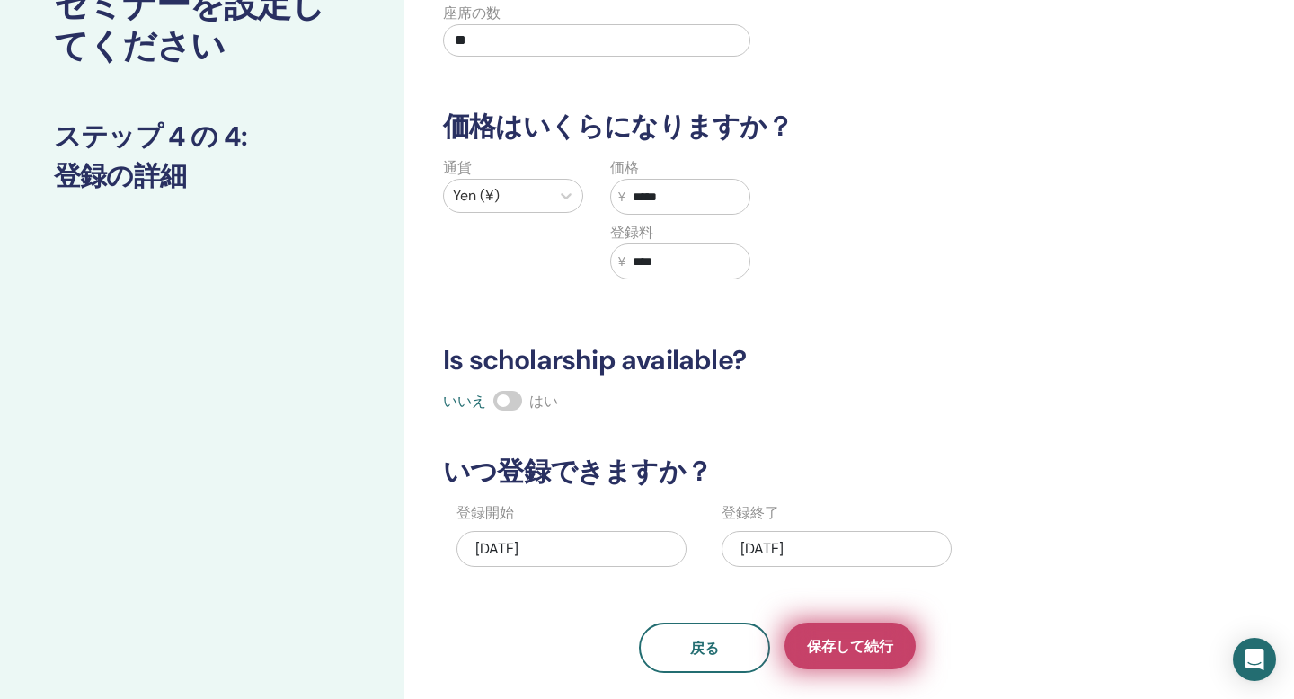
click at [857, 645] on span "保存して続行" at bounding box center [850, 646] width 86 height 19
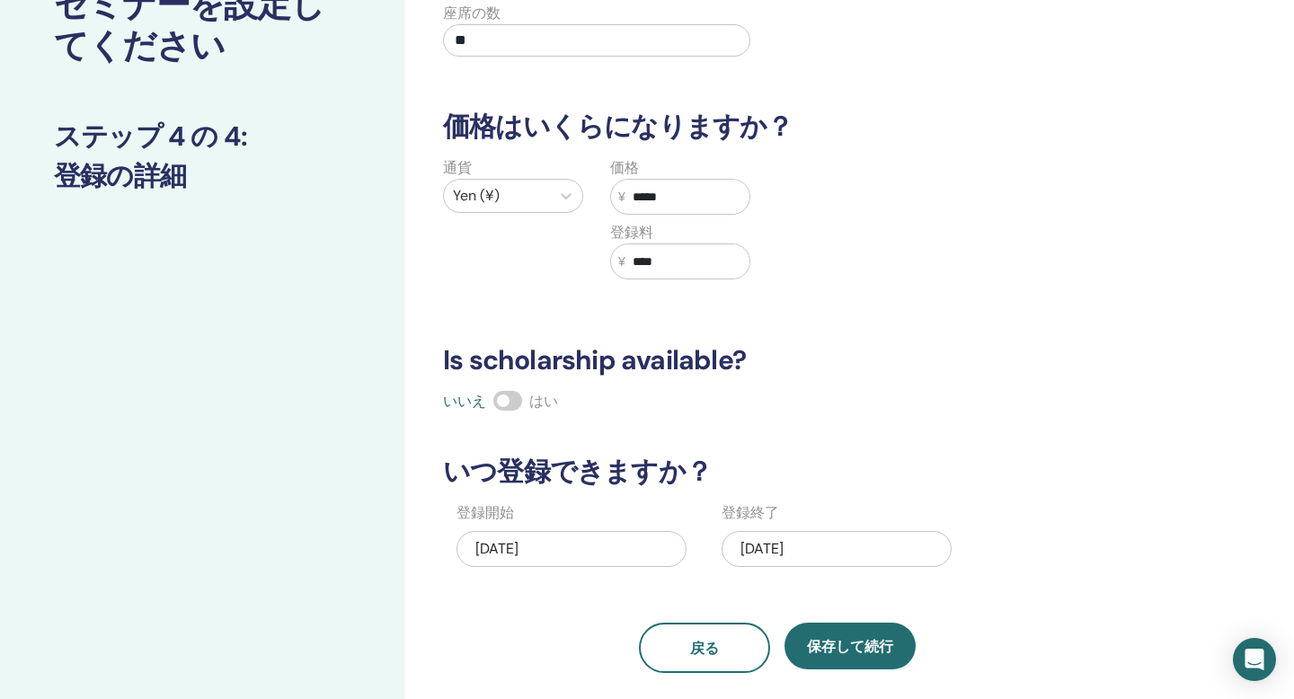
scroll to position [0, 0]
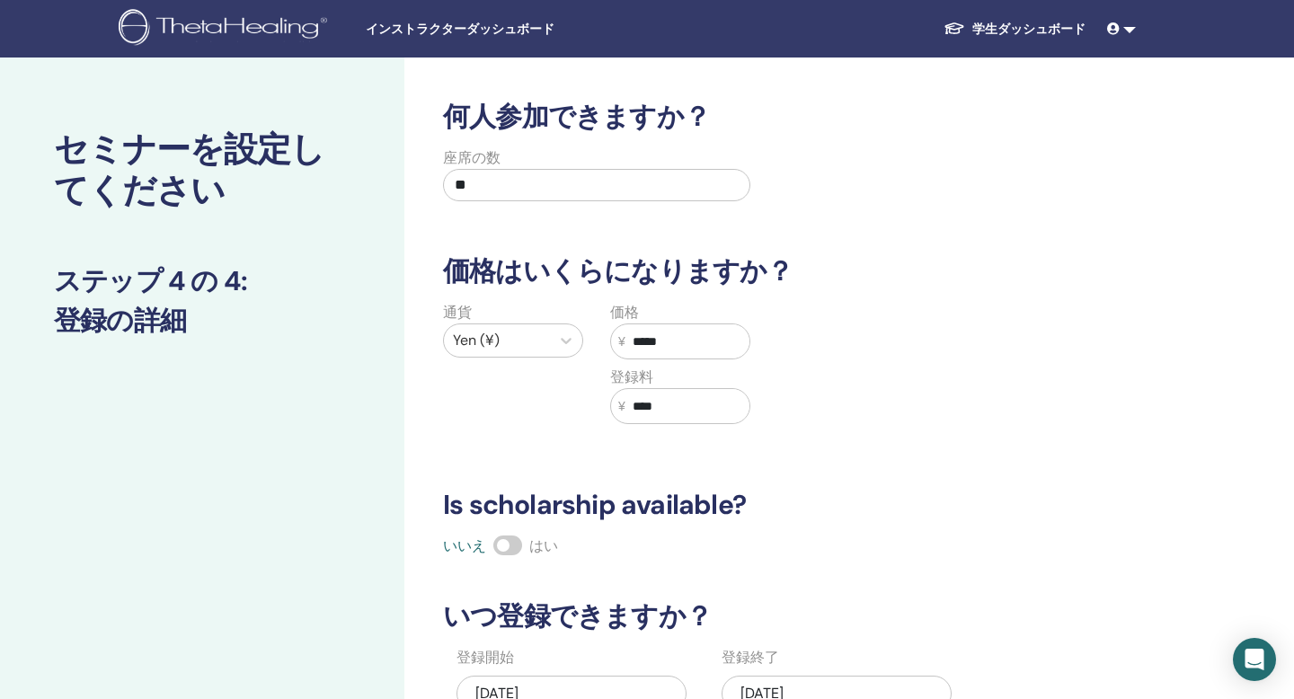
click at [701, 187] on input "**" at bounding box center [596, 185] width 307 height 32
type input "*"
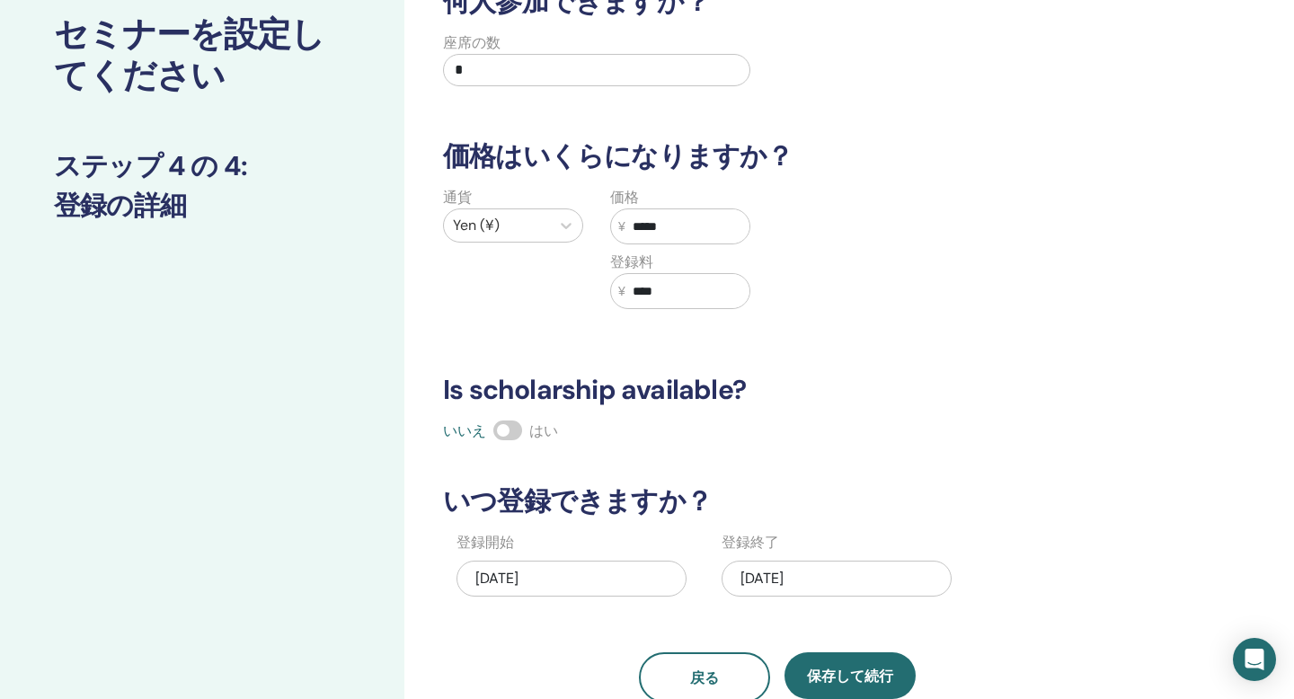
scroll to position [120, 0]
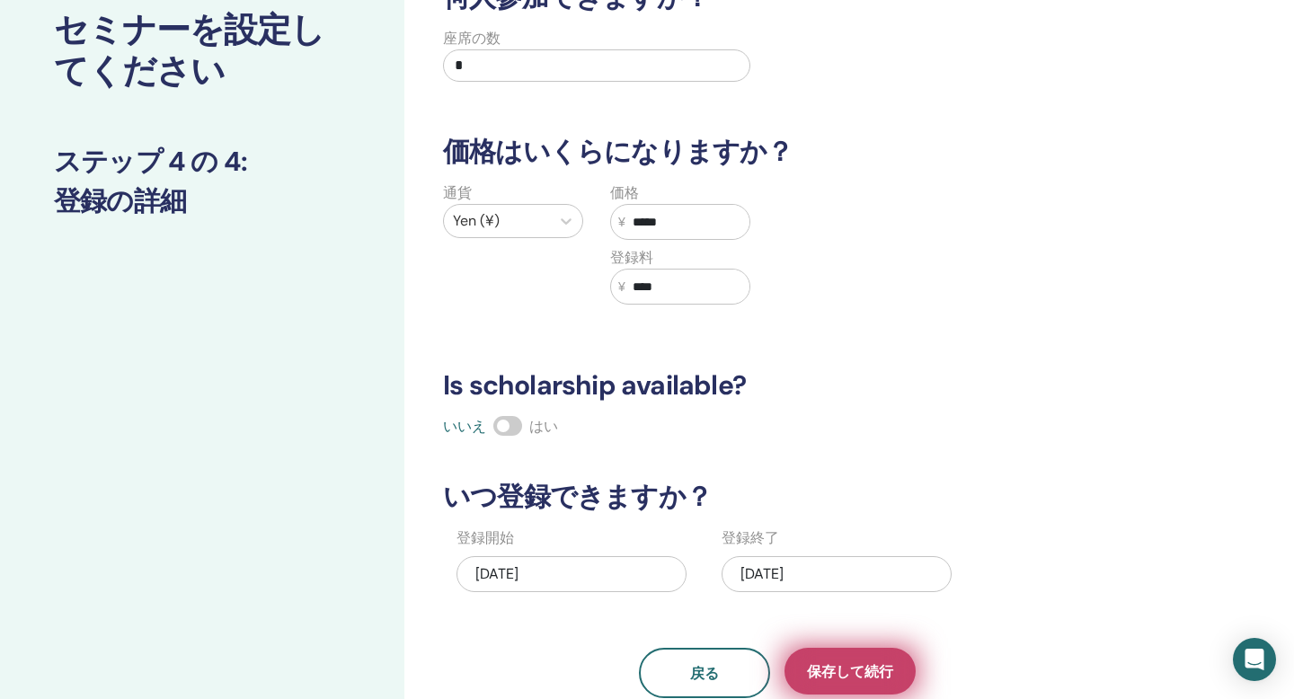
type input "*"
click at [854, 678] on span "保存して続行" at bounding box center [850, 671] width 86 height 19
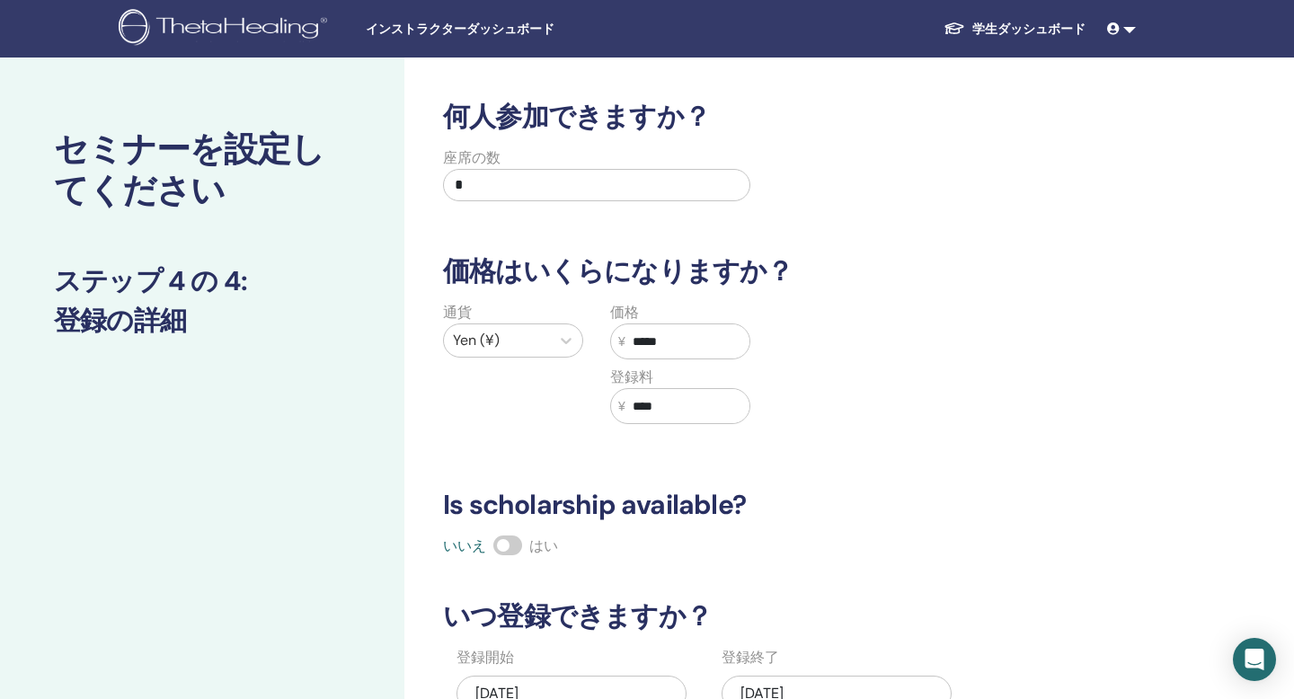
click at [559, 196] on input "*" at bounding box center [596, 185] width 307 height 32
type input "**"
click at [946, 335] on div "通貨 Yen (¥) 価格 ¥ ***** 登録料 ¥ ****" at bounding box center [764, 374] width 690 height 144
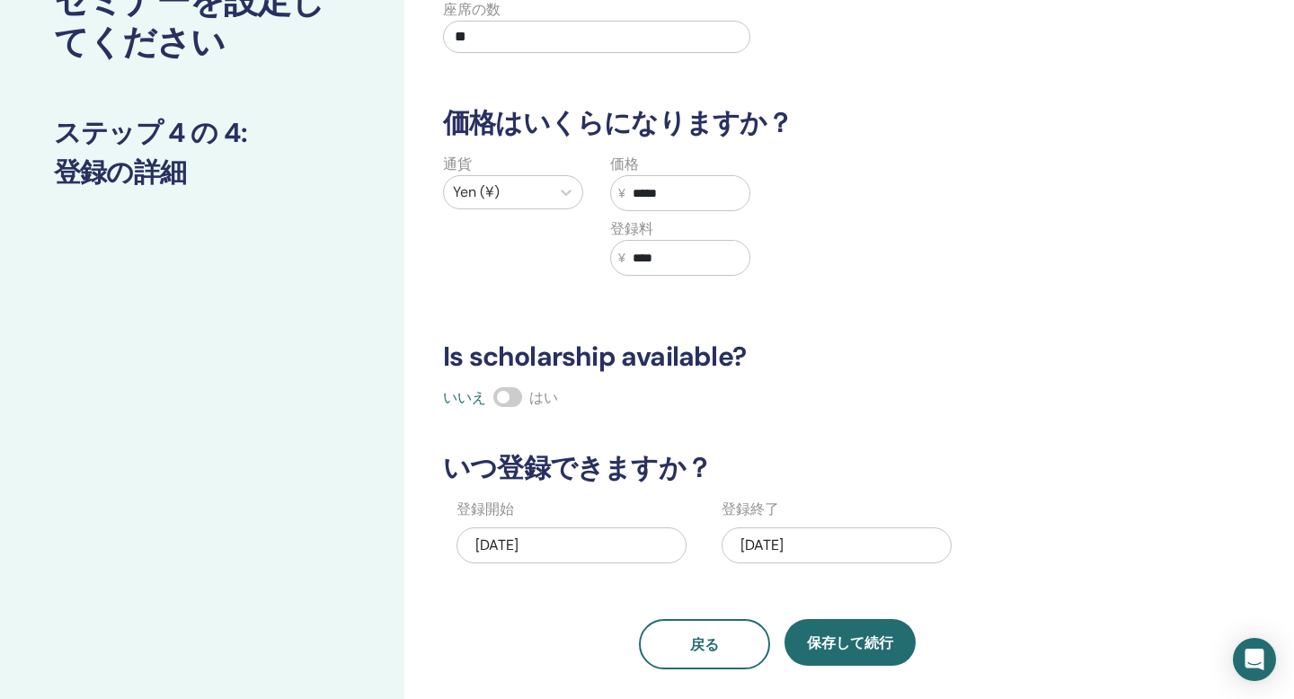
click at [619, 548] on div "08/27/2025" at bounding box center [572, 546] width 230 height 36
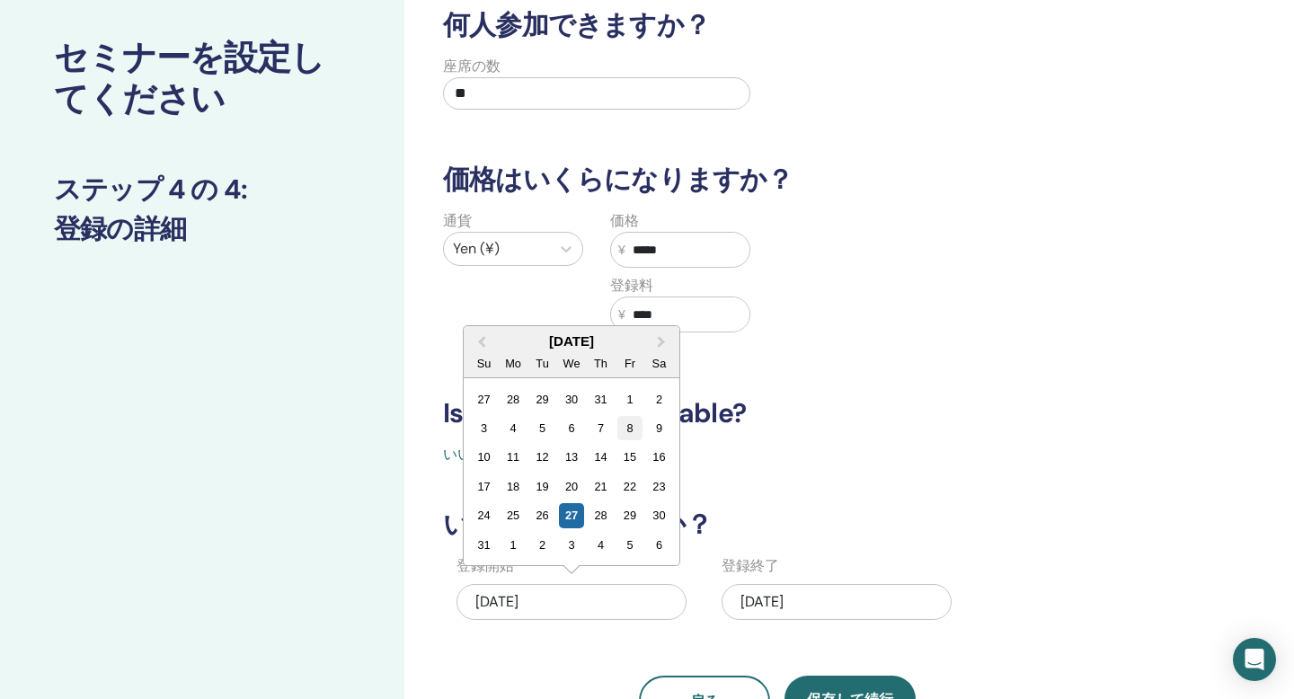
scroll to position [76, 0]
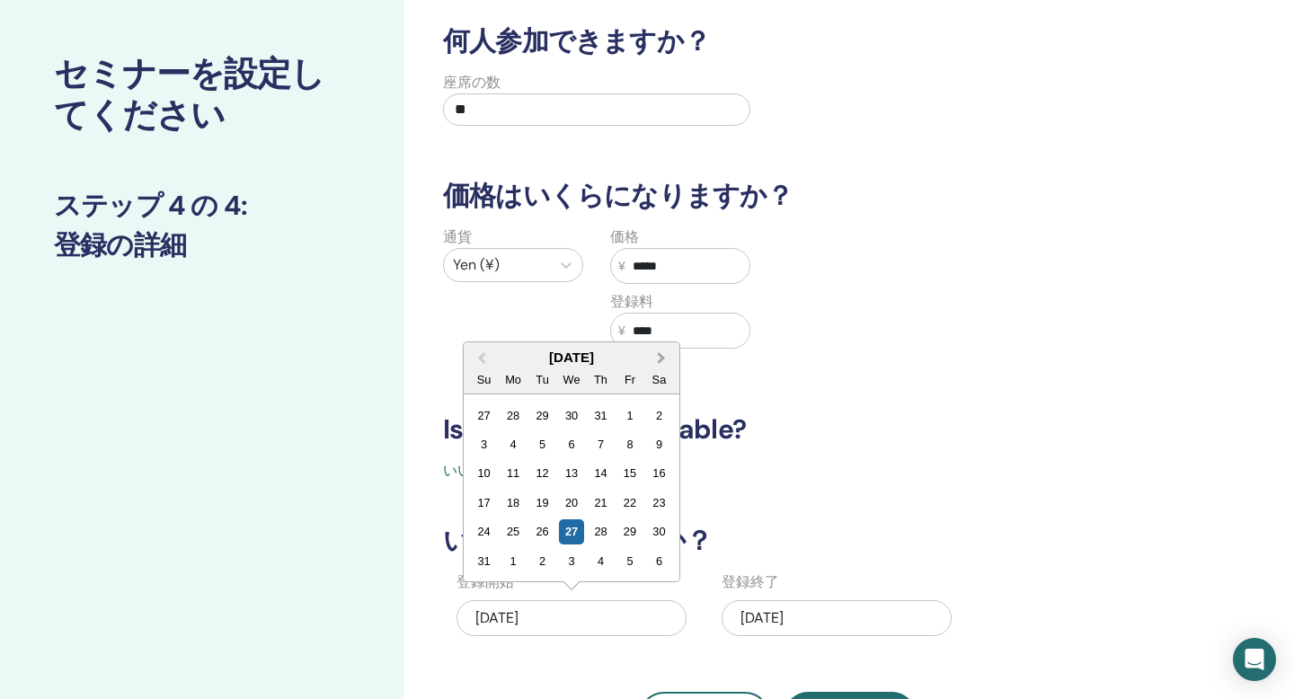
click at [662, 352] on button "Next Month" at bounding box center [663, 358] width 29 height 29
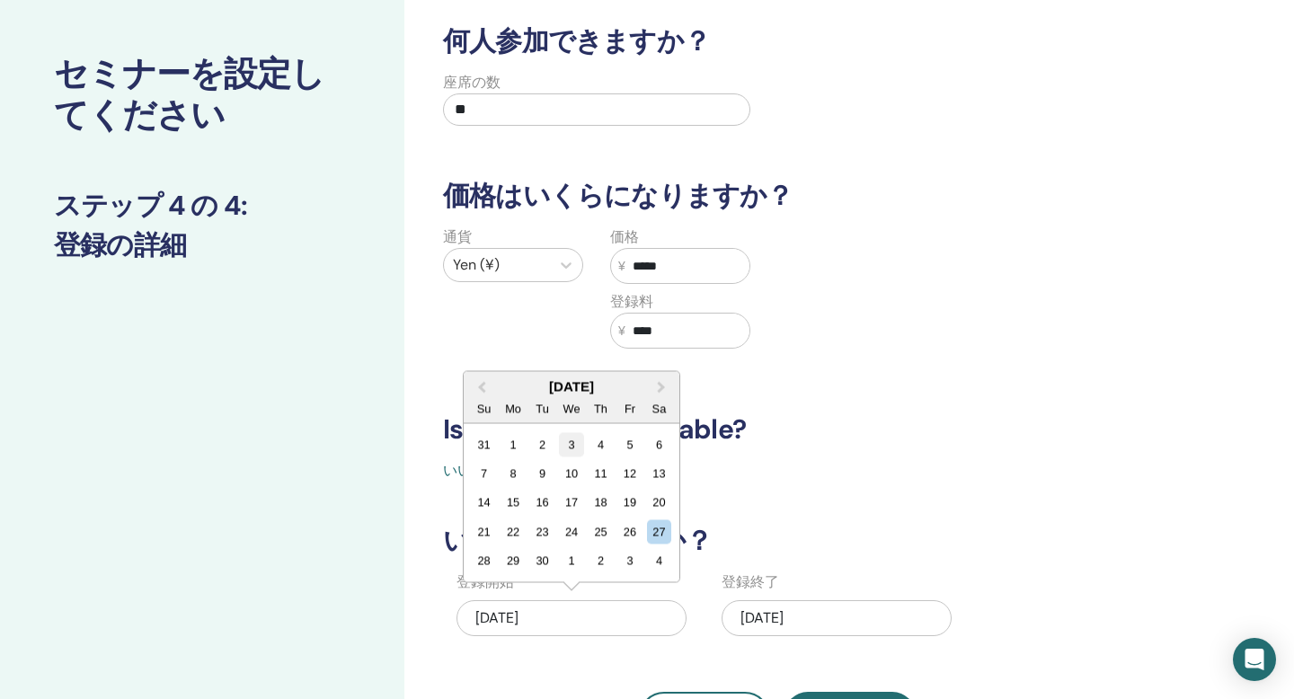
click at [570, 448] on div "3" at bounding box center [571, 444] width 24 height 24
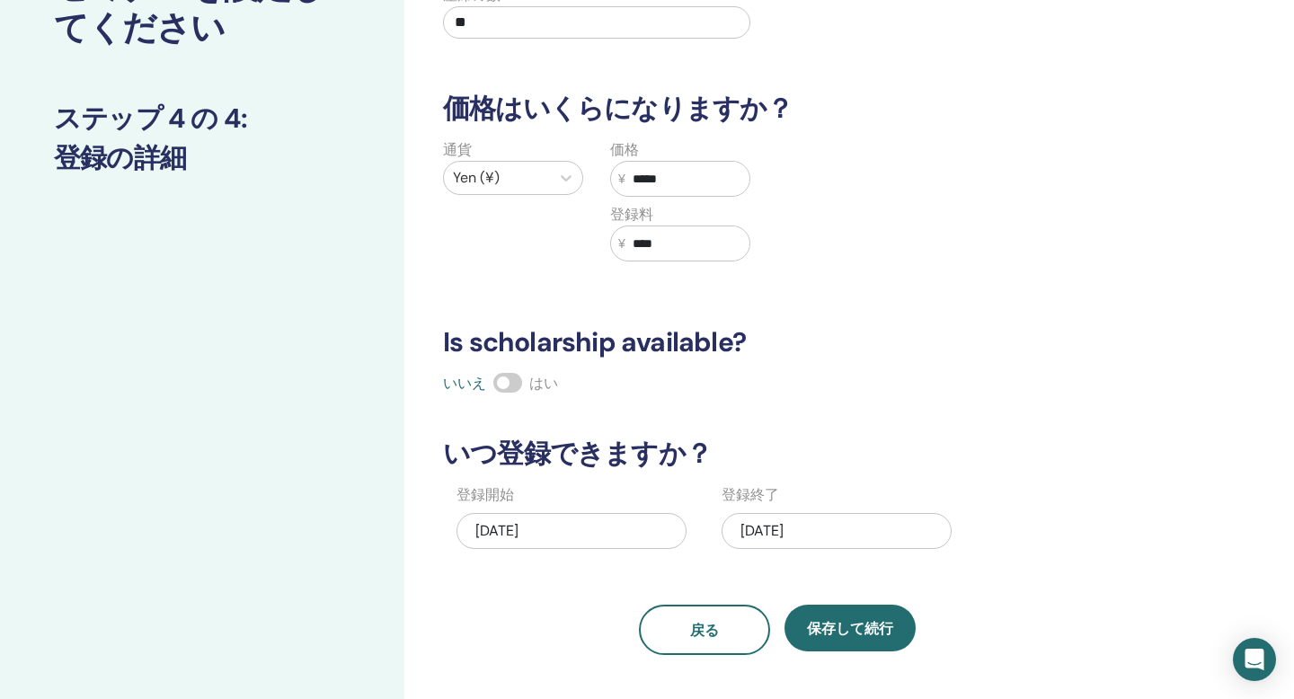
scroll to position [278, 0]
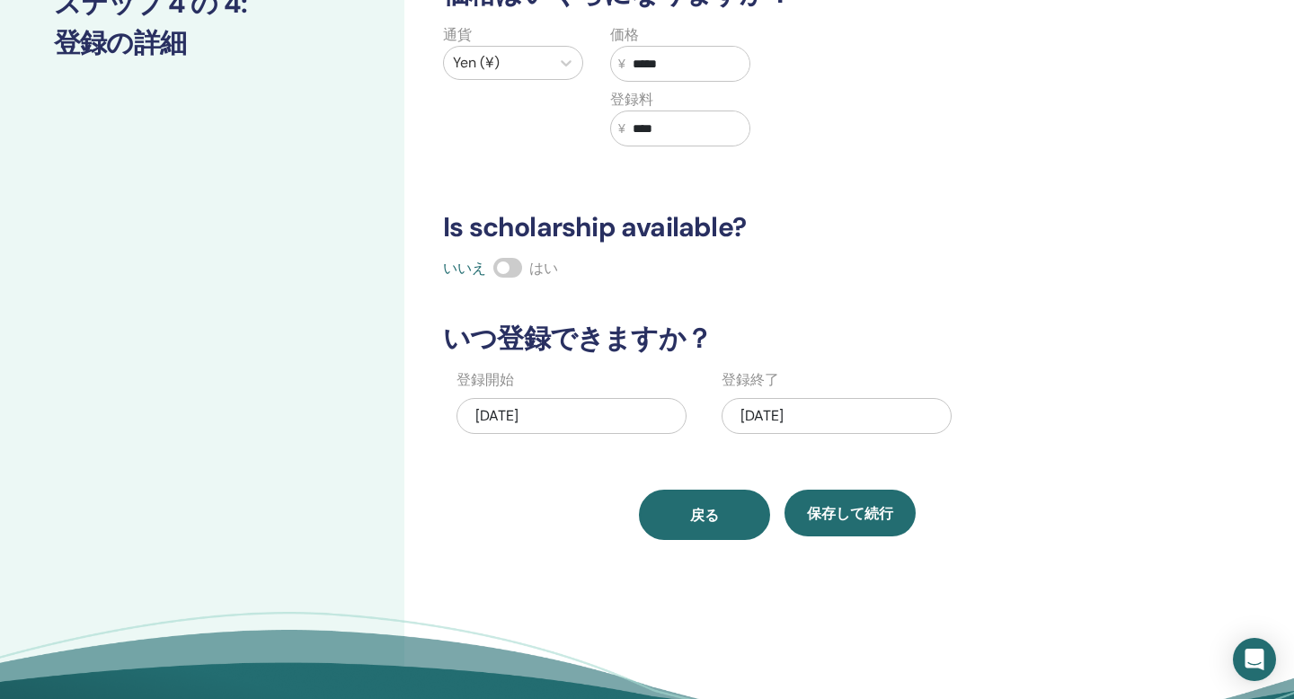
click at [706, 504] on button "戻る" at bounding box center [704, 515] width 131 height 50
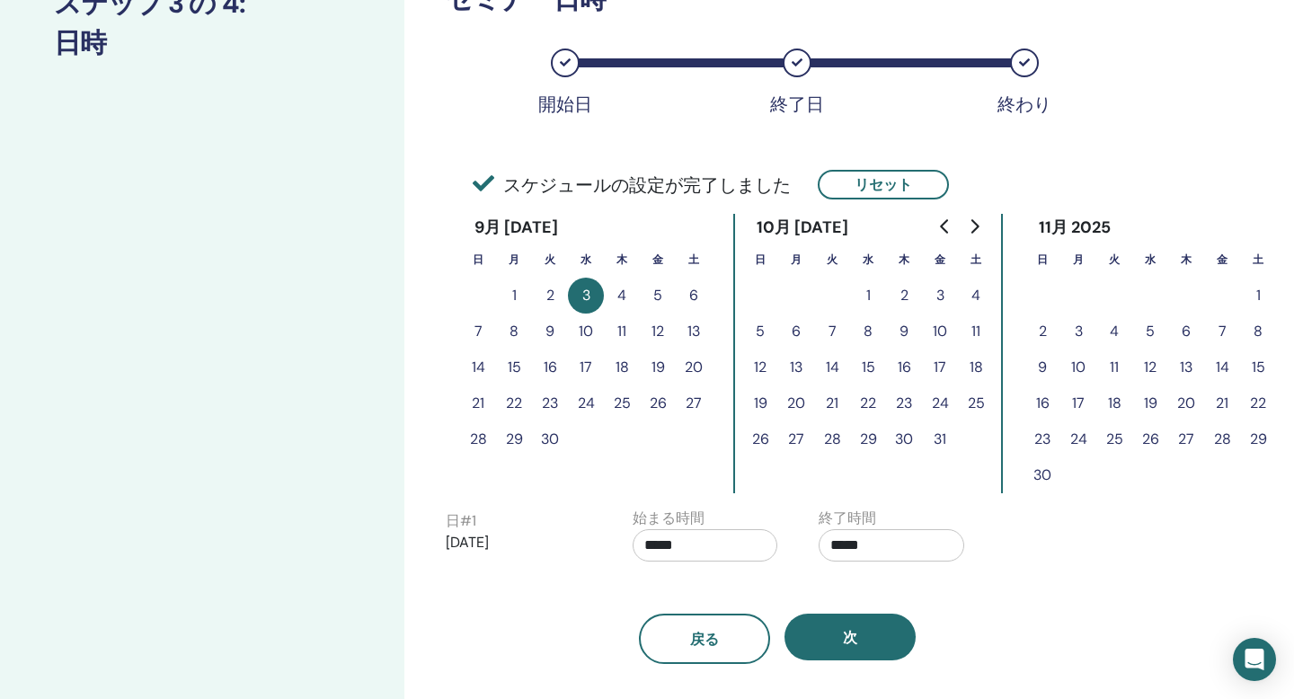
click at [591, 306] on button "3" at bounding box center [586, 296] width 36 height 36
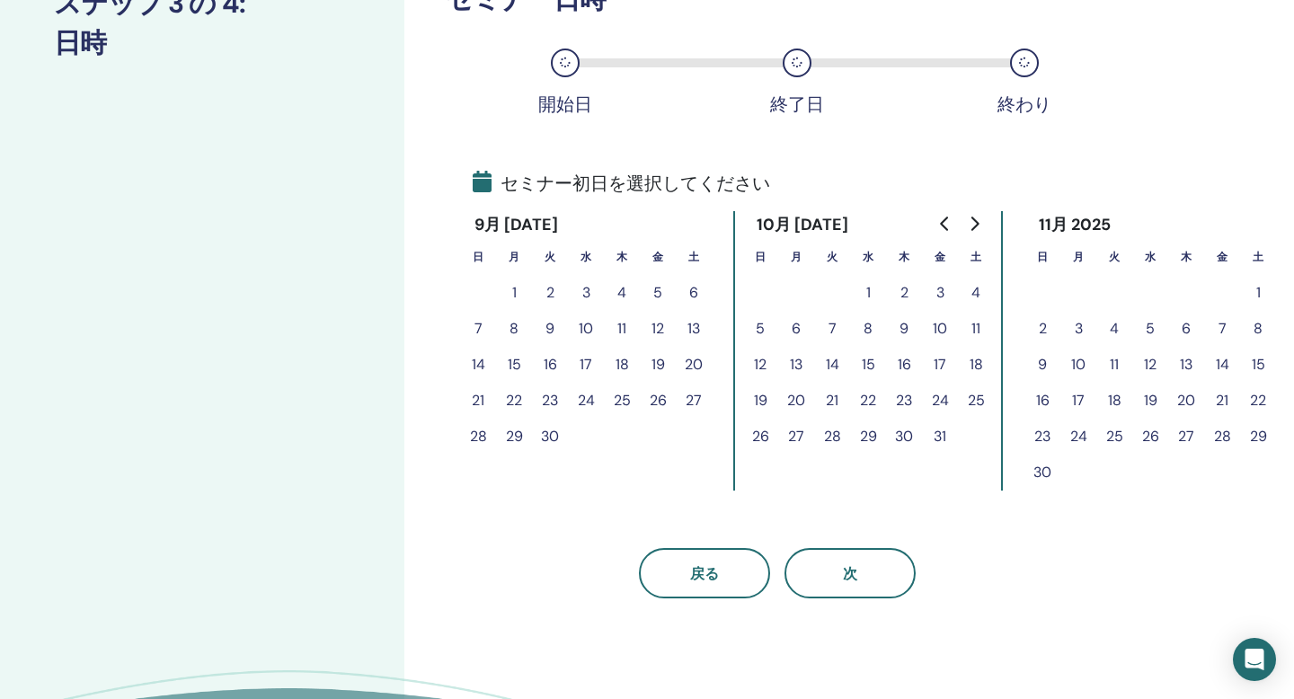
click at [582, 290] on button "3" at bounding box center [586, 293] width 36 height 36
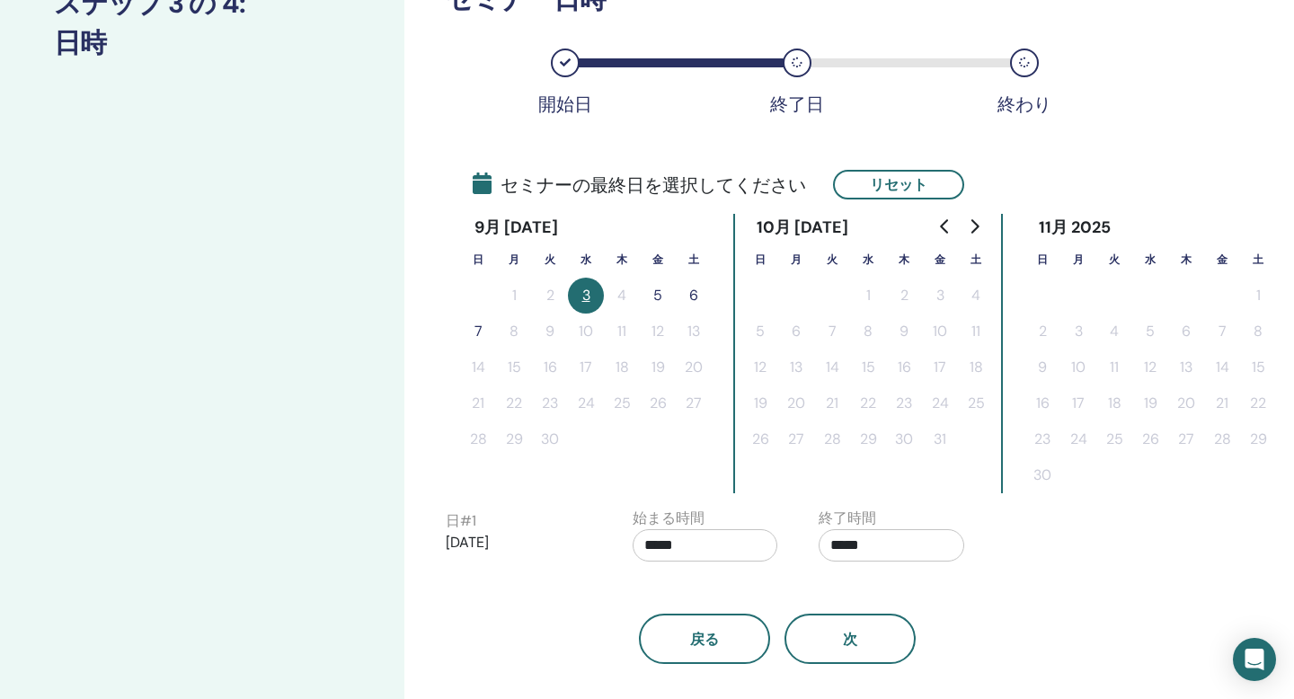
click at [661, 296] on button "5" at bounding box center [658, 296] width 36 height 36
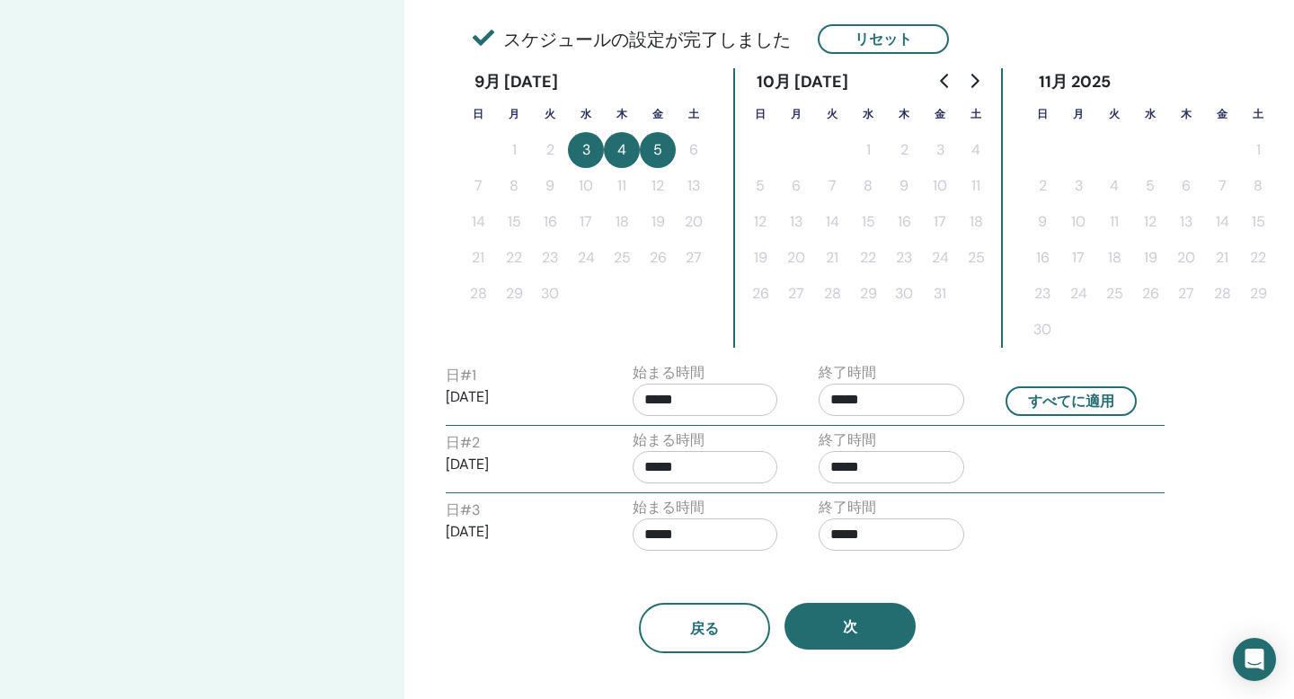
scroll to position [440, 0]
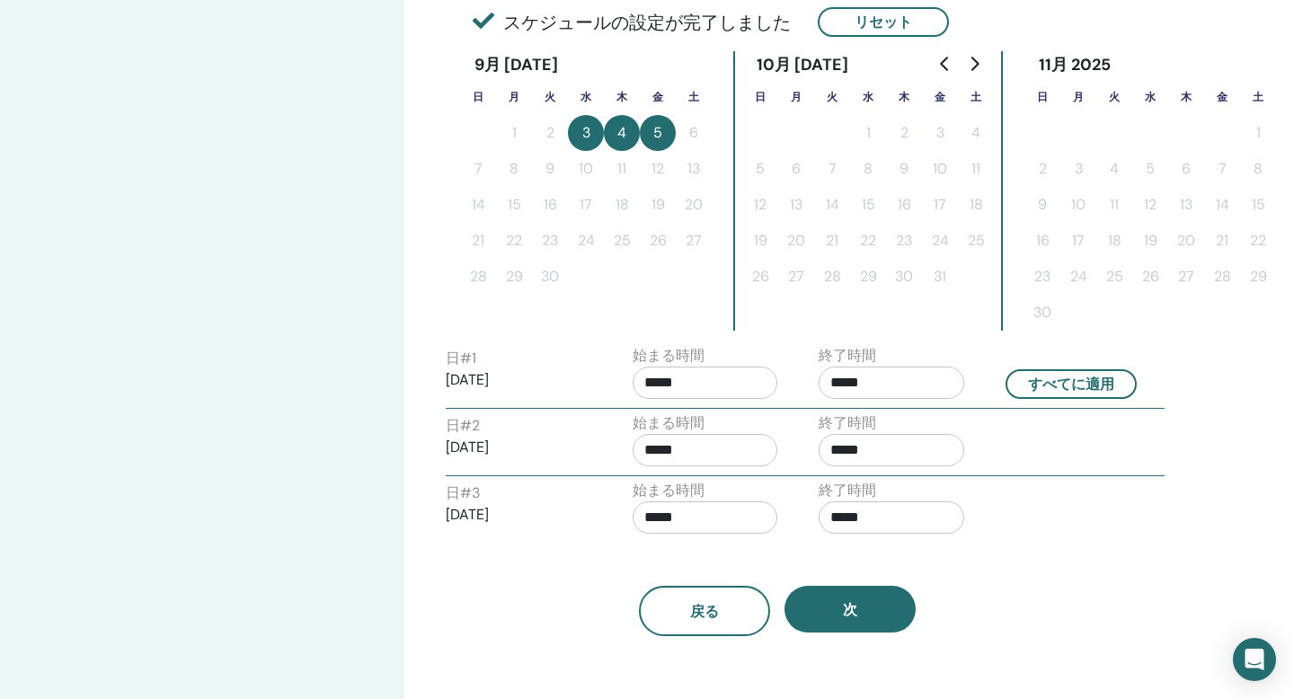
click at [874, 388] on input "*****" at bounding box center [892, 383] width 146 height 32
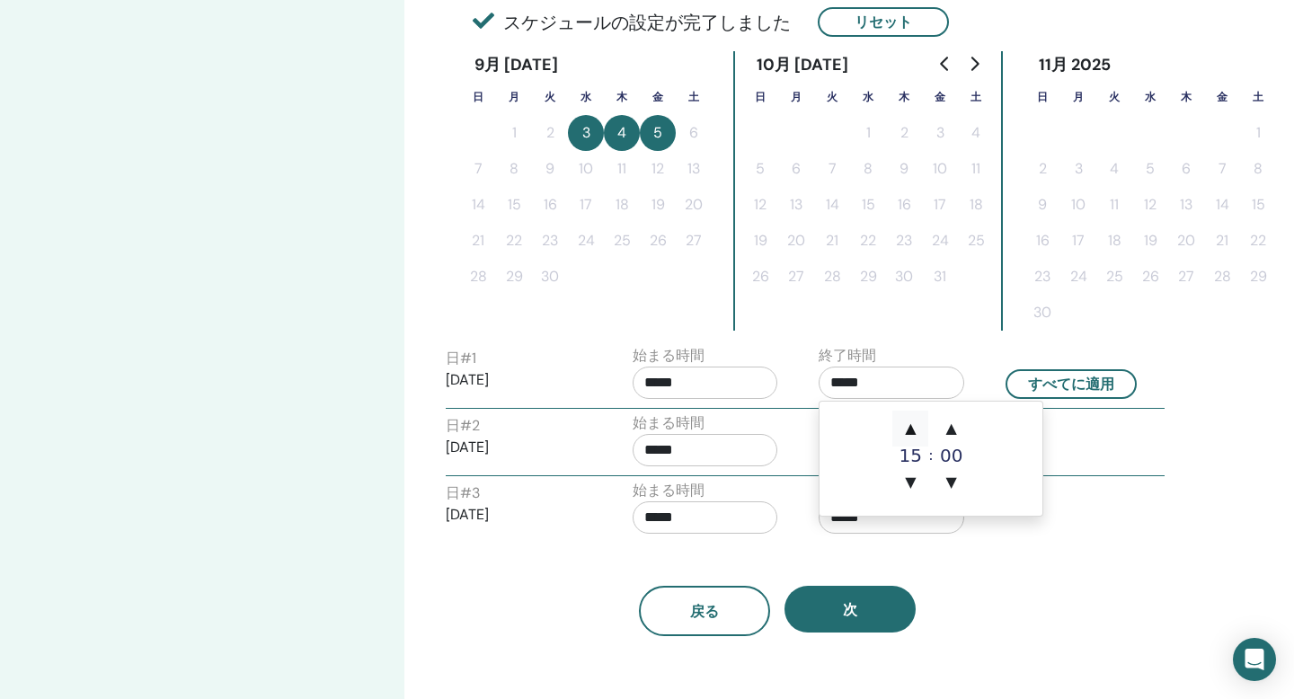
click at [913, 431] on span "▲" at bounding box center [911, 429] width 36 height 36
type input "*****"
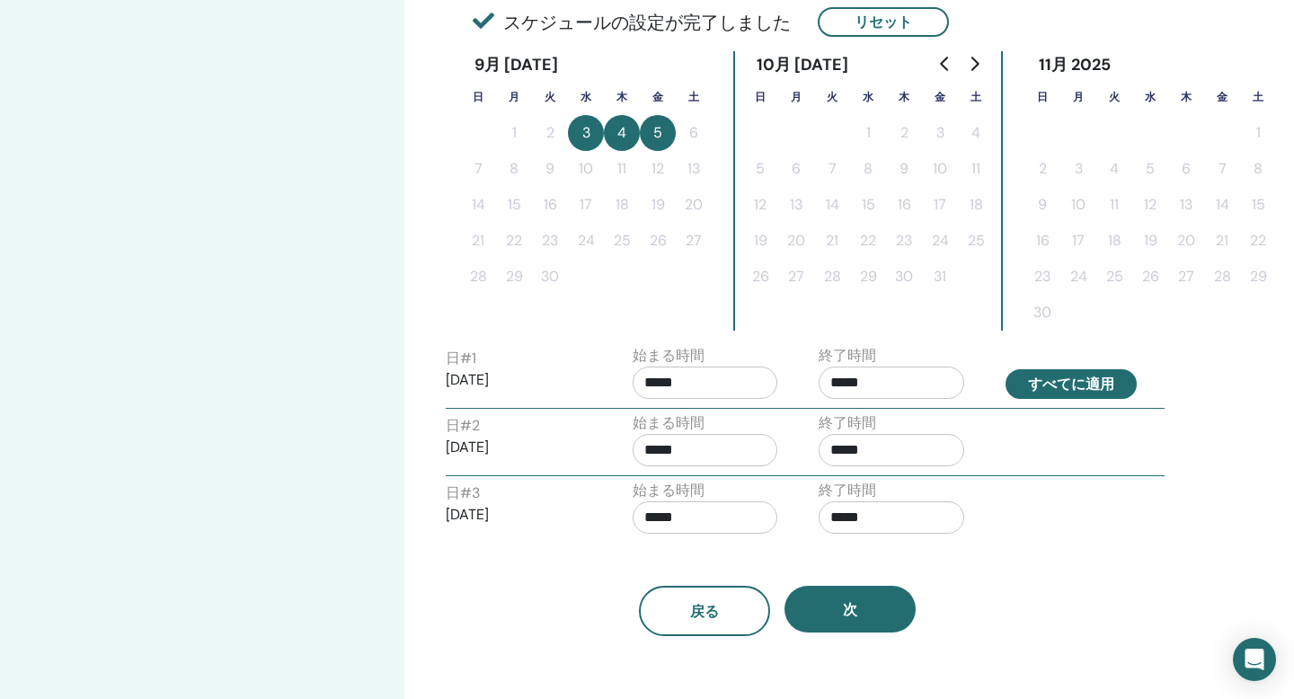
click at [1096, 384] on button "すべてに適用" at bounding box center [1071, 384] width 131 height 30
type input "*****"
click at [1066, 385] on button "すべてに適用" at bounding box center [1071, 384] width 131 height 30
click at [694, 372] on input "*****" at bounding box center [706, 383] width 146 height 32
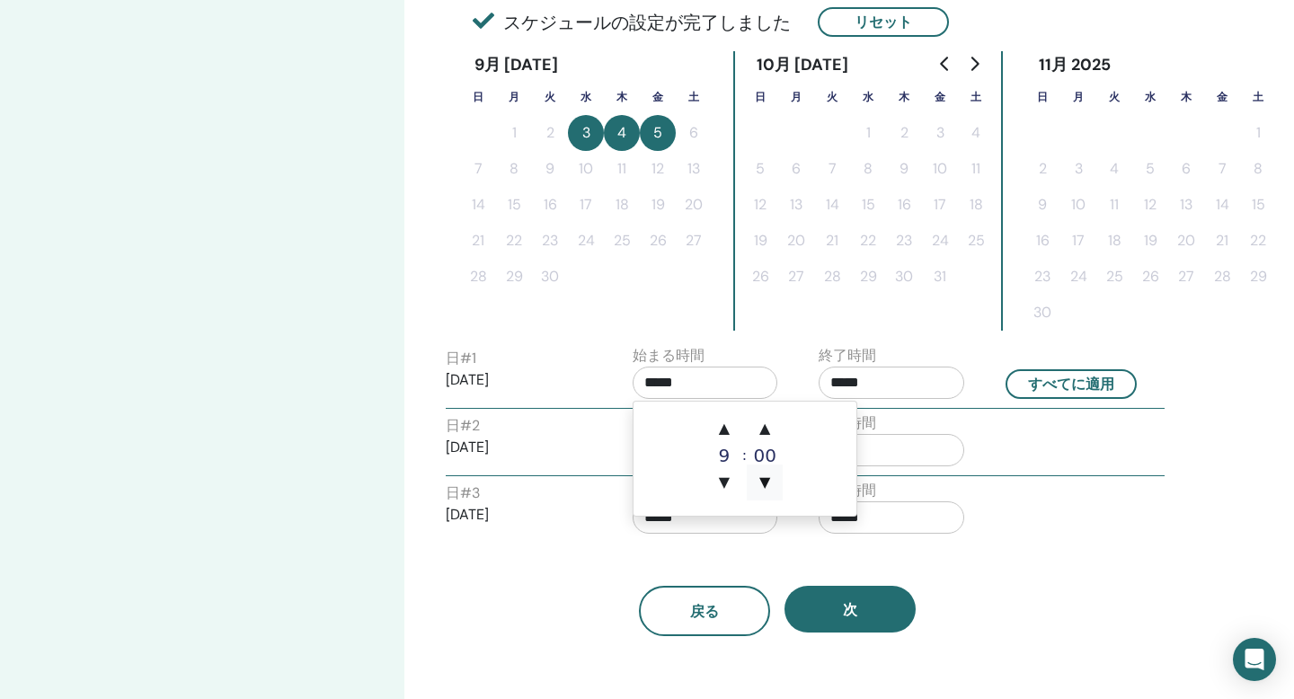
click at [764, 481] on span "▼" at bounding box center [765, 483] width 36 height 36
click at [764, 420] on span "▲" at bounding box center [765, 429] width 36 height 36
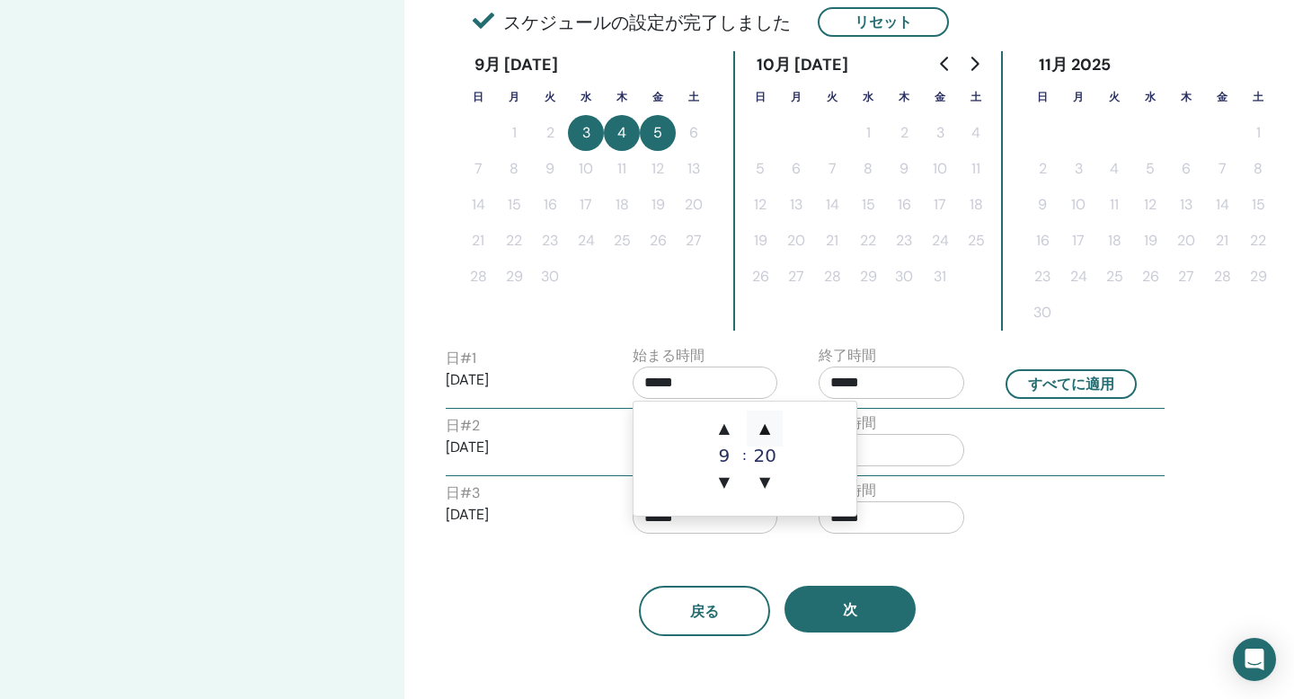
click at [764, 420] on span "▲" at bounding box center [765, 429] width 36 height 36
type input "*****"
click at [1115, 379] on button "すべてに適用" at bounding box center [1071, 384] width 131 height 30
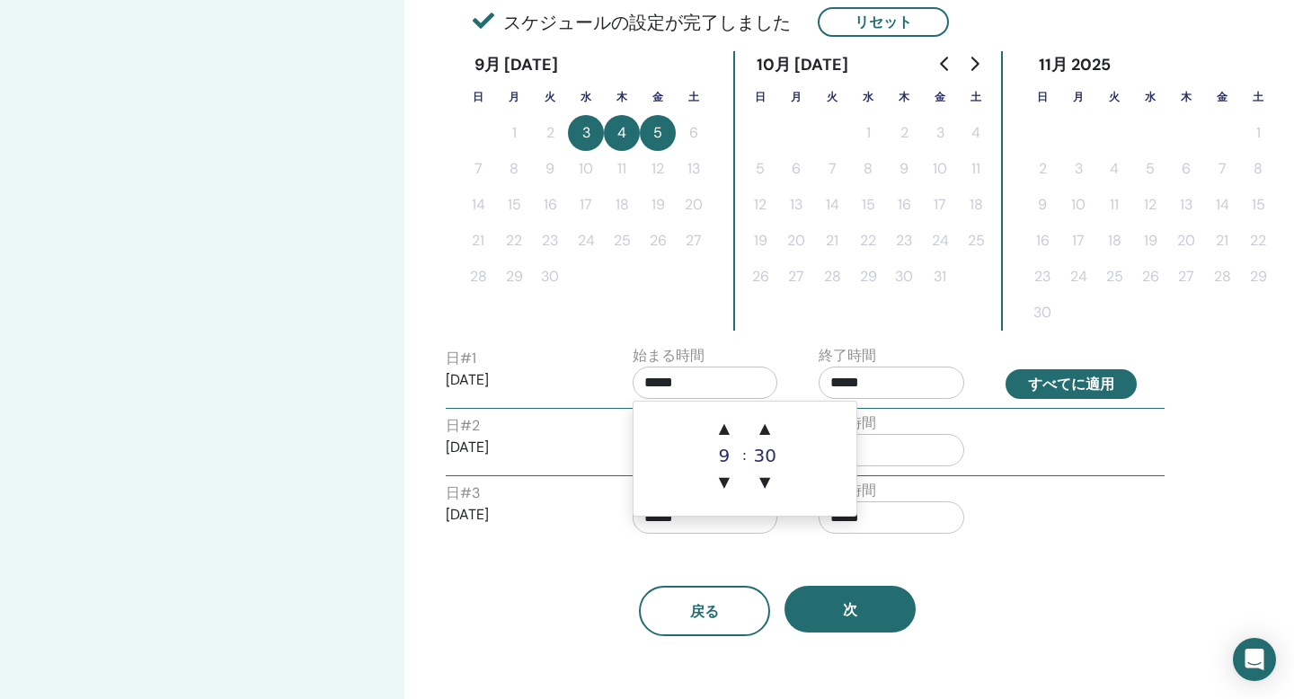
type input "*****"
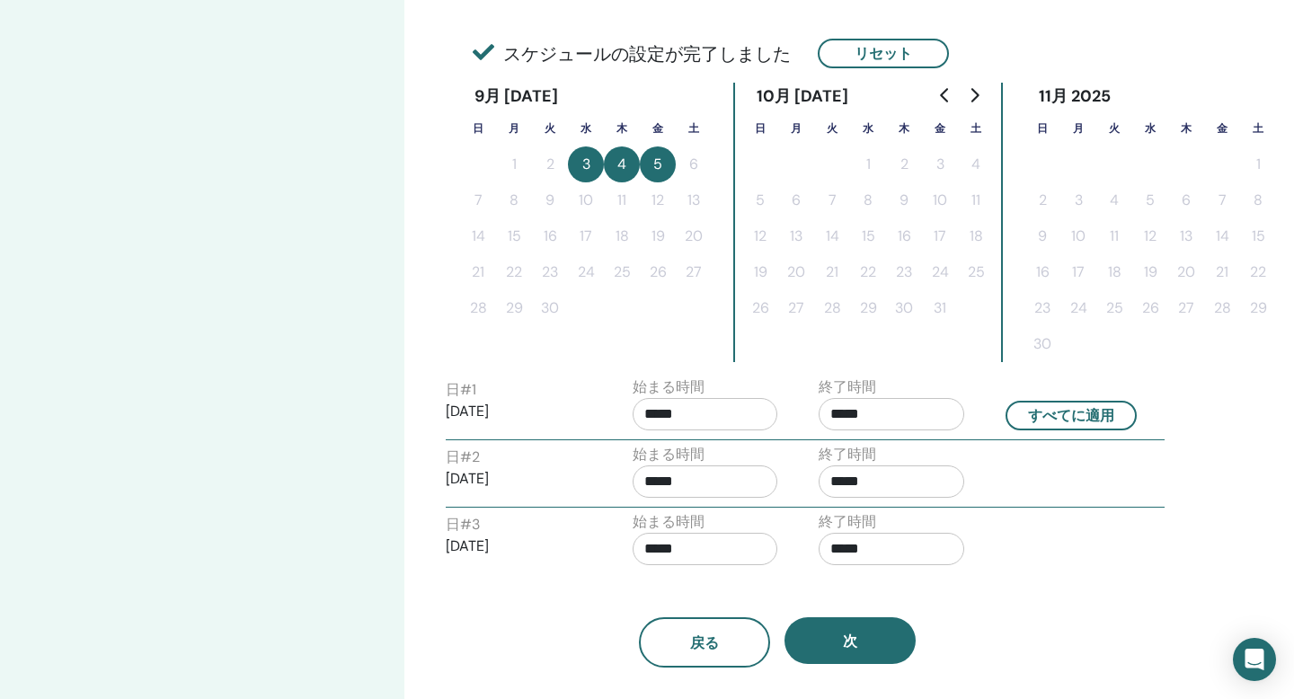
scroll to position [417, 0]
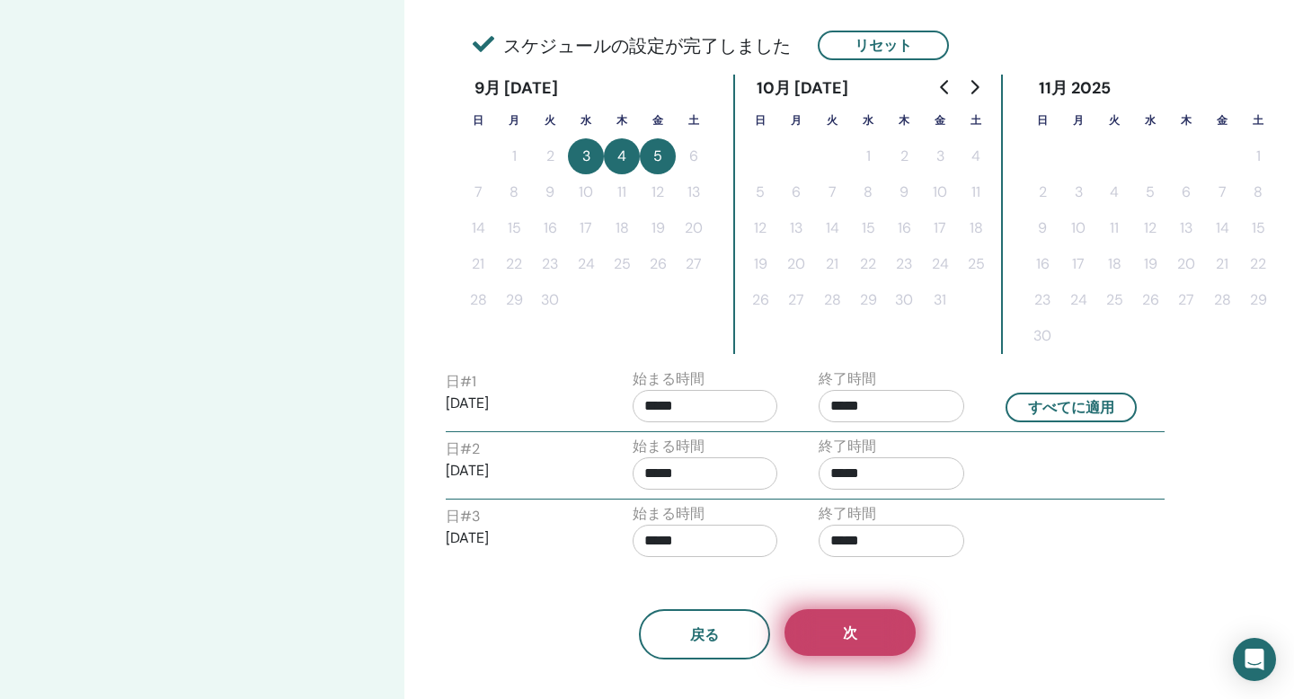
click at [880, 635] on button "次" at bounding box center [850, 632] width 131 height 47
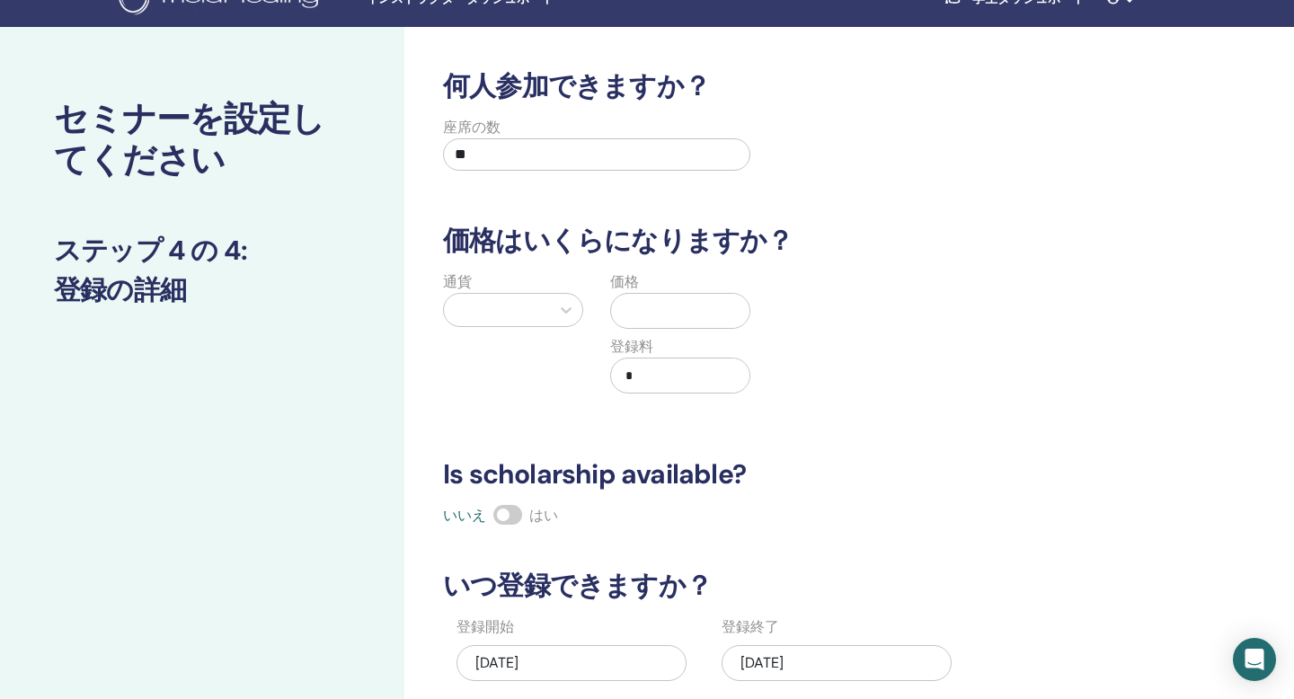
scroll to position [0, 0]
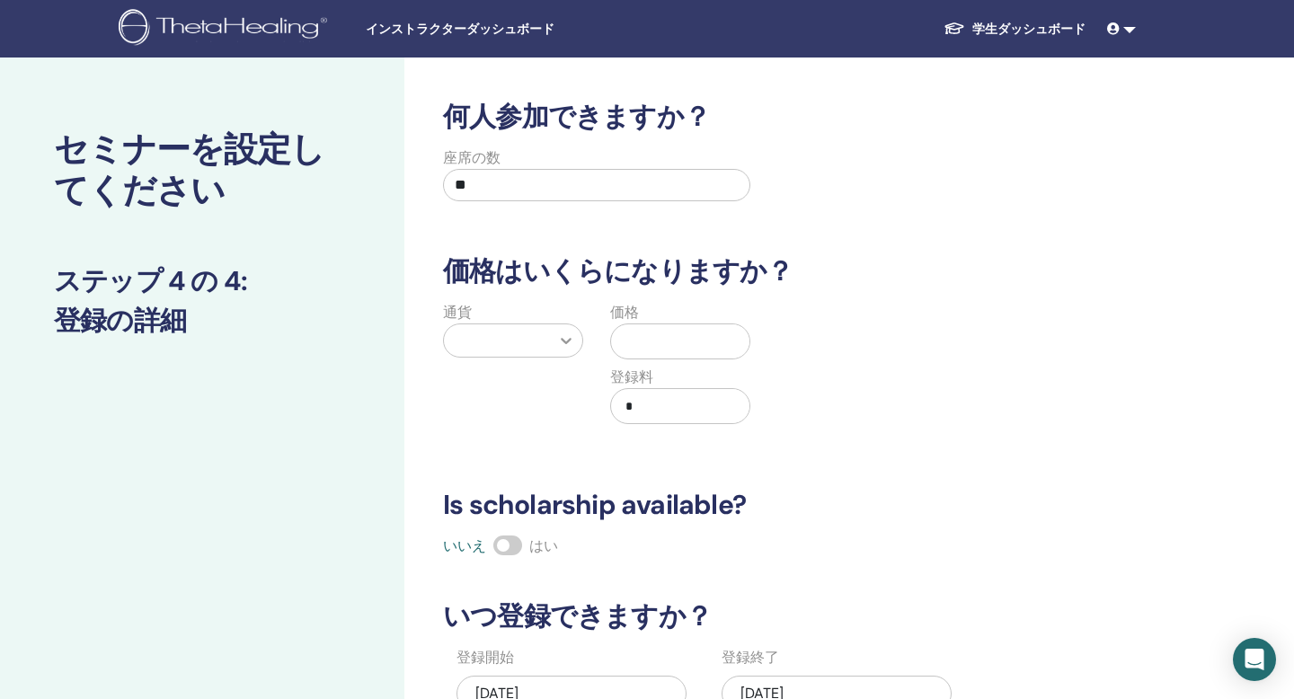
click at [566, 341] on icon at bounding box center [566, 341] width 18 height 18
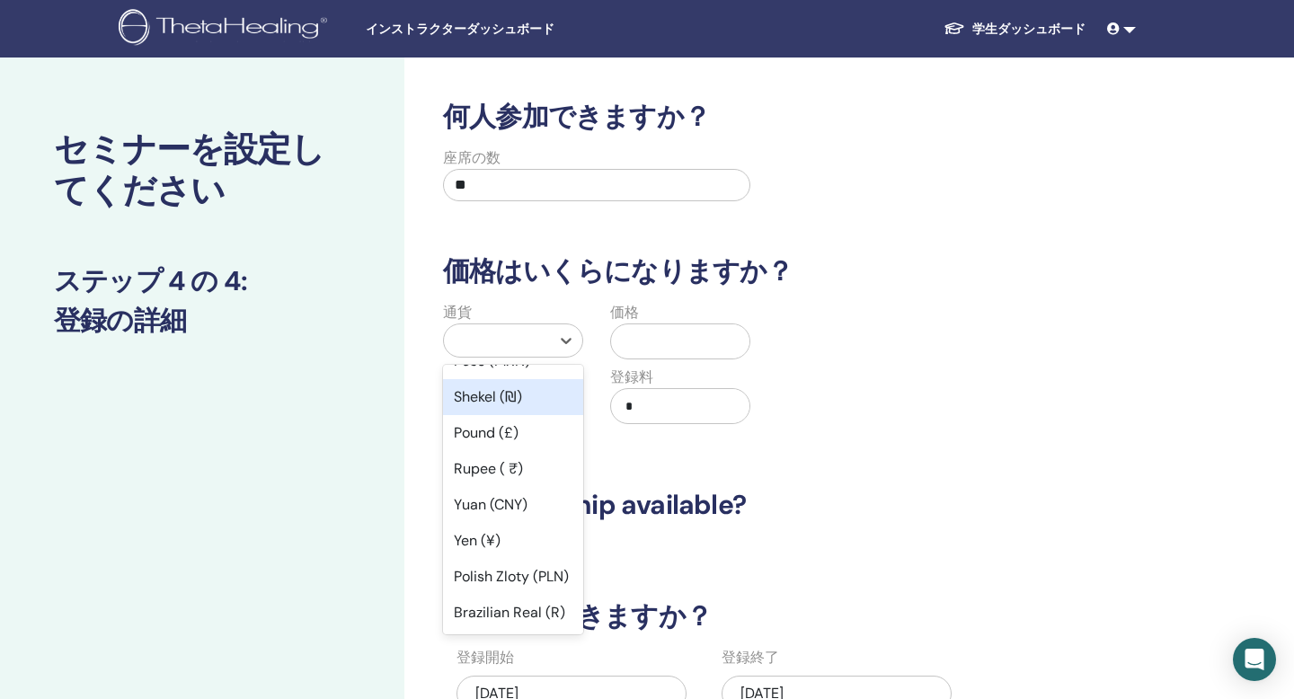
scroll to position [140, 0]
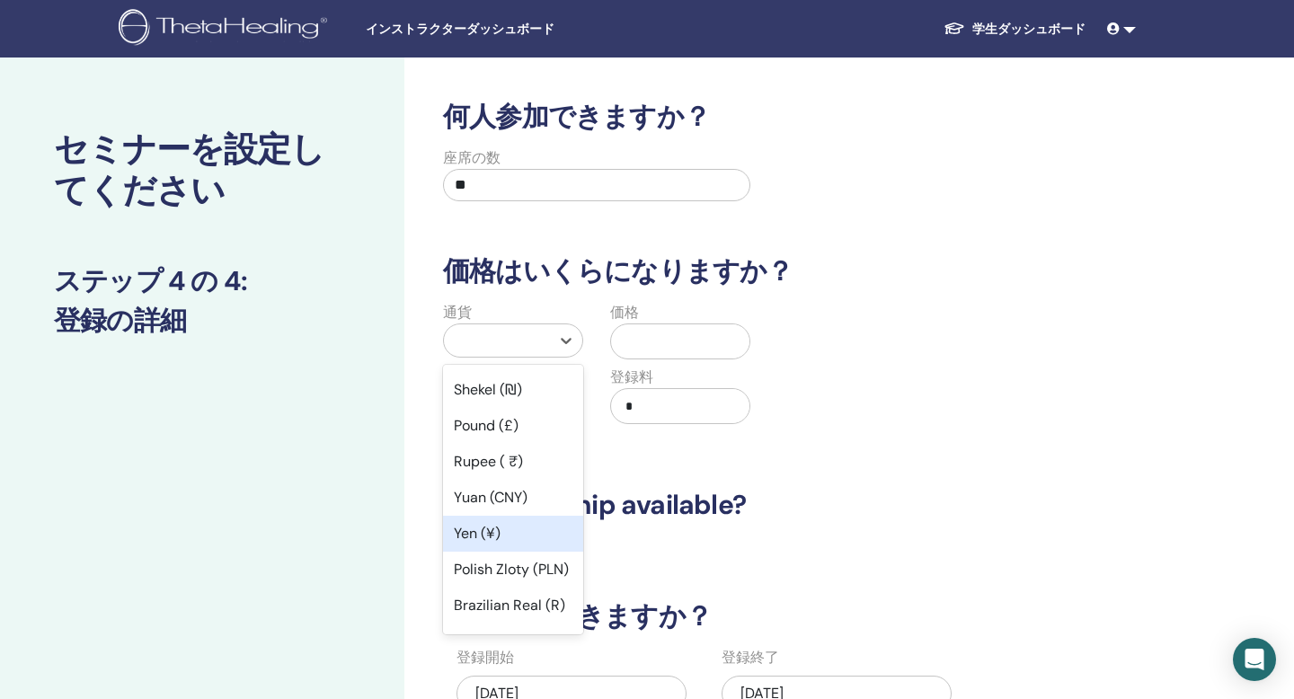
click at [484, 532] on div "Yen (¥)" at bounding box center [513, 534] width 140 height 36
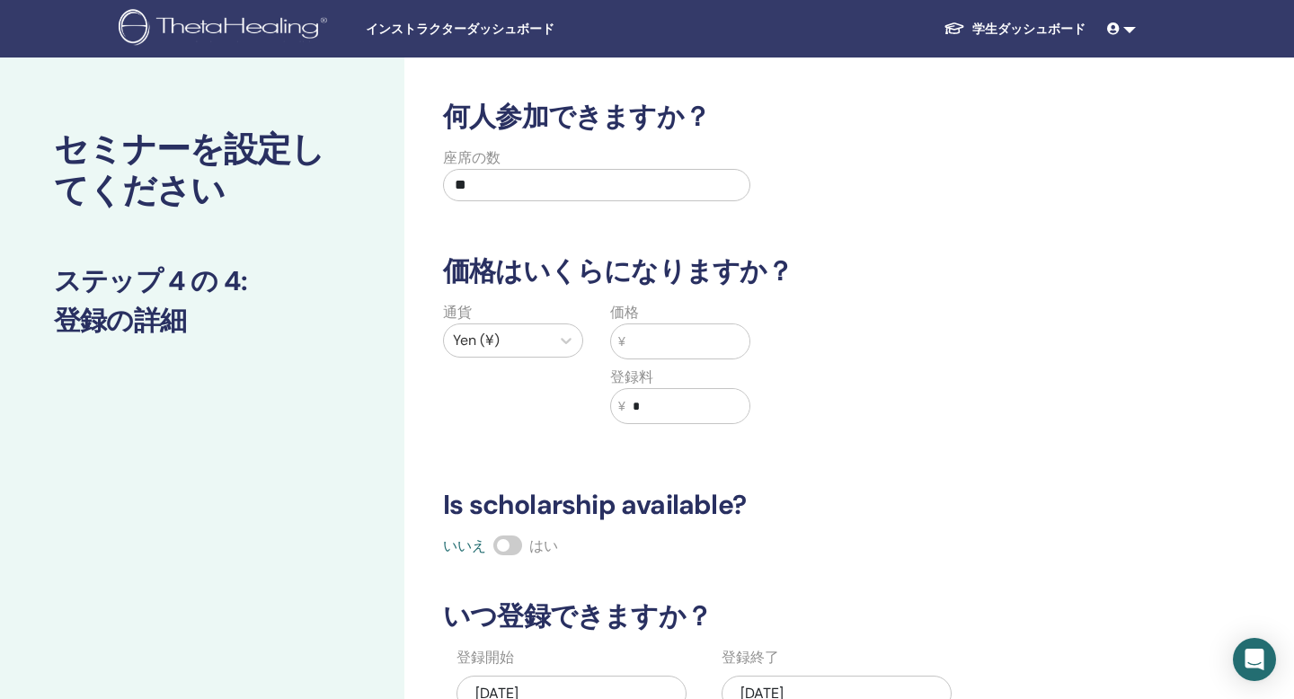
click at [675, 332] on input "text" at bounding box center [688, 341] width 124 height 34
type input "*****"
click at [718, 403] on input "*" at bounding box center [688, 406] width 124 height 34
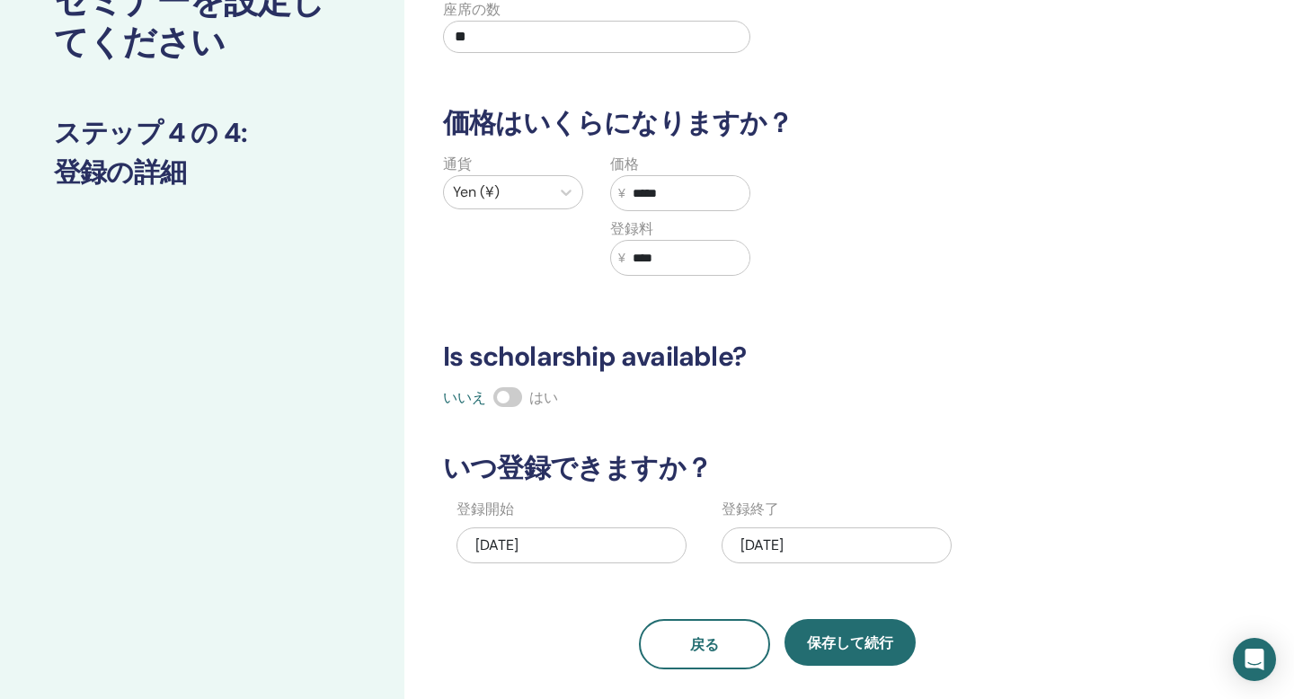
scroll to position [177, 0]
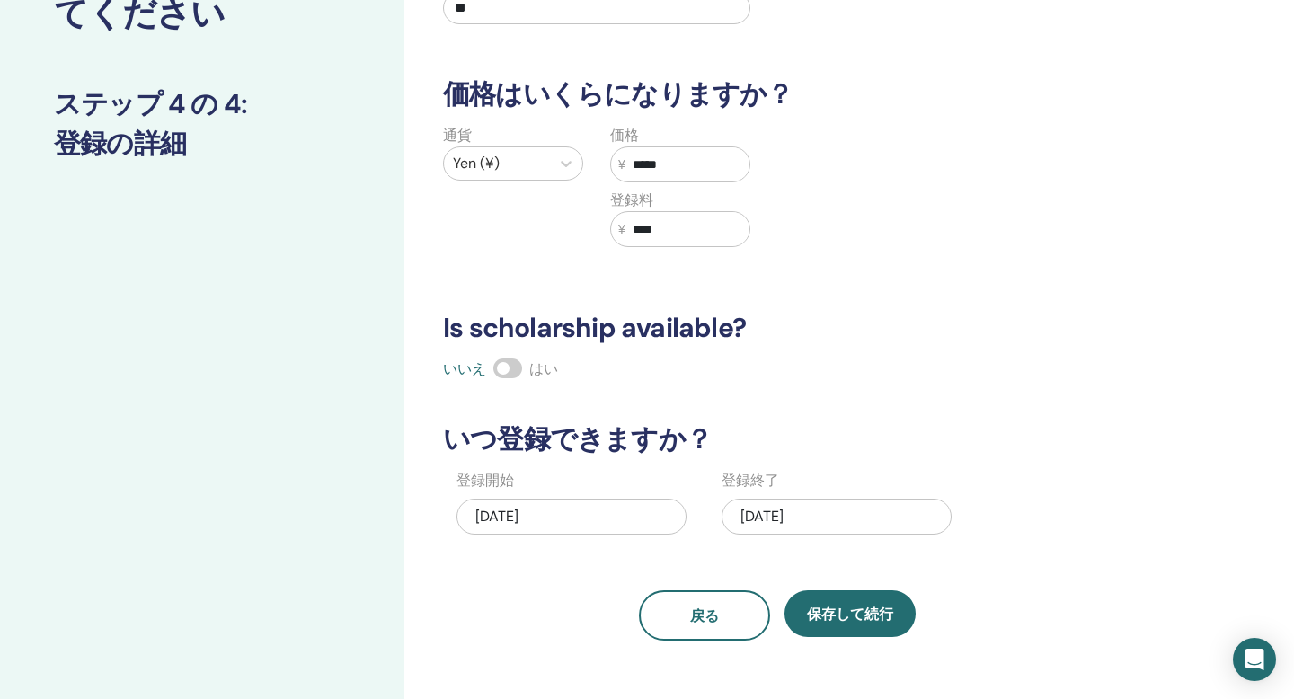
type input "****"
click at [566, 518] on div "08/27/2025" at bounding box center [572, 517] width 230 height 36
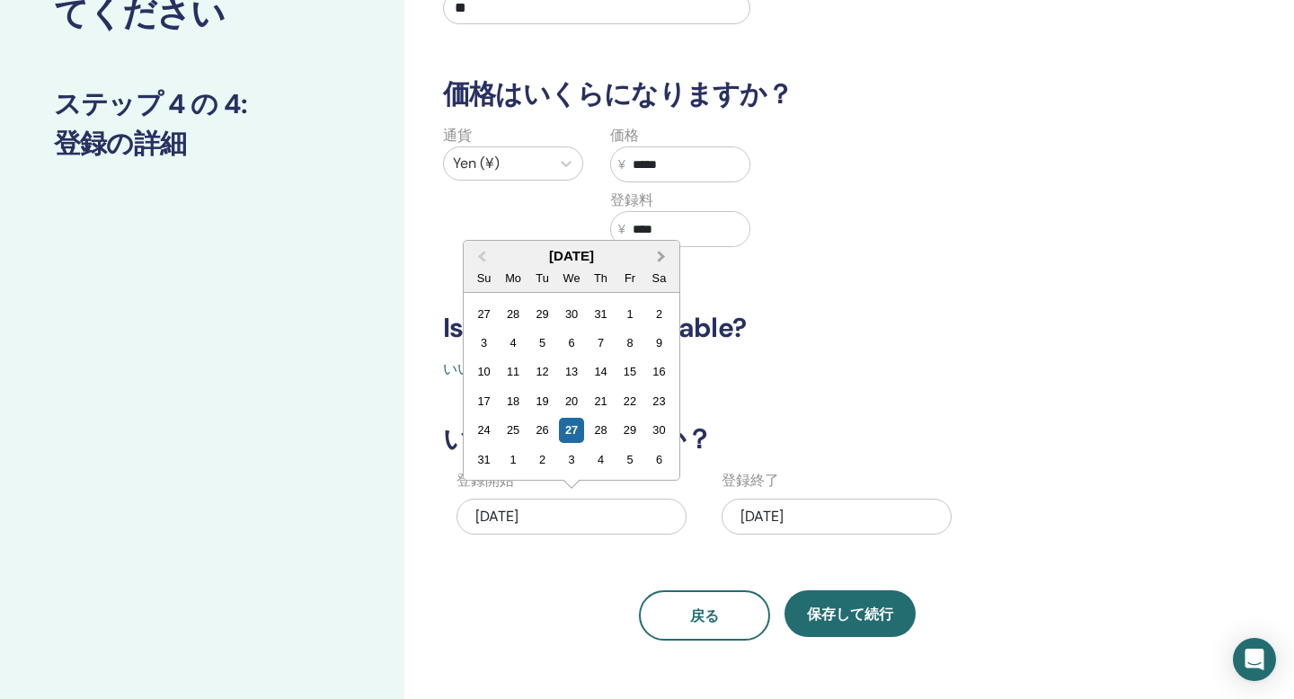
click at [662, 261] on span "Next Month" at bounding box center [662, 256] width 0 height 19
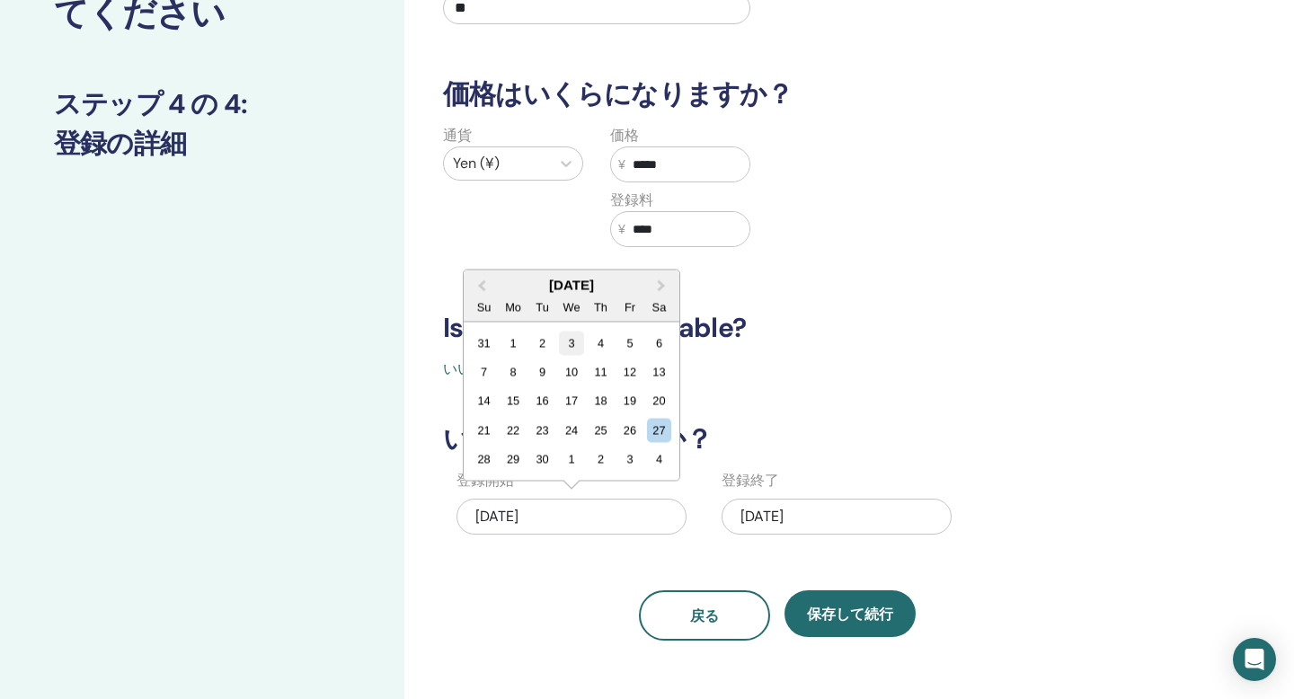
click at [564, 337] on div "3" at bounding box center [571, 343] width 24 height 24
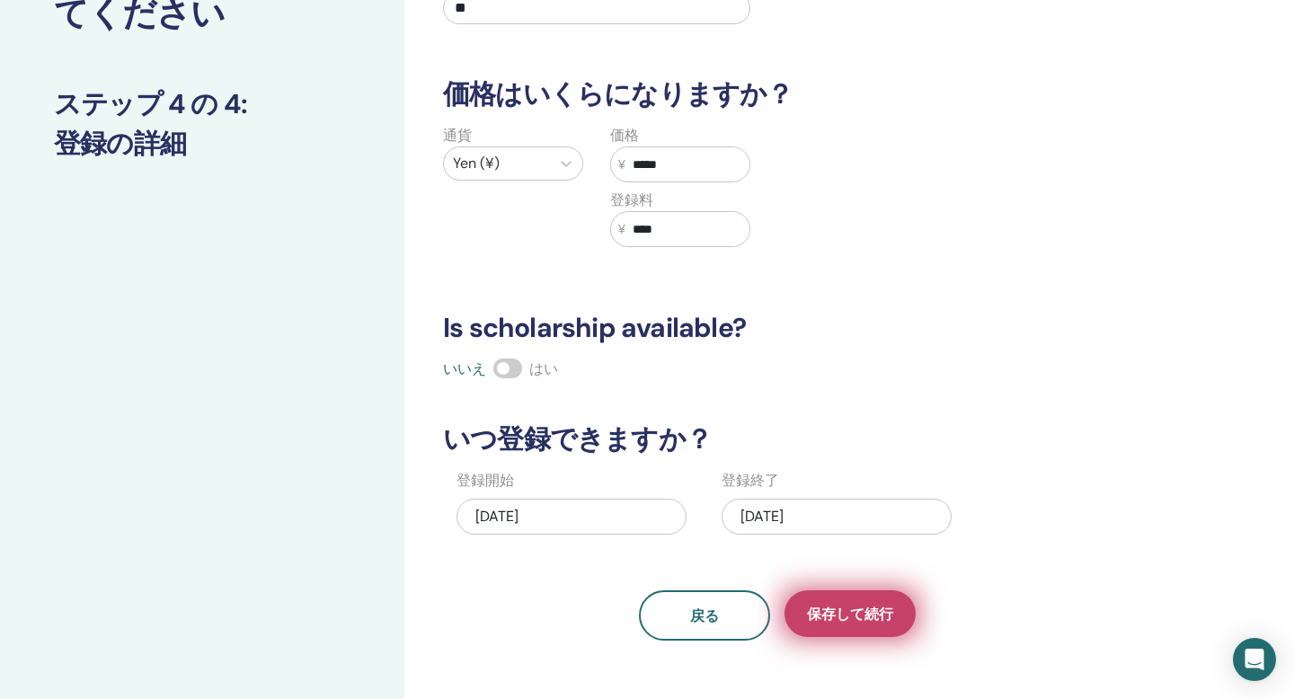
click at [856, 618] on span "保存して続行" at bounding box center [850, 614] width 86 height 19
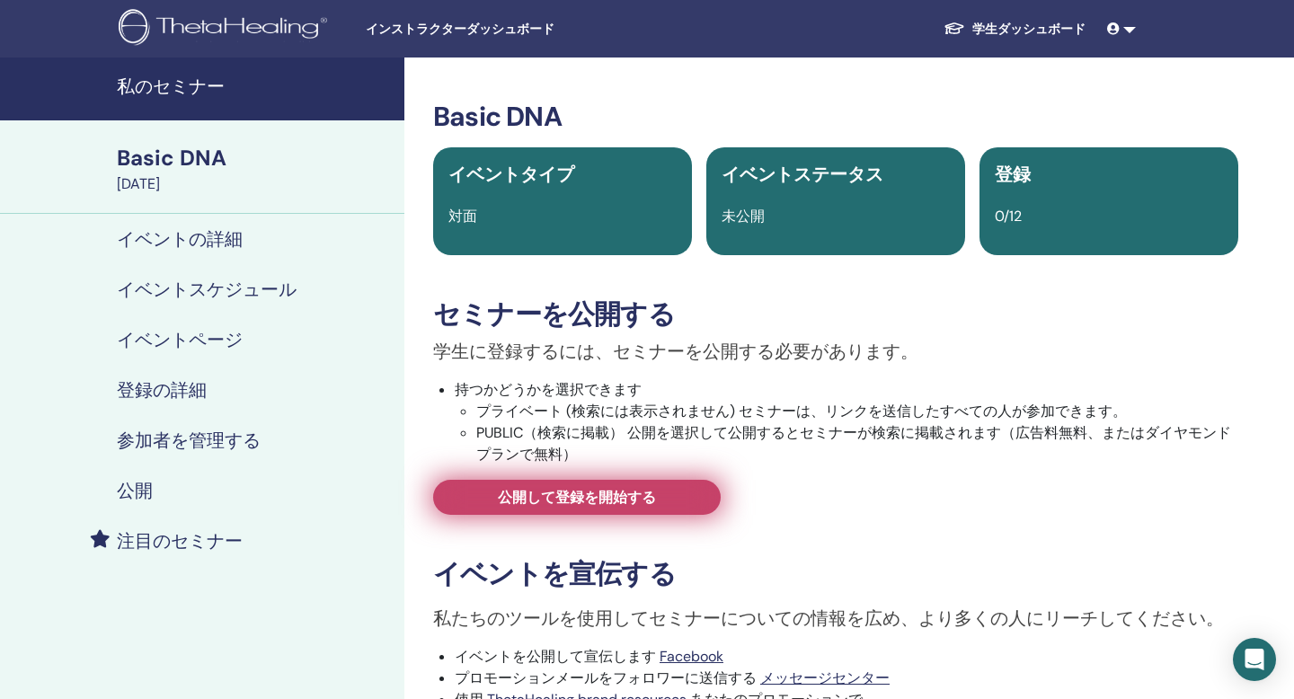
click at [611, 502] on span "公開して登録を開始する" at bounding box center [577, 497] width 158 height 19
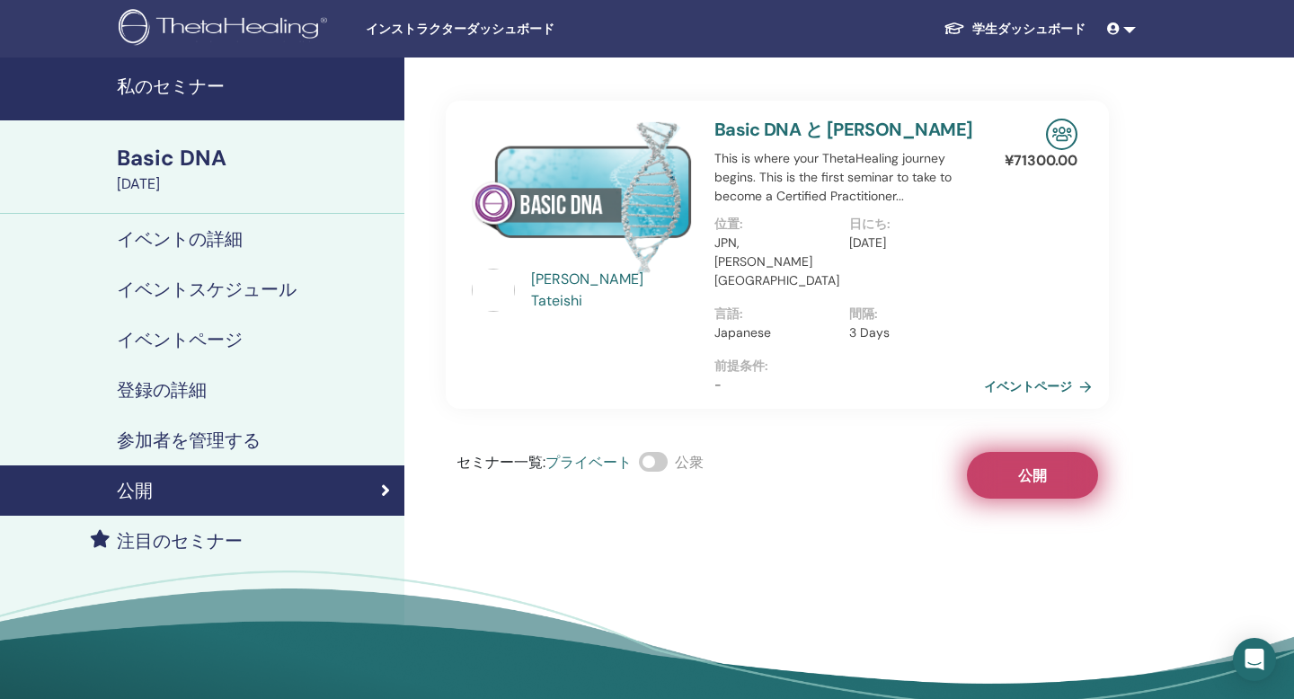
click at [1050, 452] on button "公開" at bounding box center [1032, 475] width 131 height 47
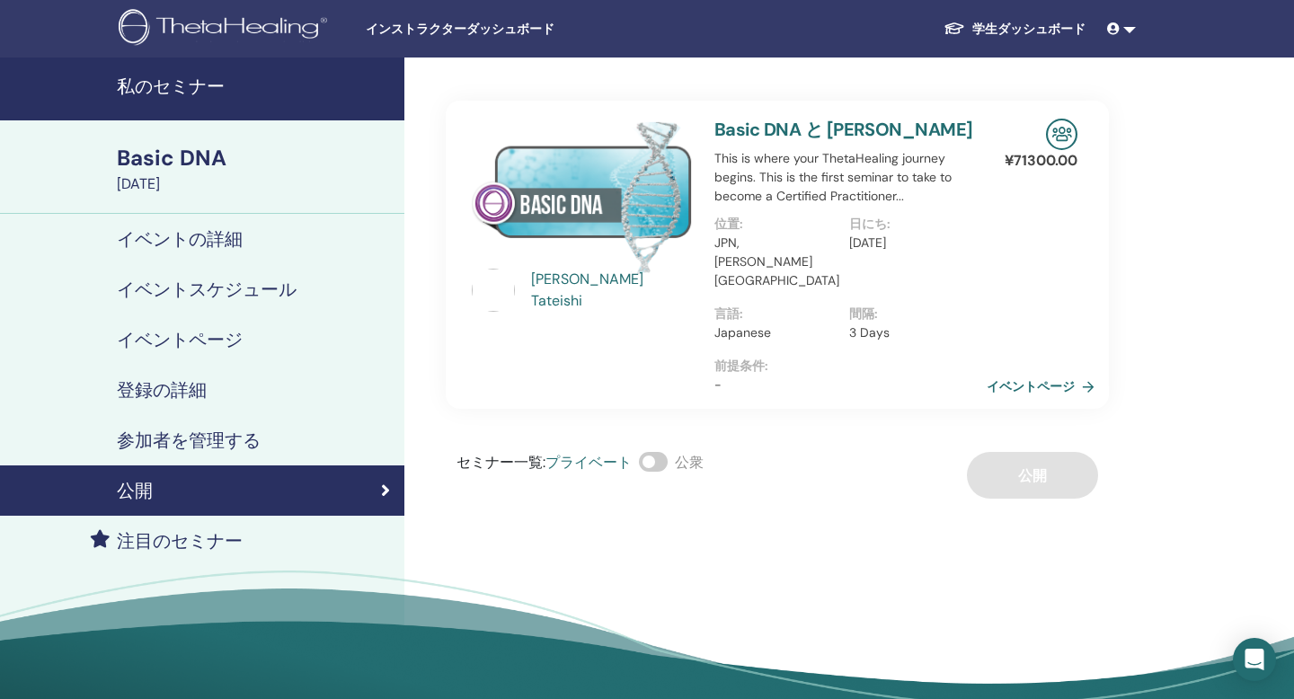
click at [1034, 373] on link "イベントページ" at bounding box center [1044, 386] width 115 height 27
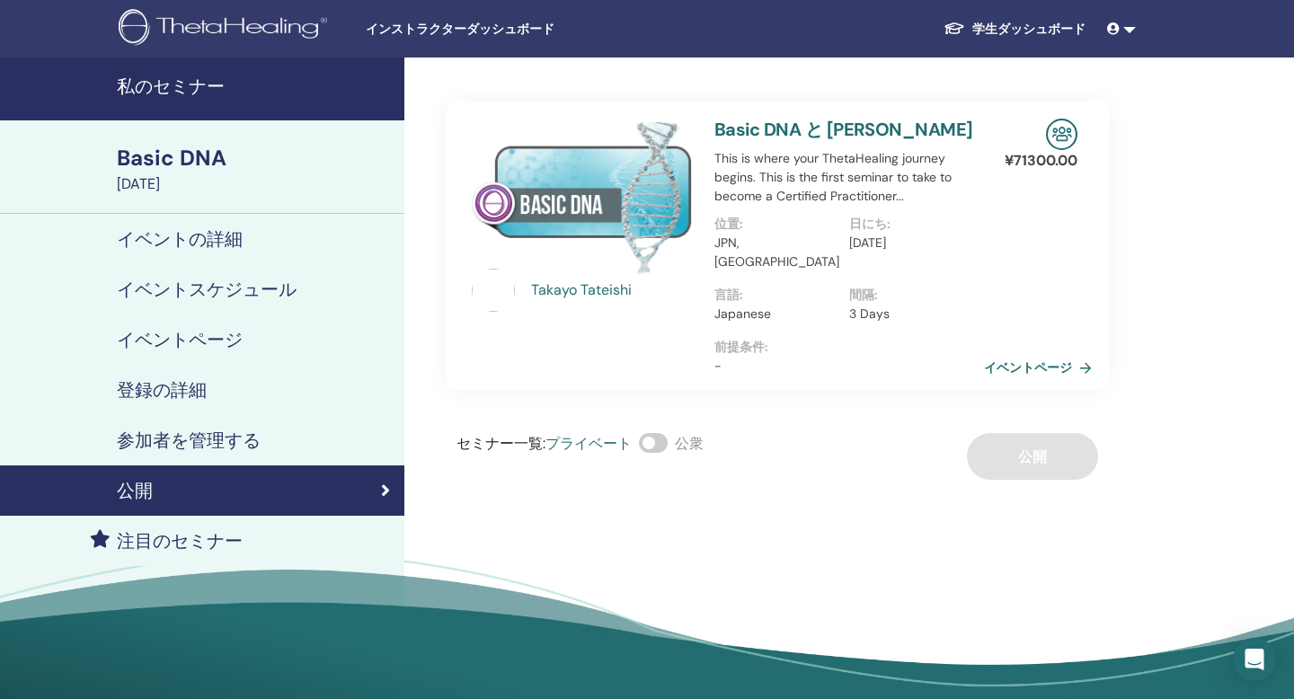
click at [176, 340] on h4 "イベントページ" at bounding box center [180, 340] width 126 height 22
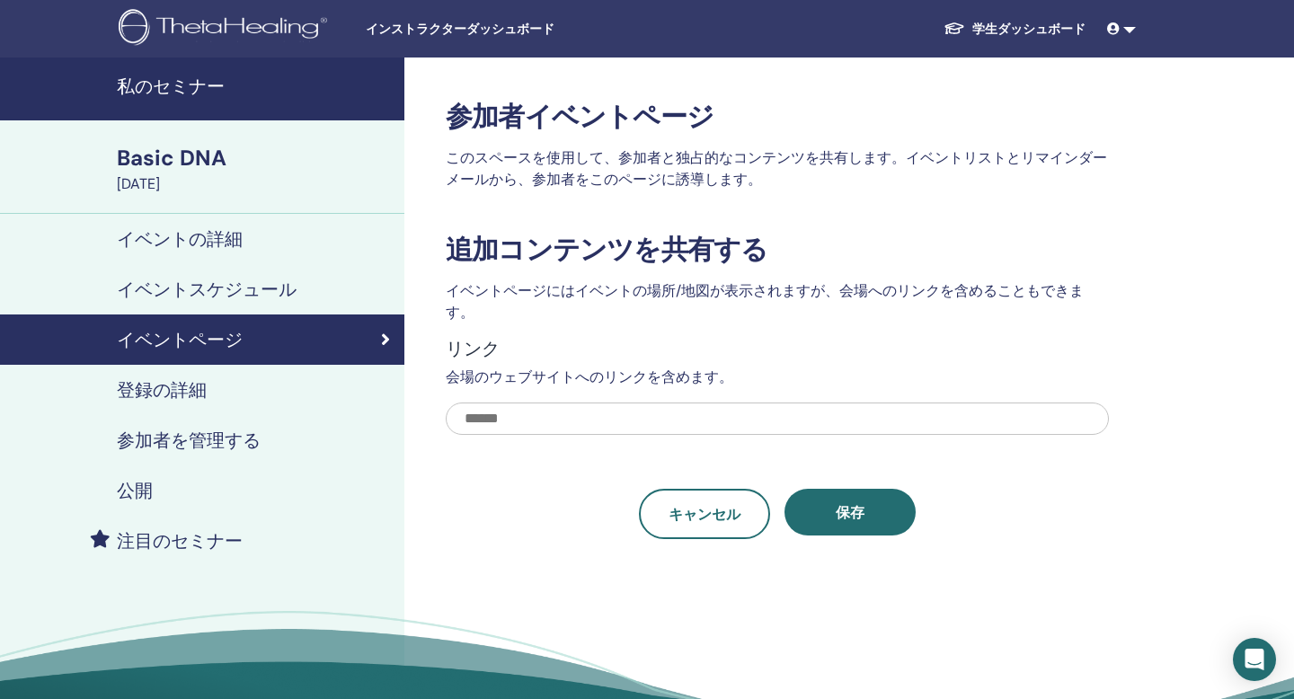
click at [260, 277] on link "イベントスケジュール" at bounding box center [202, 289] width 404 height 50
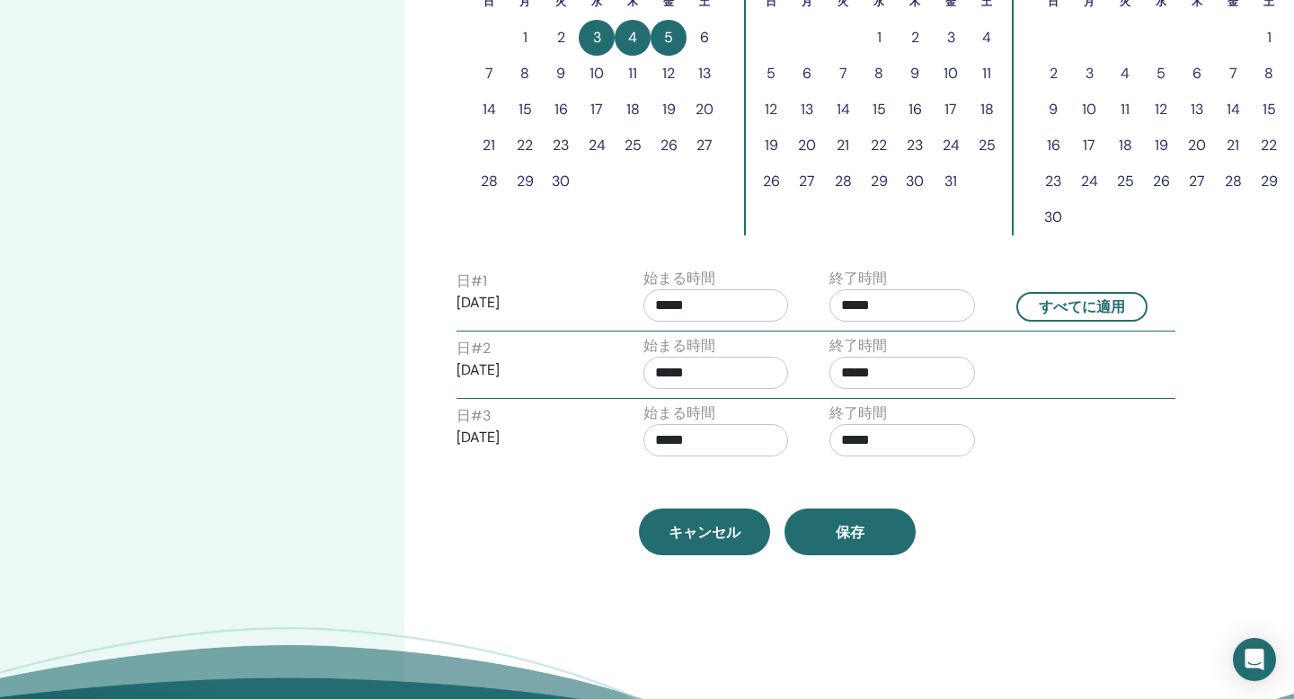
scroll to position [648, 0]
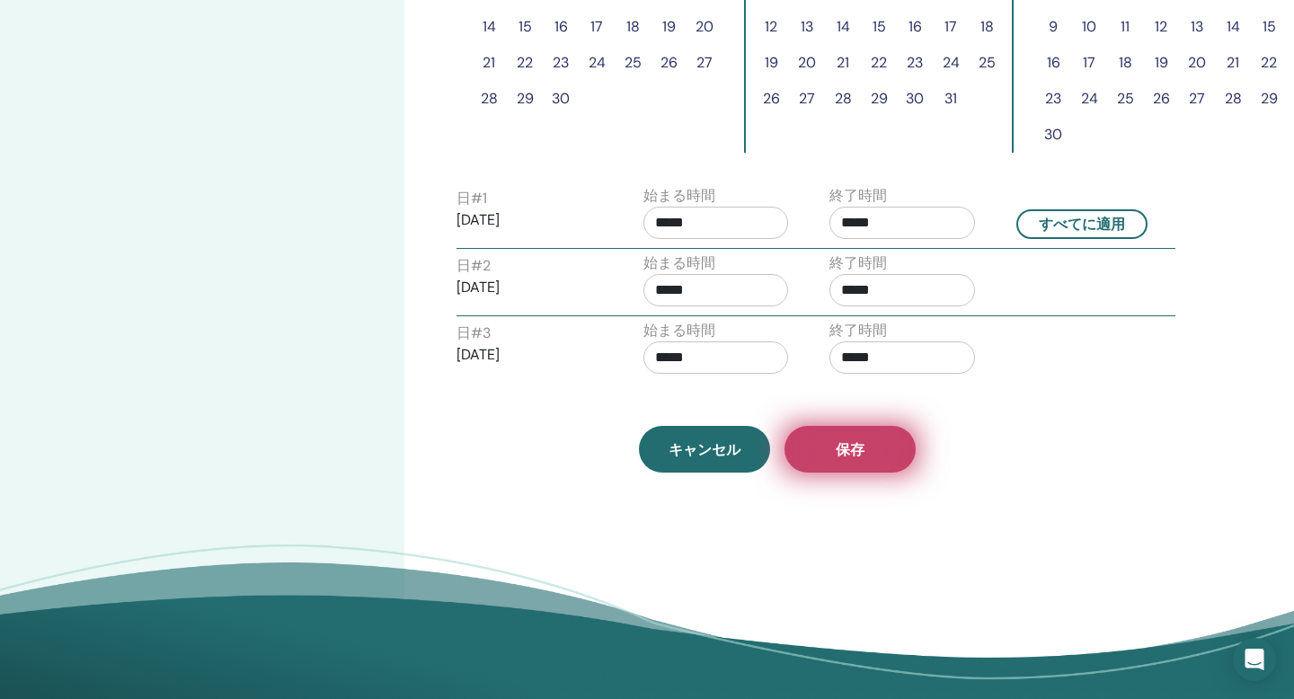
click at [848, 453] on span "保存" at bounding box center [850, 449] width 29 height 19
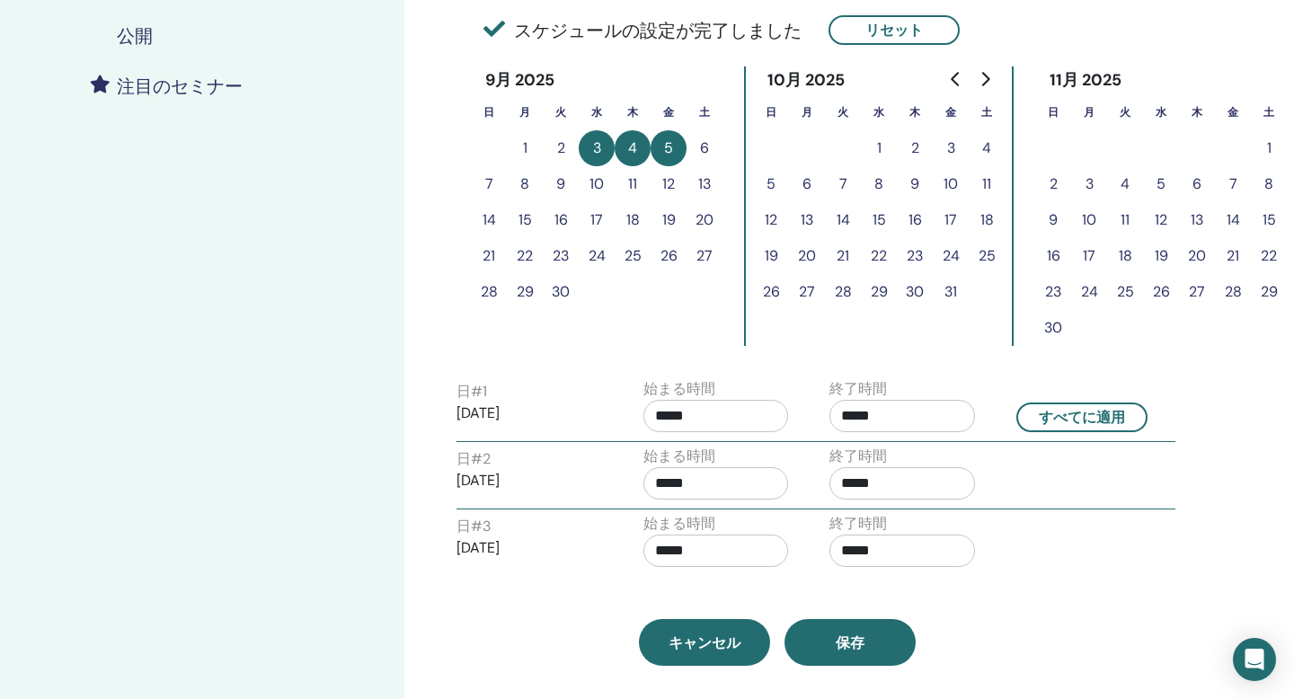
scroll to position [540, 0]
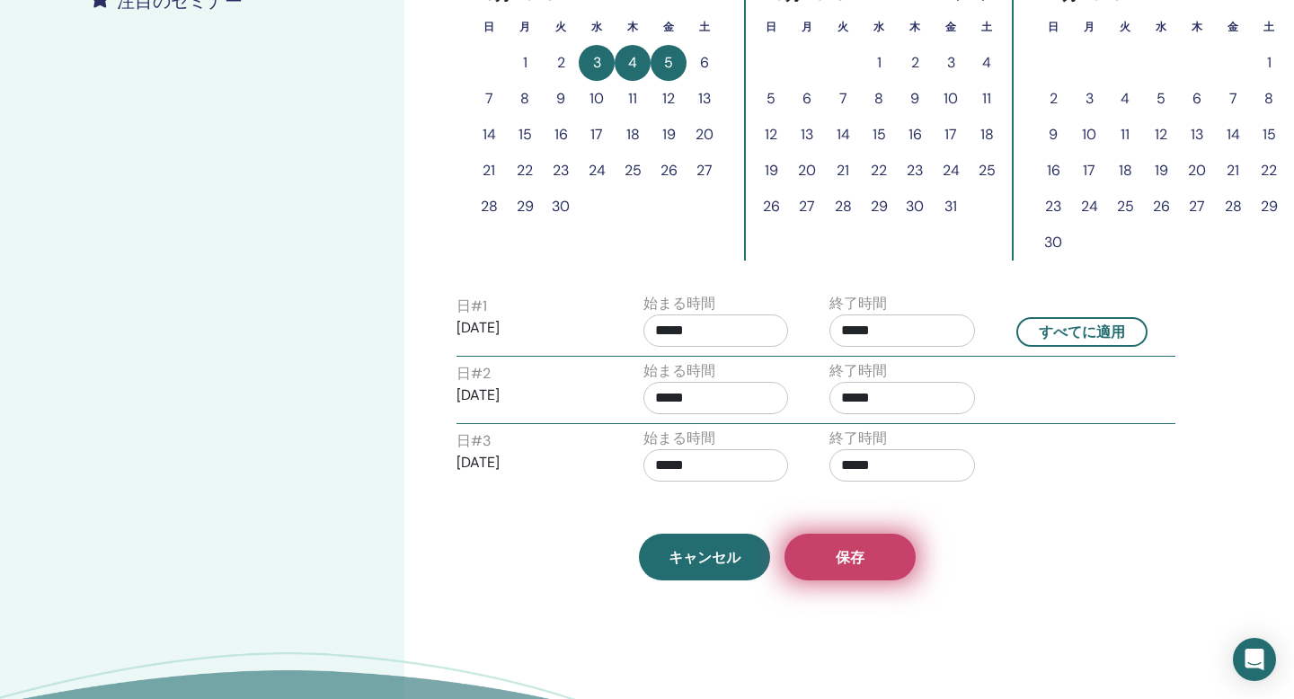
click at [846, 569] on button "保存" at bounding box center [850, 557] width 131 height 47
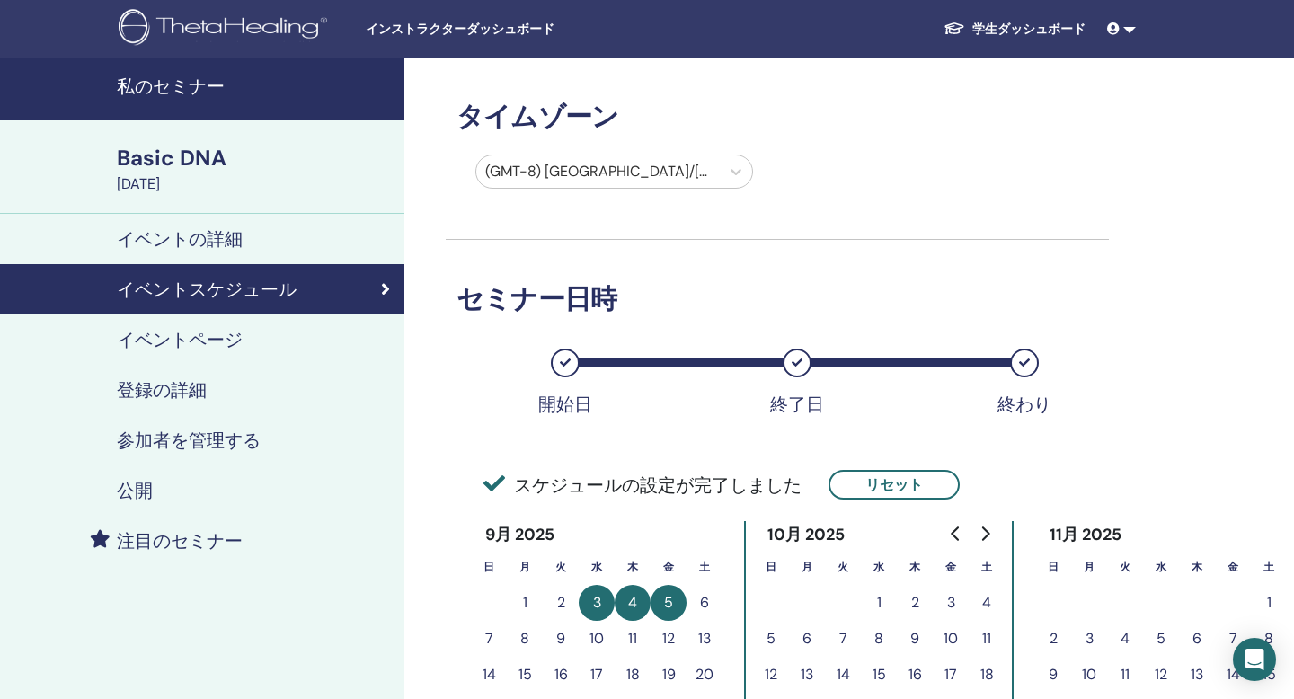
click at [226, 239] on h4 "イベントの詳細" at bounding box center [180, 239] width 126 height 22
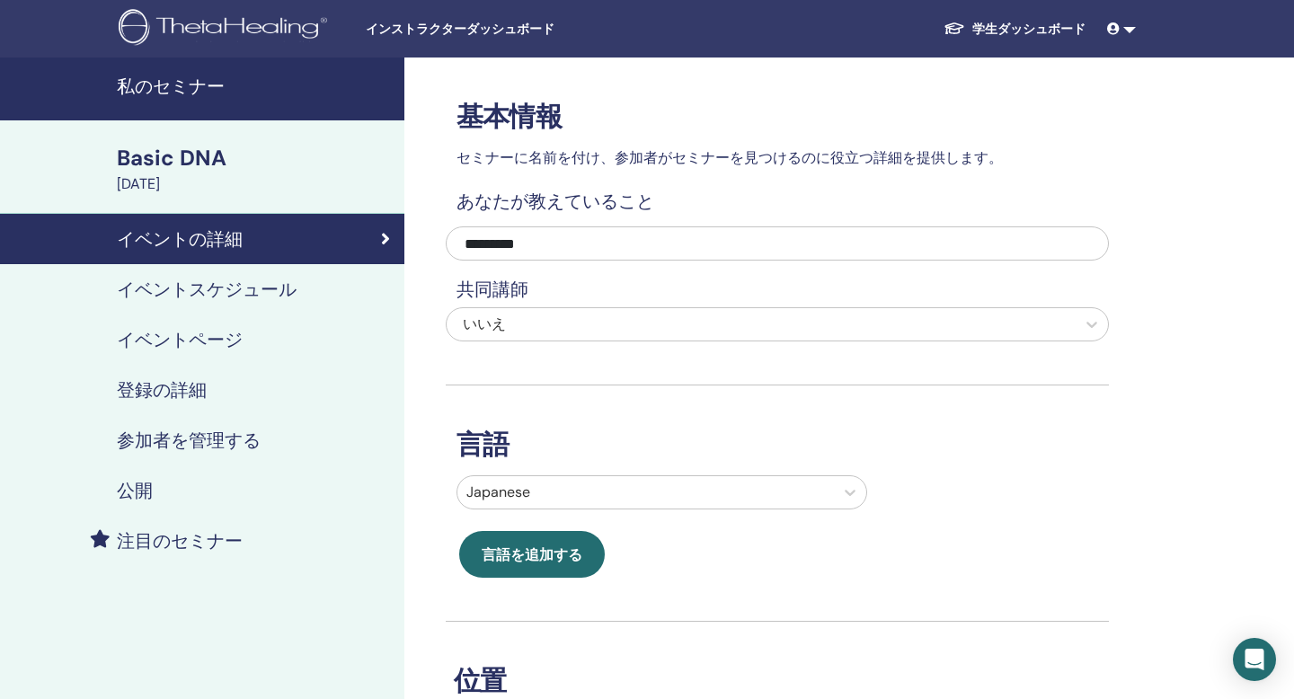
click at [226, 289] on h4 "イベントスケジュール" at bounding box center [207, 290] width 180 height 22
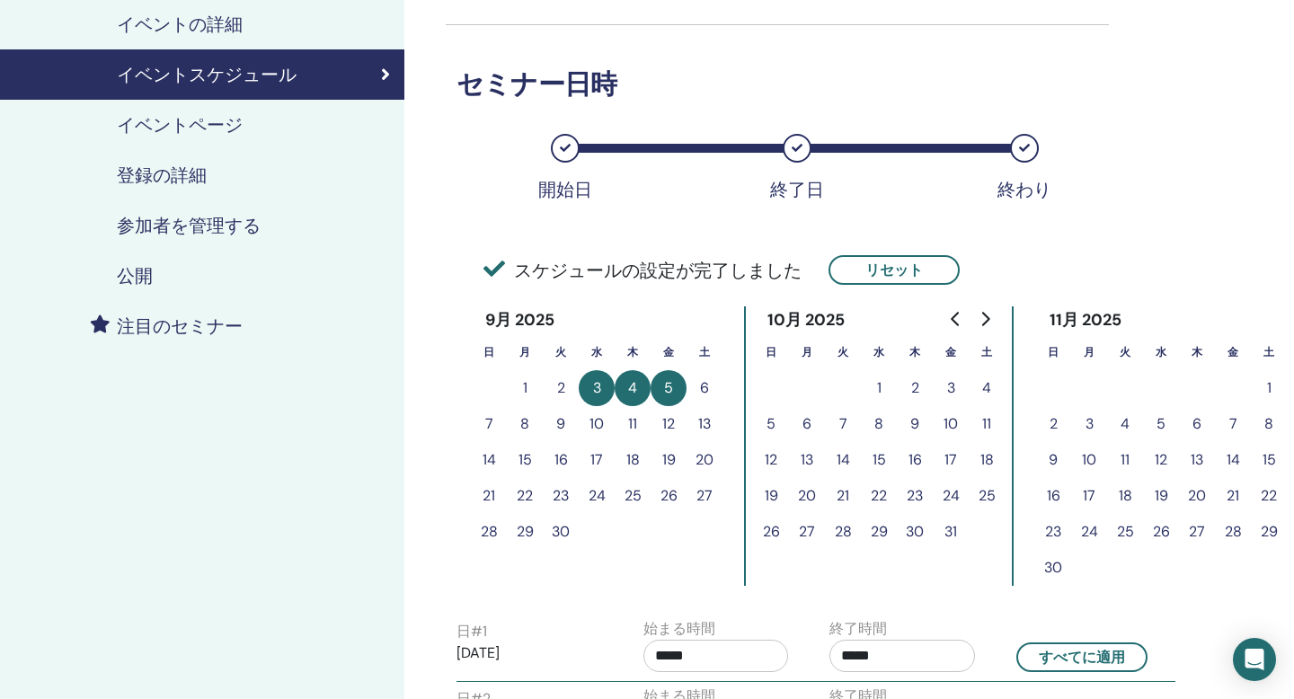
scroll to position [218, 0]
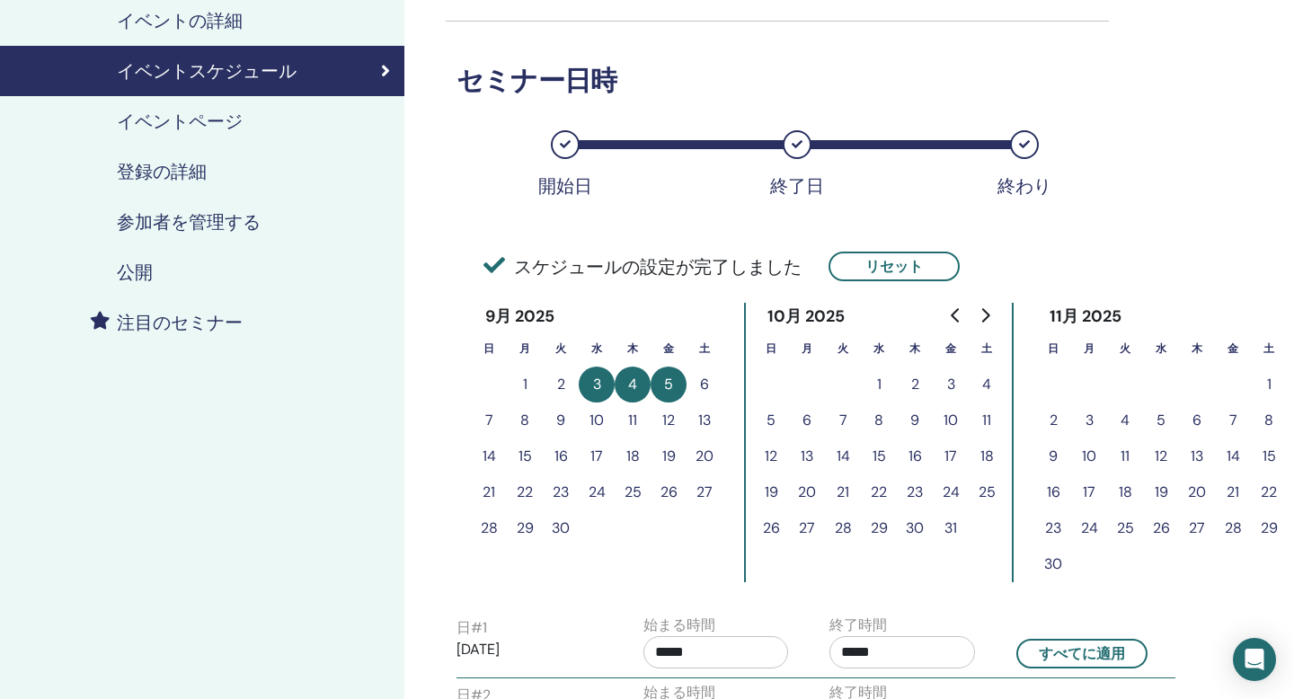
click at [154, 114] on h4 "イベントページ" at bounding box center [180, 122] width 126 height 22
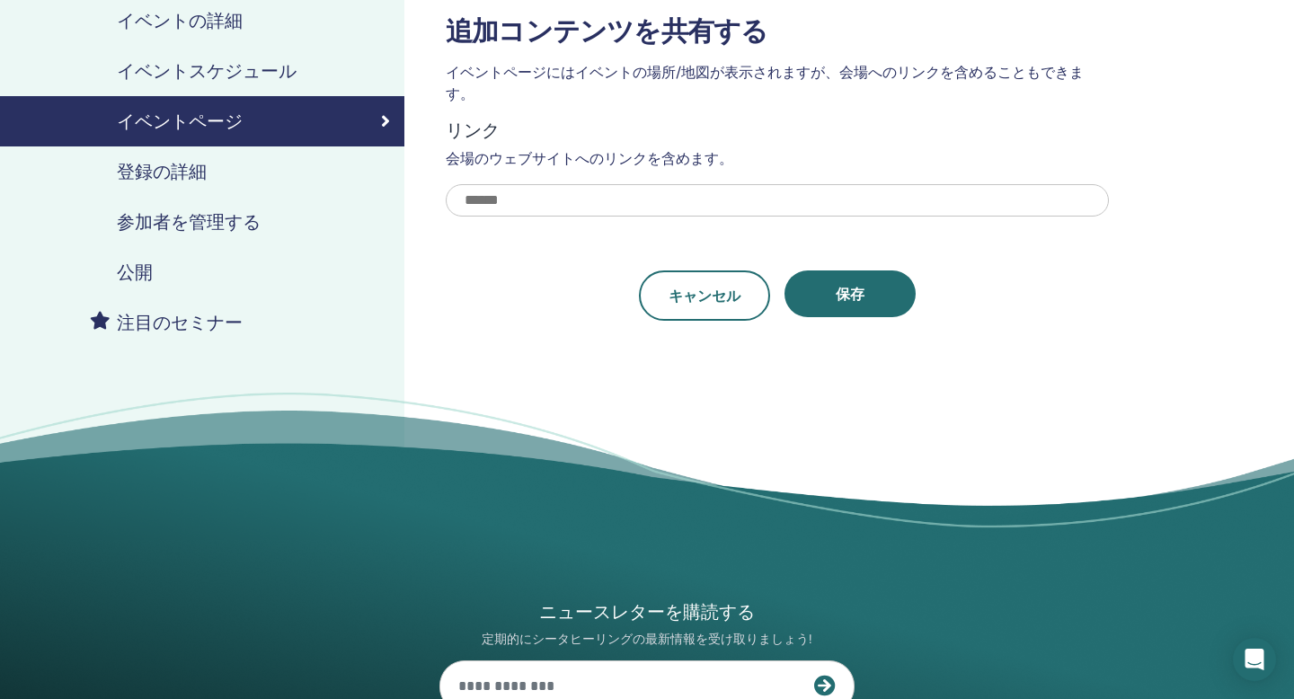
click at [156, 167] on h4 "登録の詳細" at bounding box center [162, 172] width 90 height 22
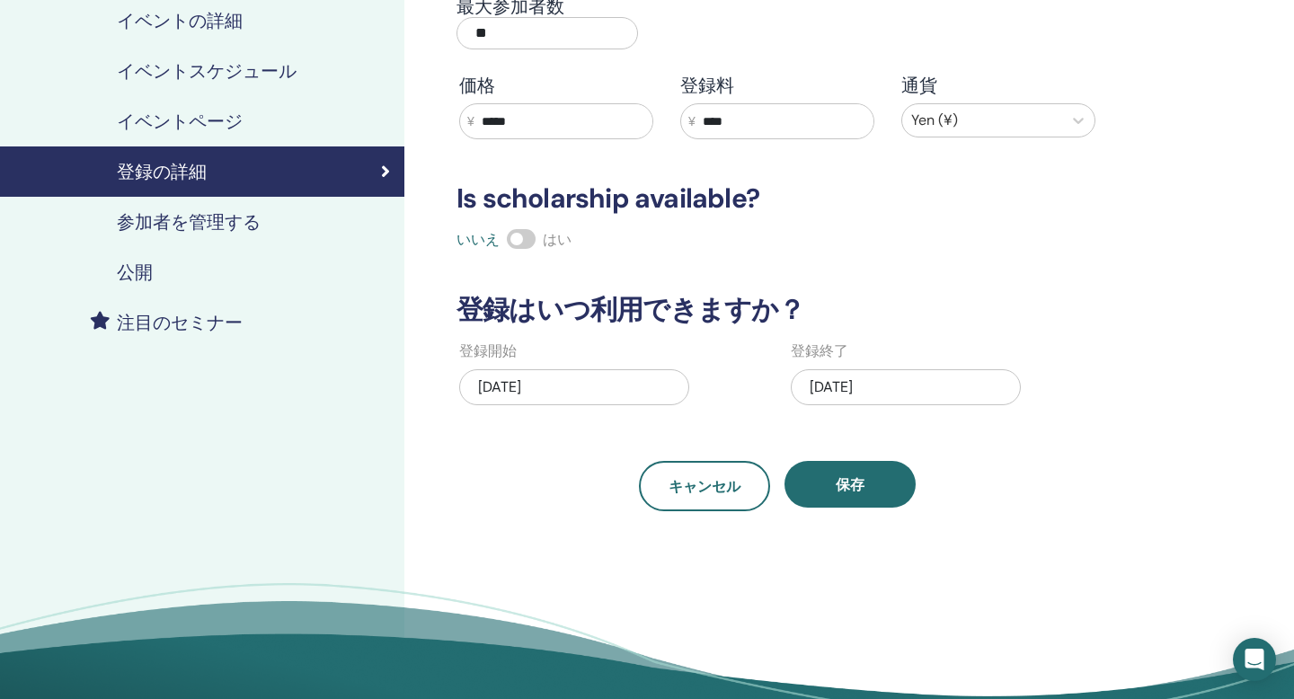
click at [588, 392] on div "09/03/2025" at bounding box center [574, 387] width 230 height 36
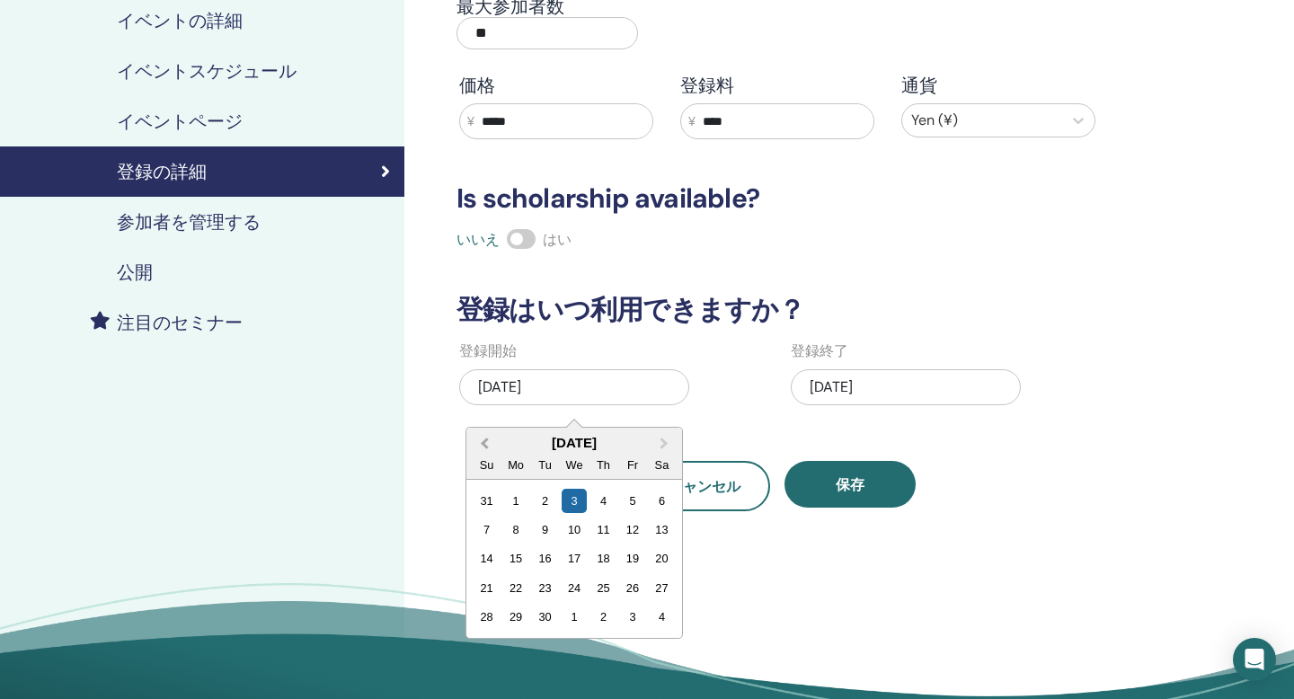
click at [484, 442] on span "Previous Month" at bounding box center [484, 443] width 0 height 19
click at [578, 617] on div "27" at bounding box center [574, 618] width 24 height 24
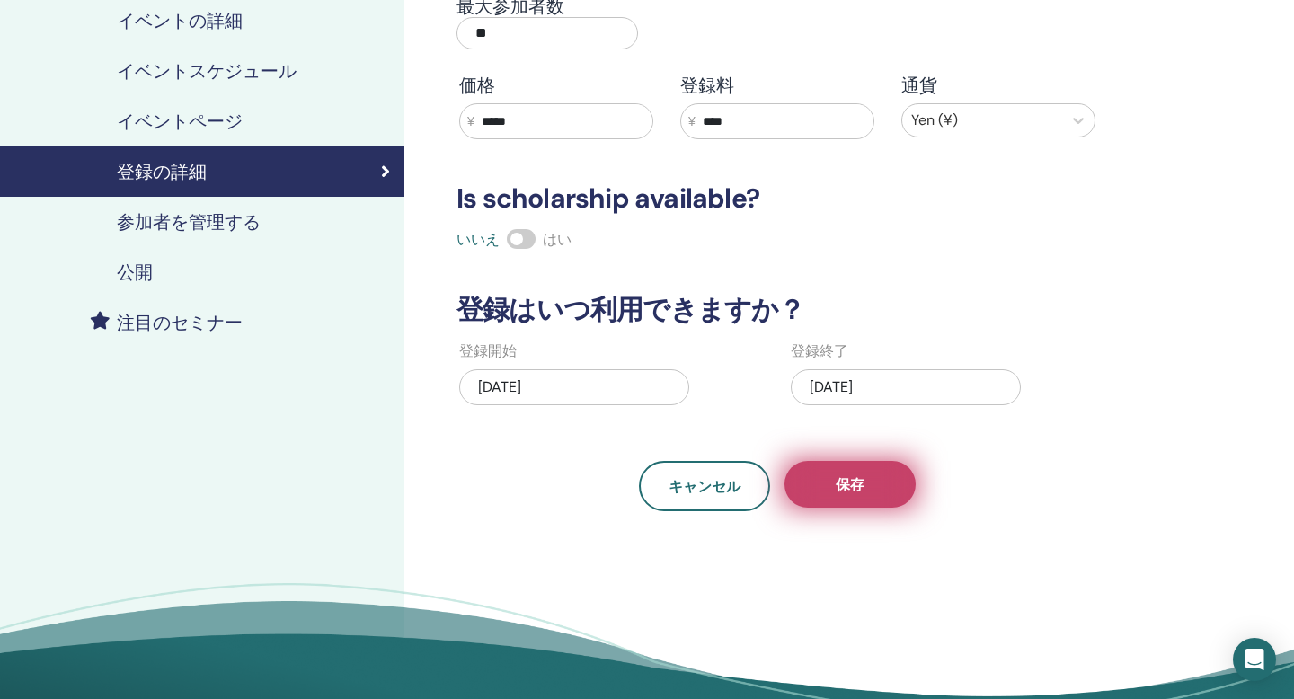
click at [848, 478] on span "保存" at bounding box center [850, 484] width 29 height 19
click at [876, 484] on button "保存" at bounding box center [850, 484] width 131 height 47
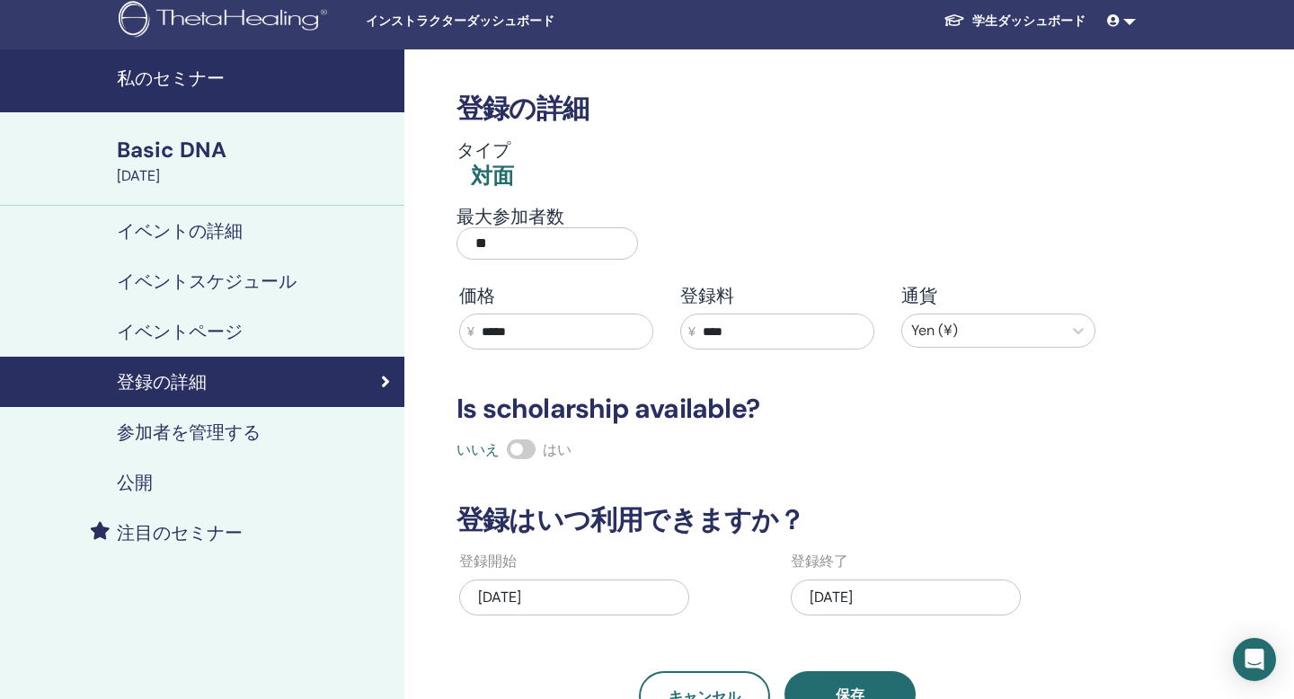
scroll to position [71, 0]
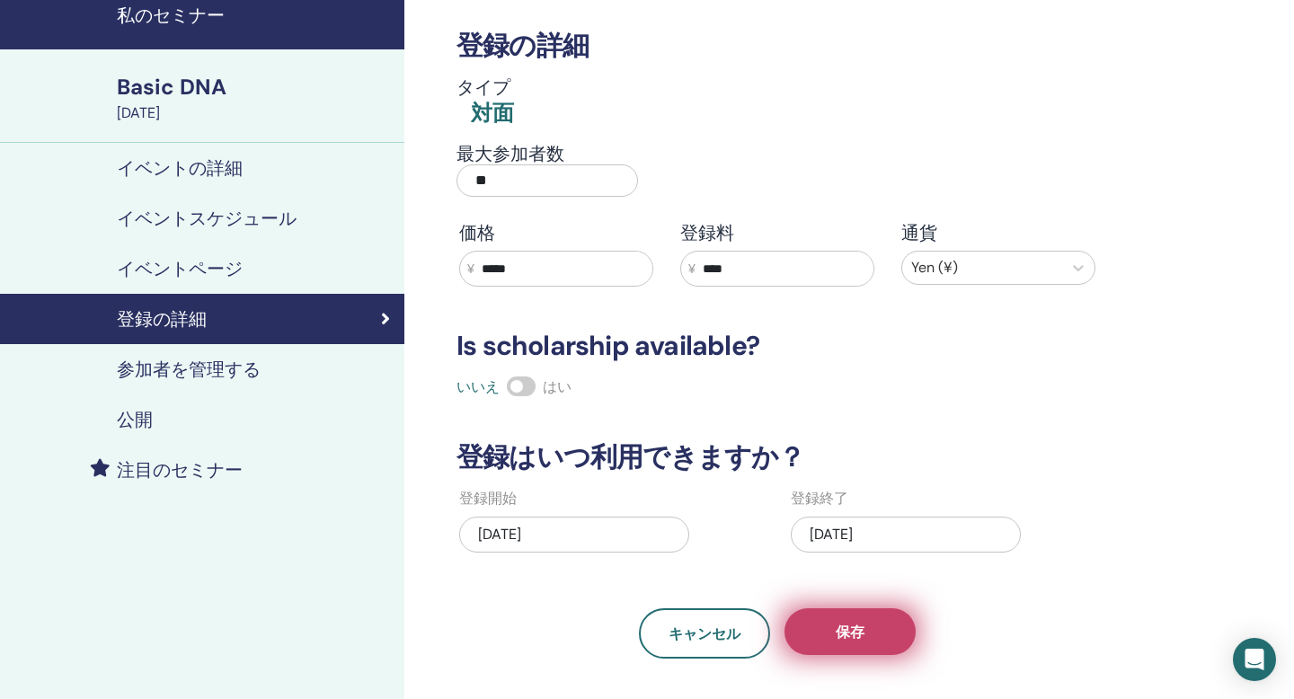
click at [861, 628] on span "保存" at bounding box center [850, 632] width 29 height 19
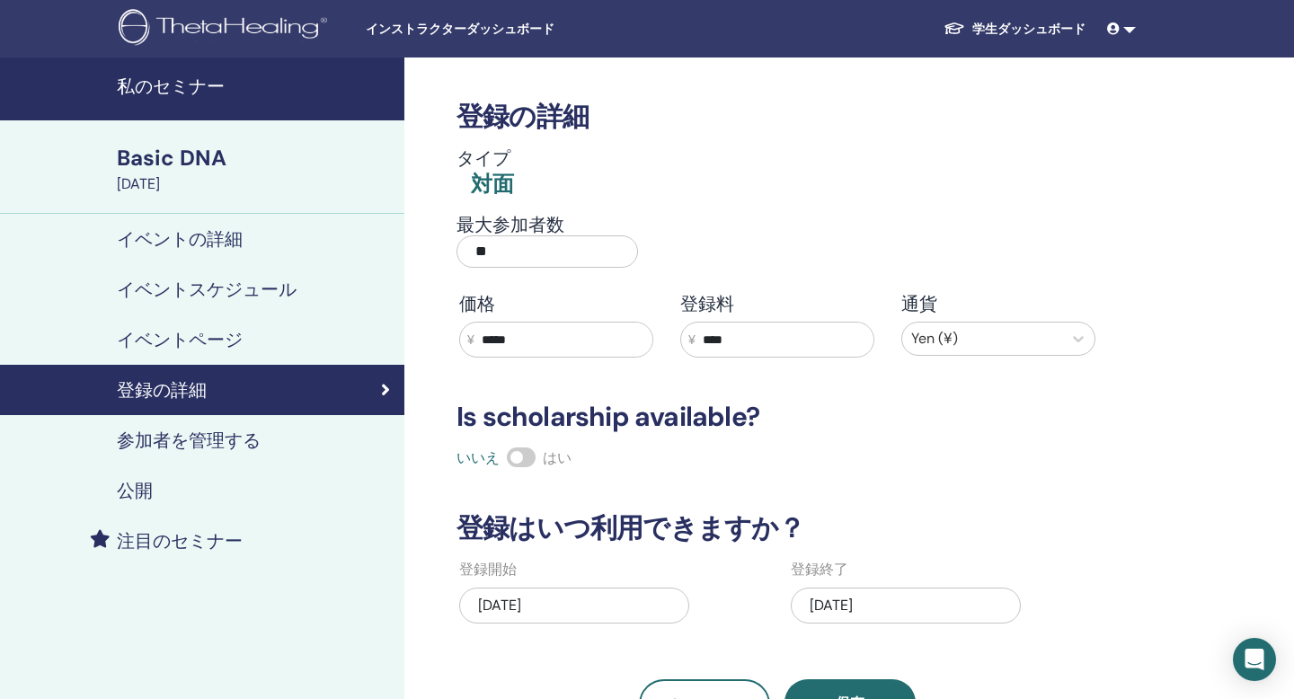
scroll to position [137, 0]
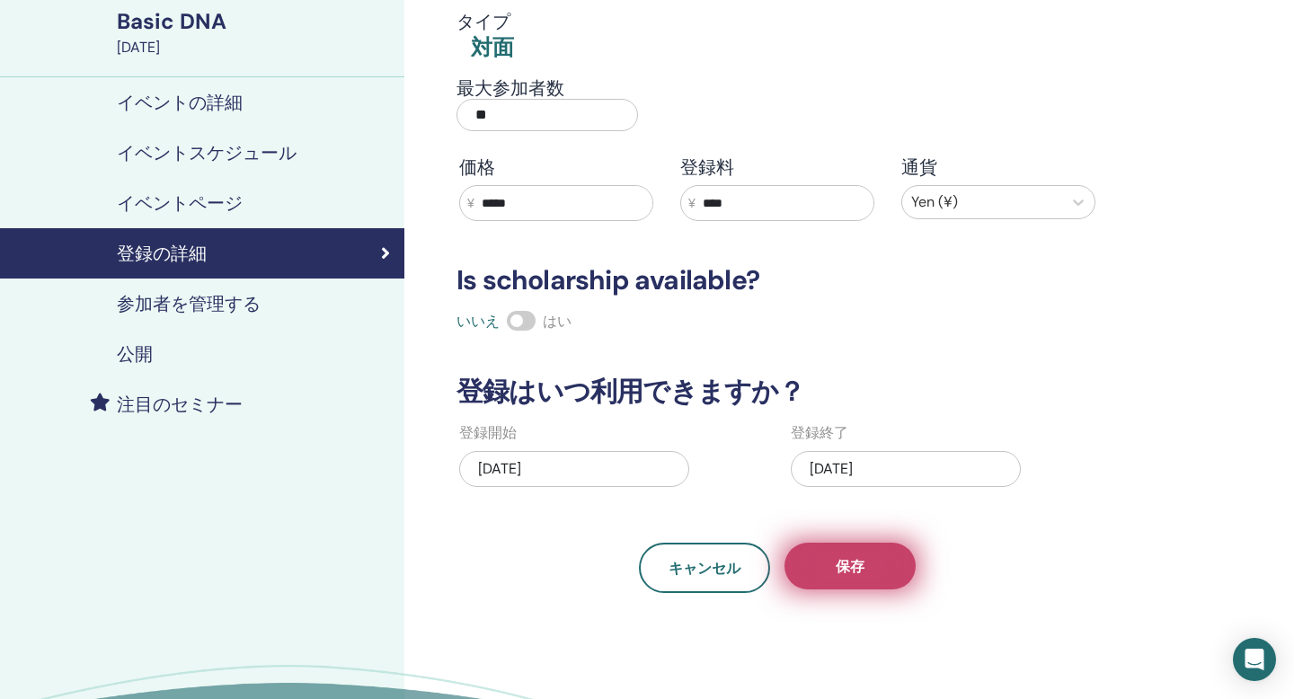
click at [871, 564] on button "保存" at bounding box center [850, 566] width 131 height 47
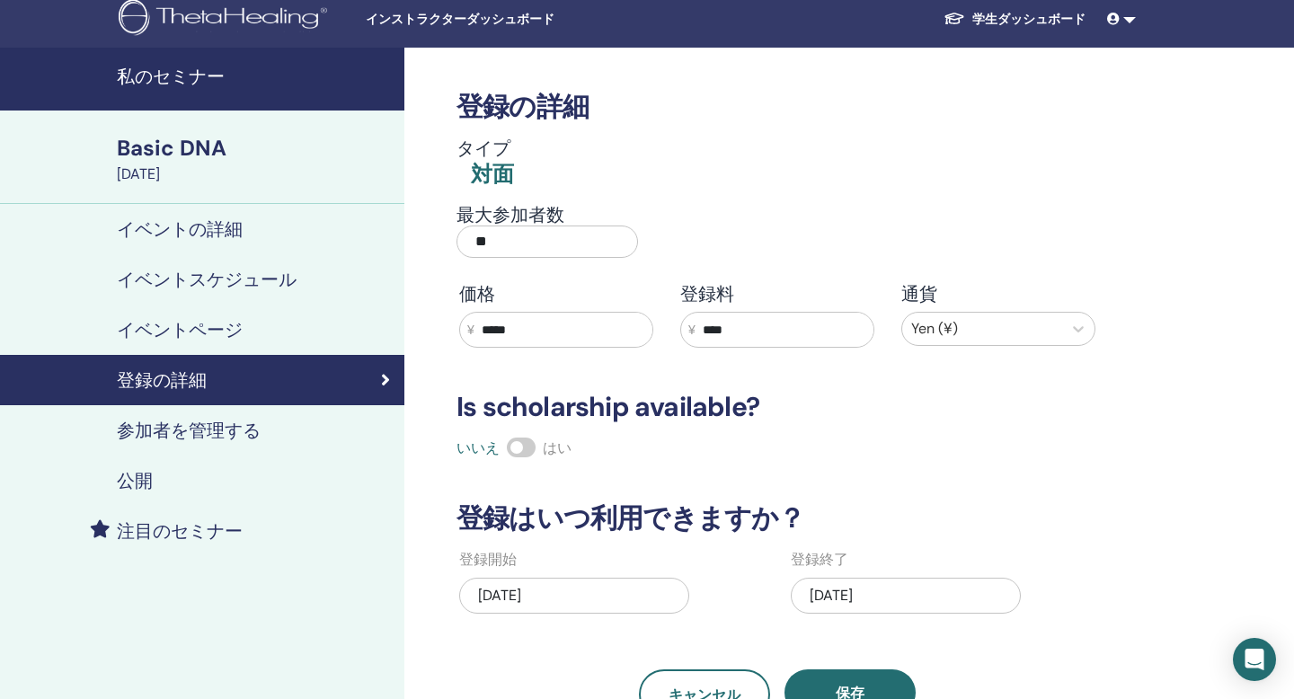
scroll to position [102, 0]
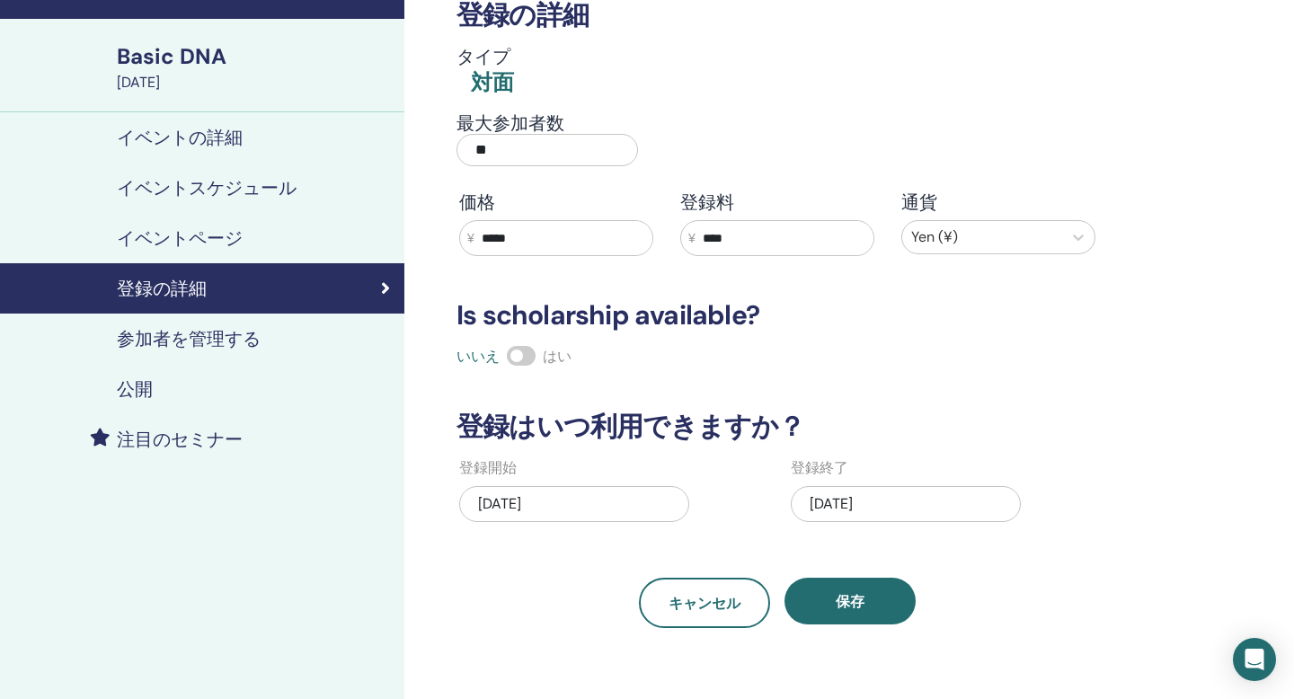
click at [164, 134] on h4 "イベントの詳細" at bounding box center [180, 138] width 126 height 22
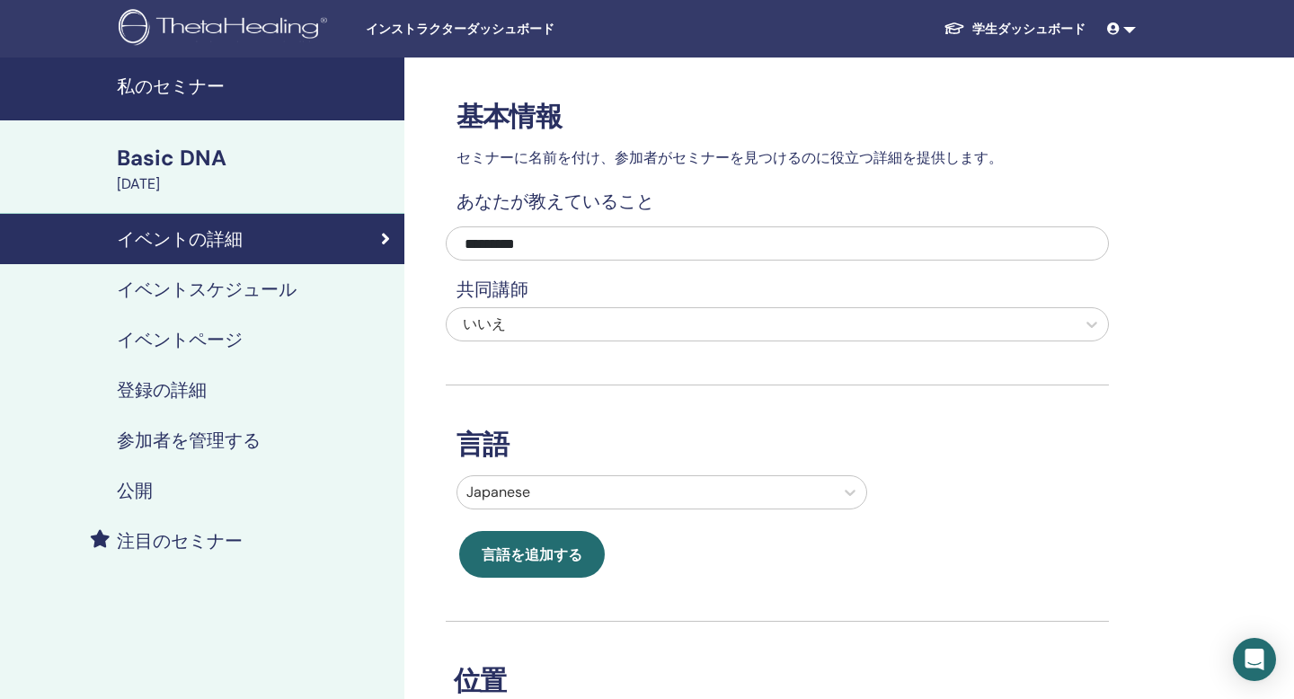
click at [190, 450] on h4 "参加者を管理する" at bounding box center [189, 441] width 144 height 22
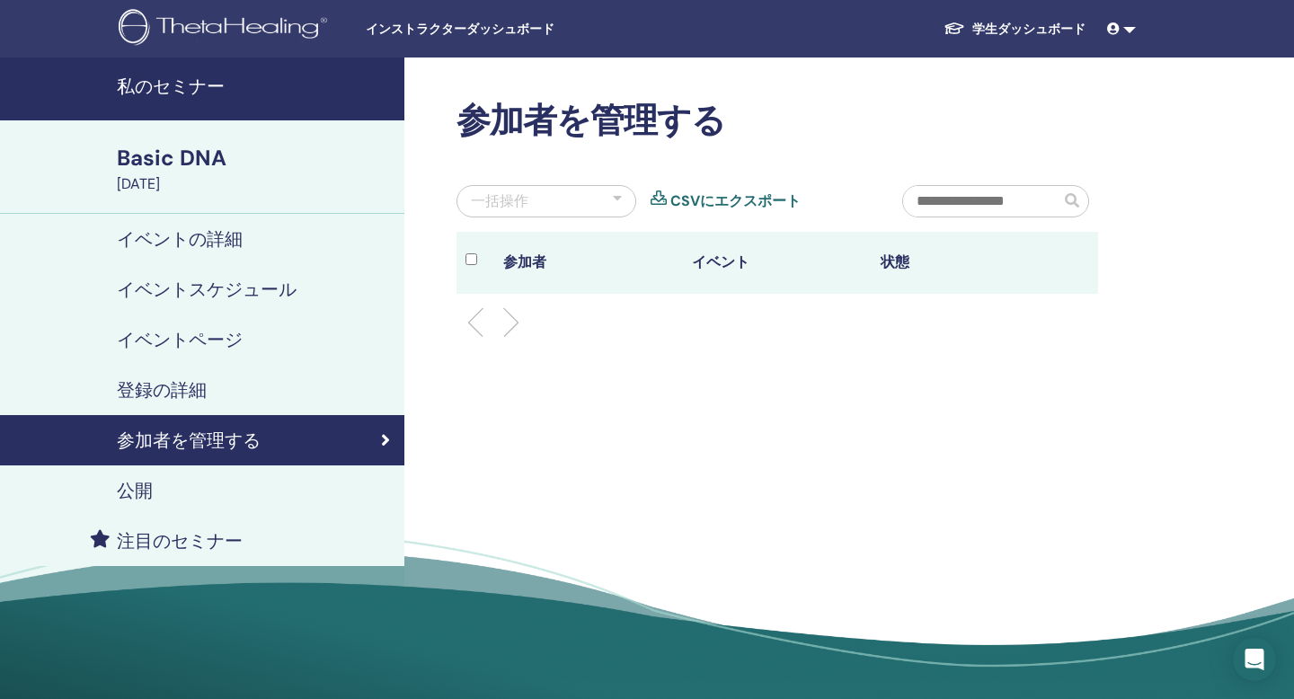
click at [208, 390] on div "登録の詳細" at bounding box center [202, 390] width 376 height 22
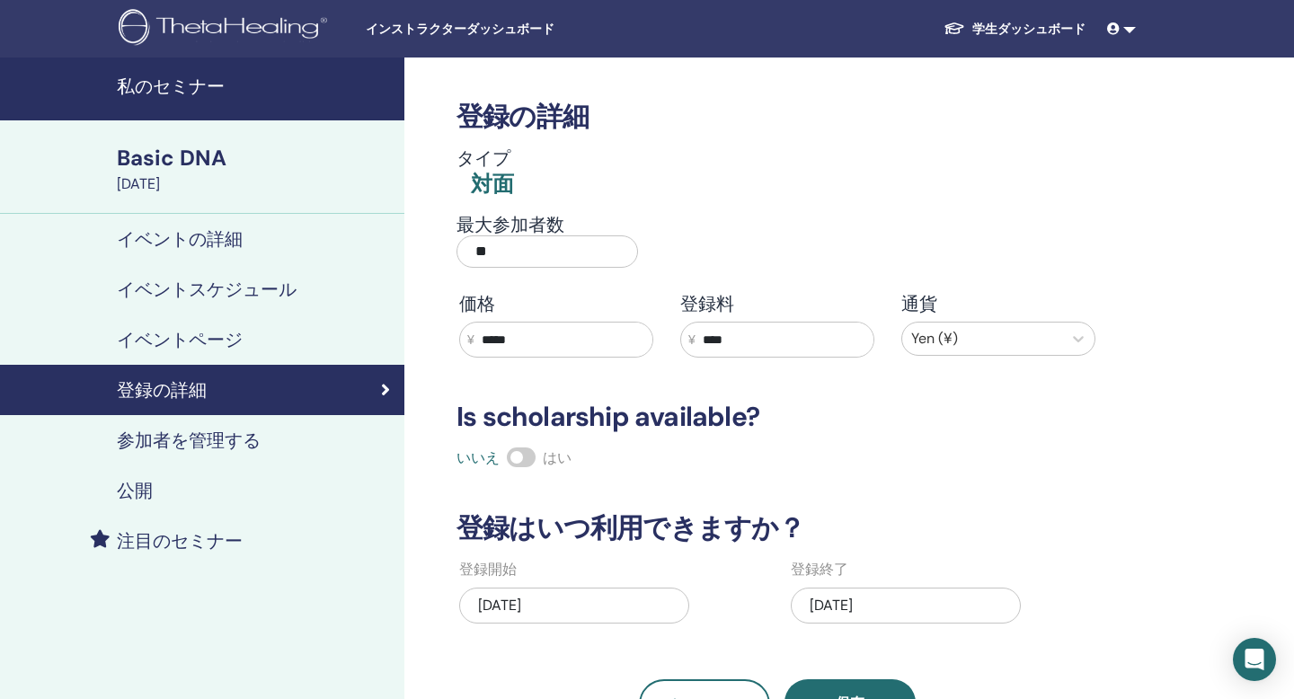
click at [140, 487] on h4 "公開" at bounding box center [135, 491] width 36 height 22
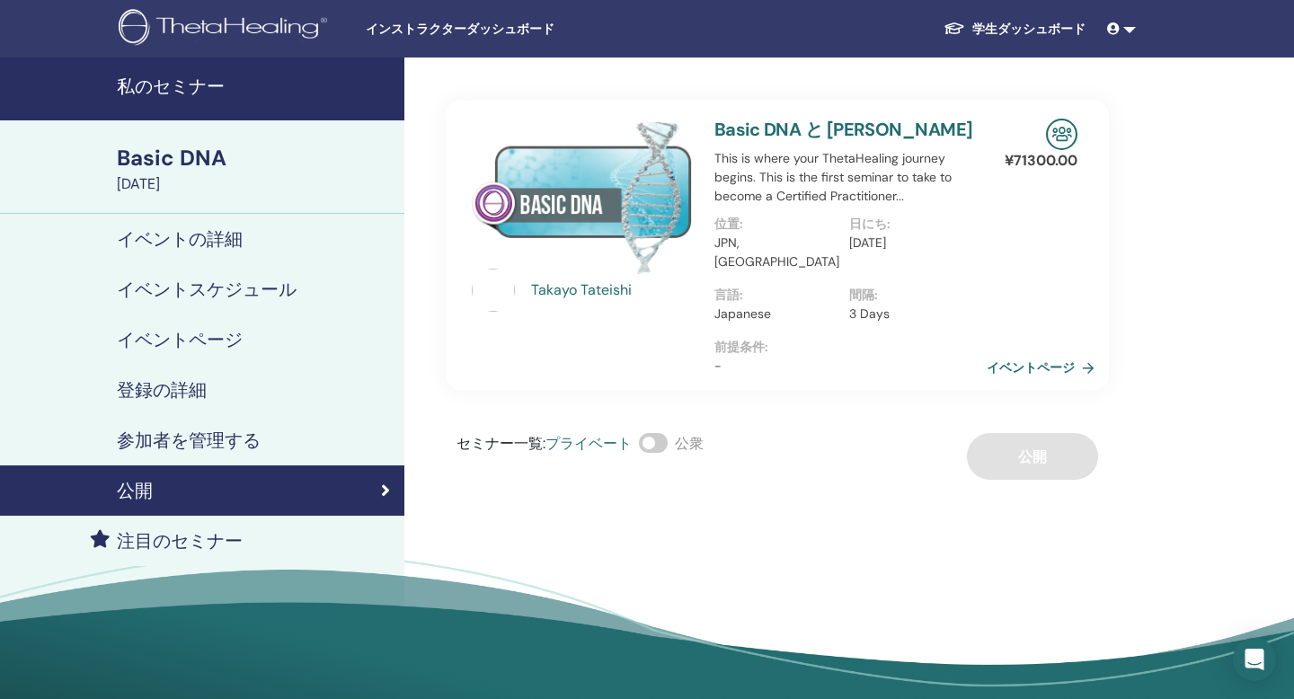
click at [1009, 354] on link "イベントページ" at bounding box center [1044, 367] width 115 height 27
